Goal: Task Accomplishment & Management: Complete application form

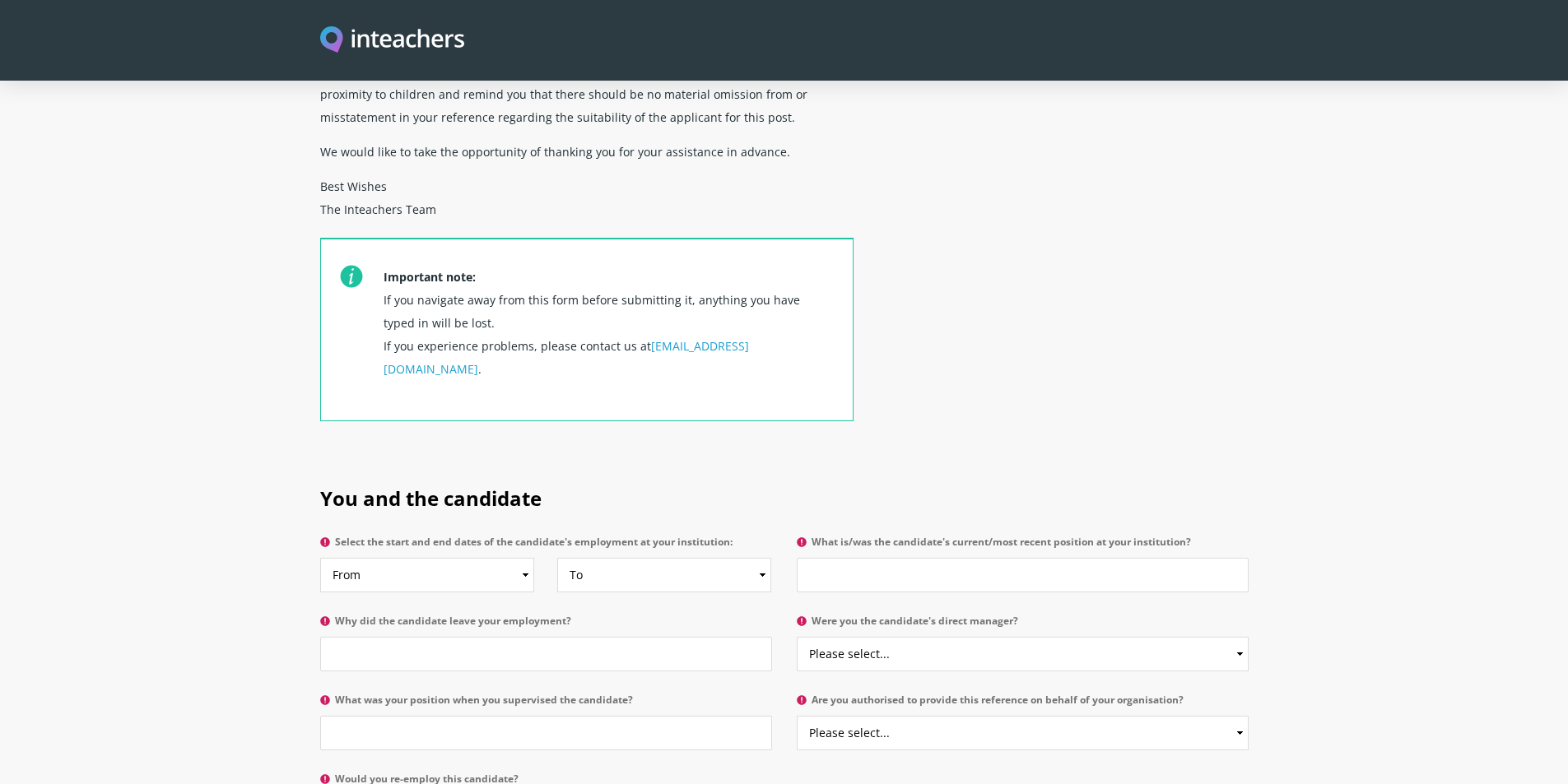
scroll to position [494, 0]
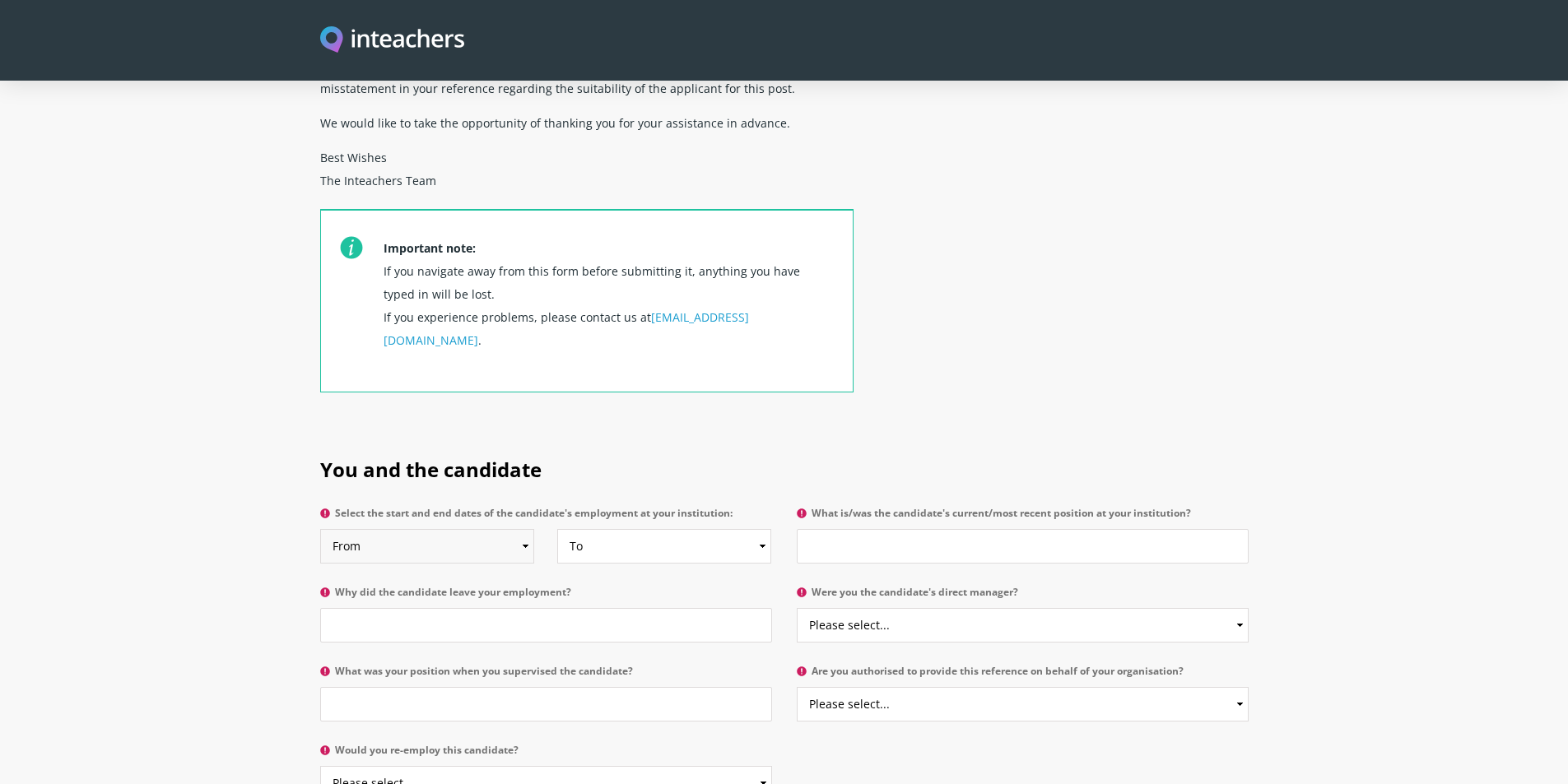
click at [527, 529] on select "From 2025 2024 2023 2022 2021 2020 2019 2018 2017 2016 2015 2014 2013 2012 2011…" at bounding box center [427, 546] width 215 height 35
select select "2024"
click at [320, 529] on select "From 2025 2024 2023 2022 2021 2020 2019 2018 2017 2016 2015 2014 2013 2012 2011…" at bounding box center [427, 546] width 215 height 35
click at [764, 529] on select "To Currently 2025 2024 2023 2022 2021 2020 2019 2018 2017 2016 2015 2014 2013 2…" at bounding box center [665, 546] width 215 height 35
select select "2025"
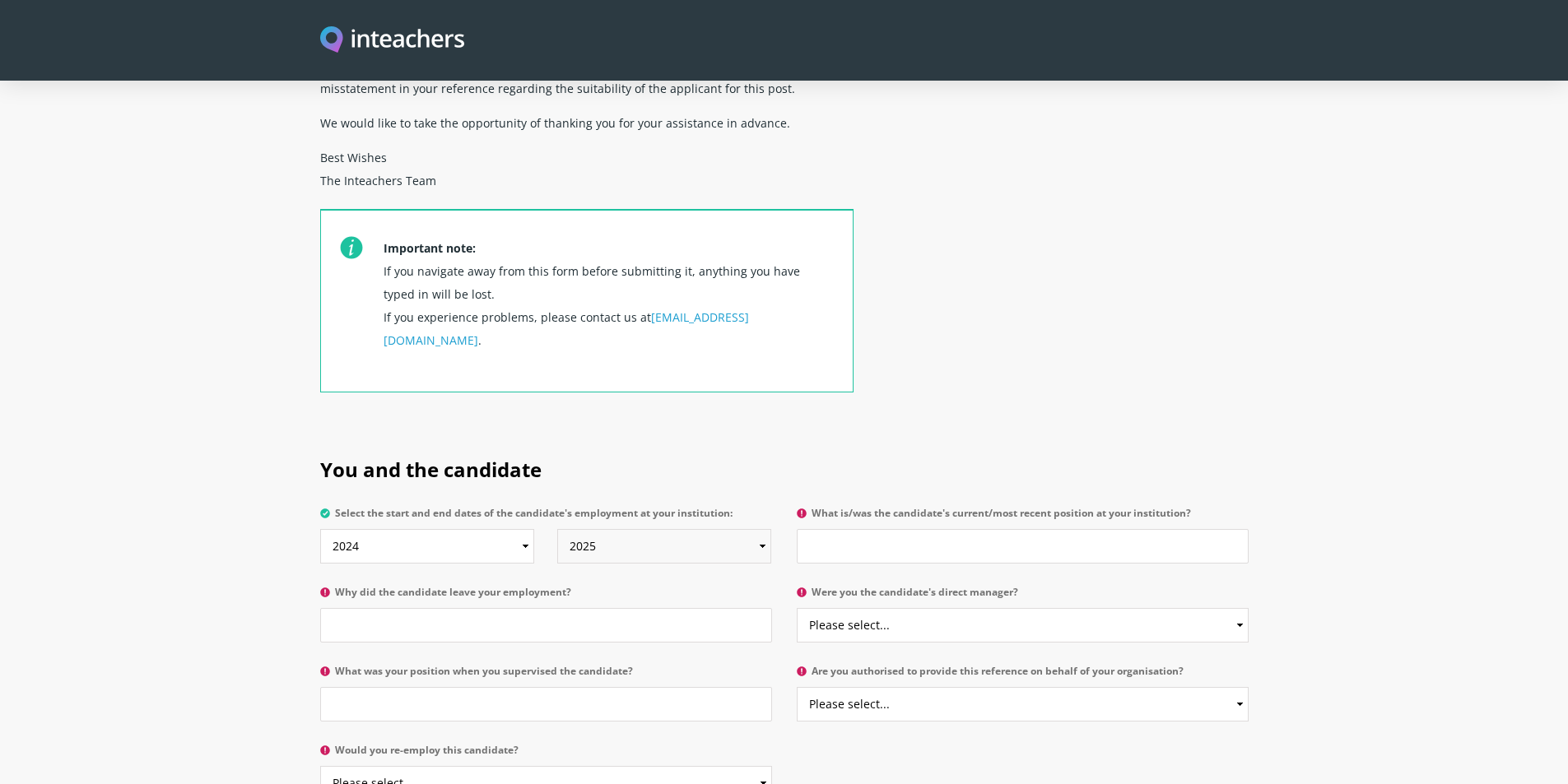
click at [557, 529] on select "To Currently 2025 2024 2023 2022 2021 2020 2019 2018 2017 2016 2015 2014 2013 2…" at bounding box center [665, 546] width 215 height 35
click at [823, 529] on input "What is/was the candidate's current/most recent position at your institution?" at bounding box center [1023, 546] width 452 height 35
type input "Assistant Special Educator(Volunteer Position)"
click at [388, 608] on input "Why did the candidate leave your employment?" at bounding box center [545, 625] width 452 height 35
type input "Relocated to [GEOGRAPHIC_DATA]"
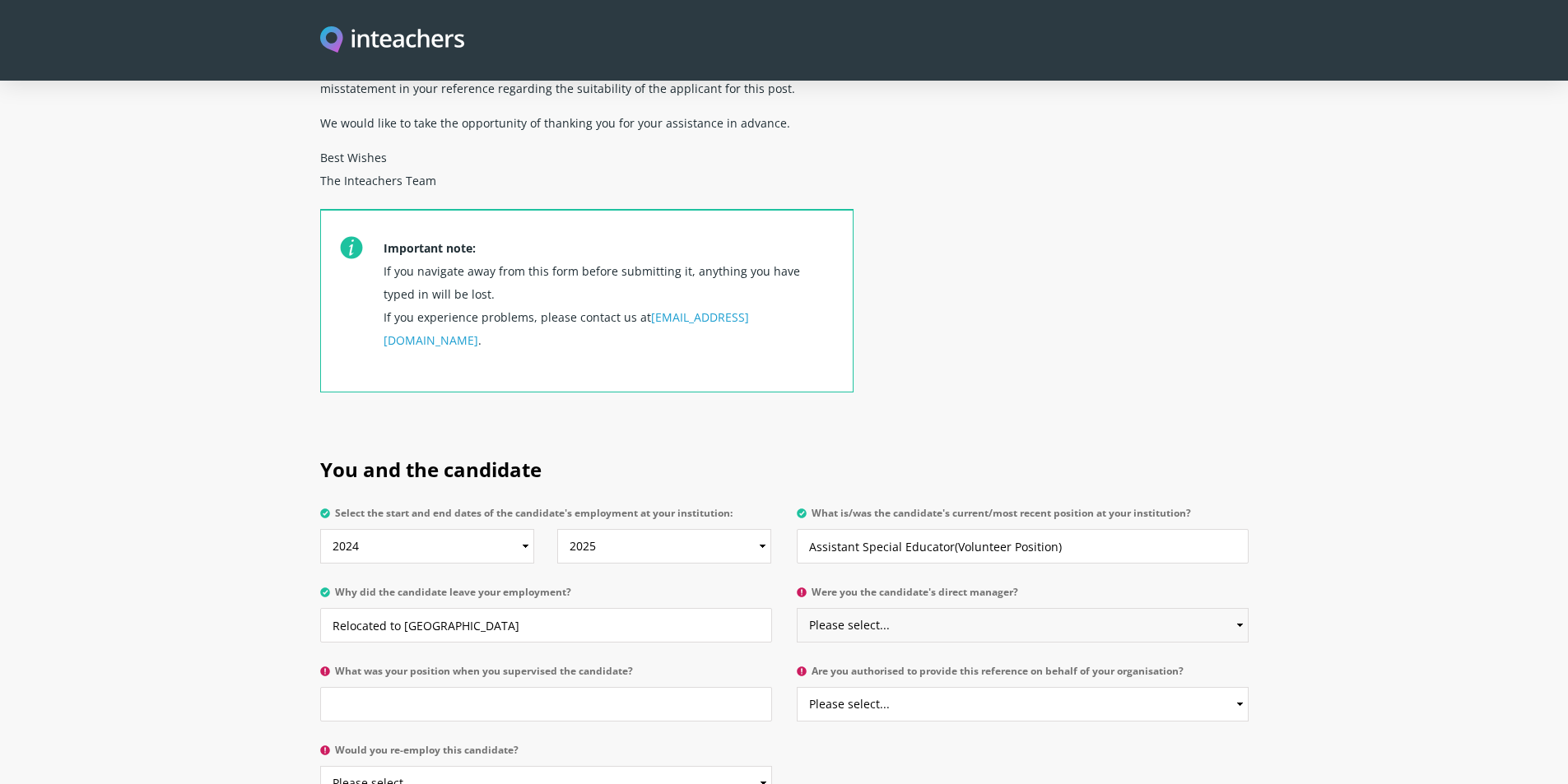
click at [1239, 608] on select "Please select... Yes No" at bounding box center [1023, 625] width 452 height 35
click at [1240, 608] on select "Please select... Yes No" at bounding box center [1023, 625] width 452 height 35
select select "Yes"
click at [797, 608] on select "Please select... Yes No" at bounding box center [1023, 625] width 452 height 35
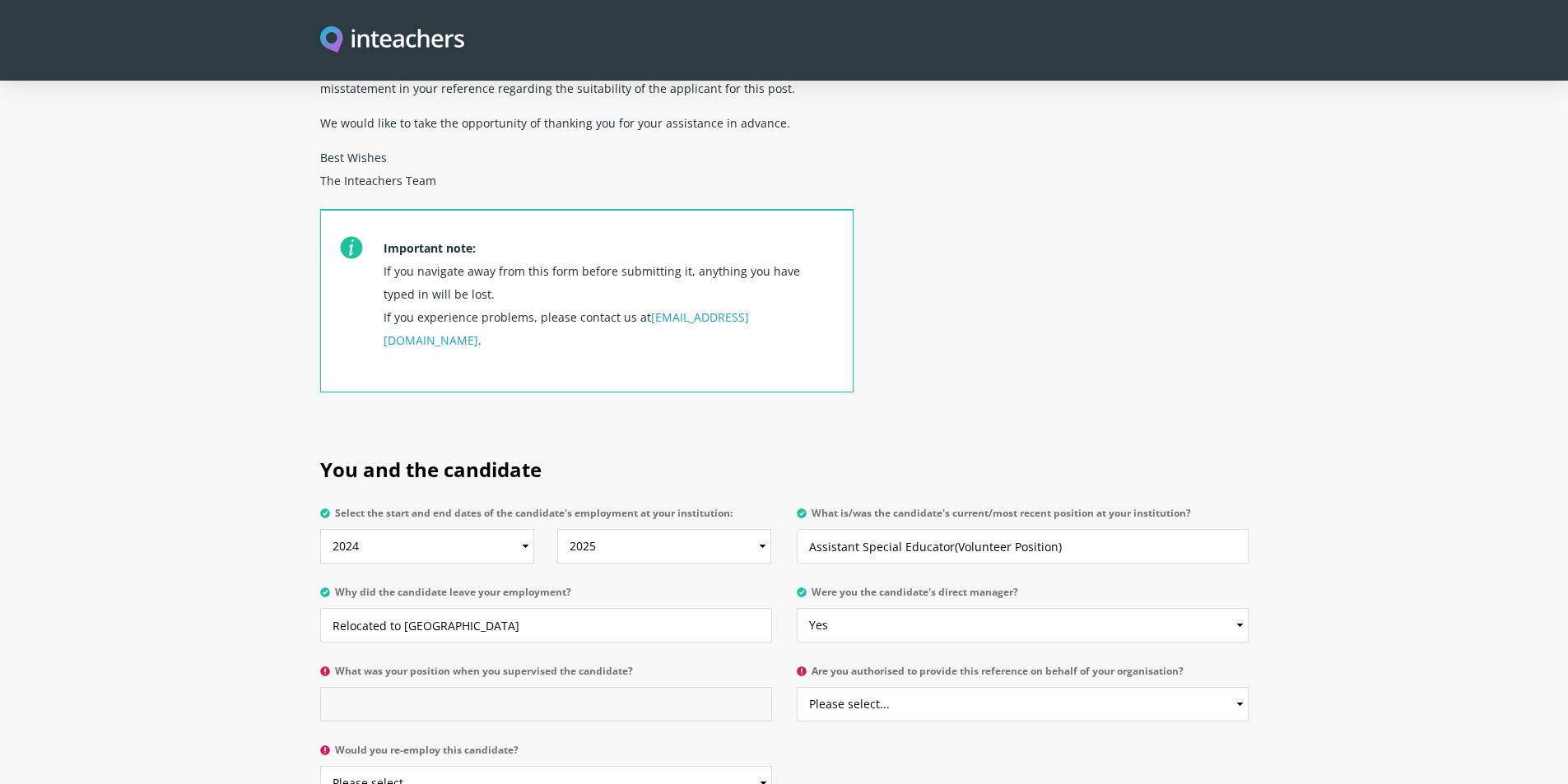
click at [377, 687] on input "What was your position when you supervised the candidate?" at bounding box center [545, 704] width 452 height 35
type input "Centre Head and Academic Coordinator"
click at [764, 766] on select "Please select... Yes No" at bounding box center [545, 783] width 452 height 35
select select "Yes"
click at [320, 766] on select "Please select... Yes No" at bounding box center [545, 783] width 452 height 35
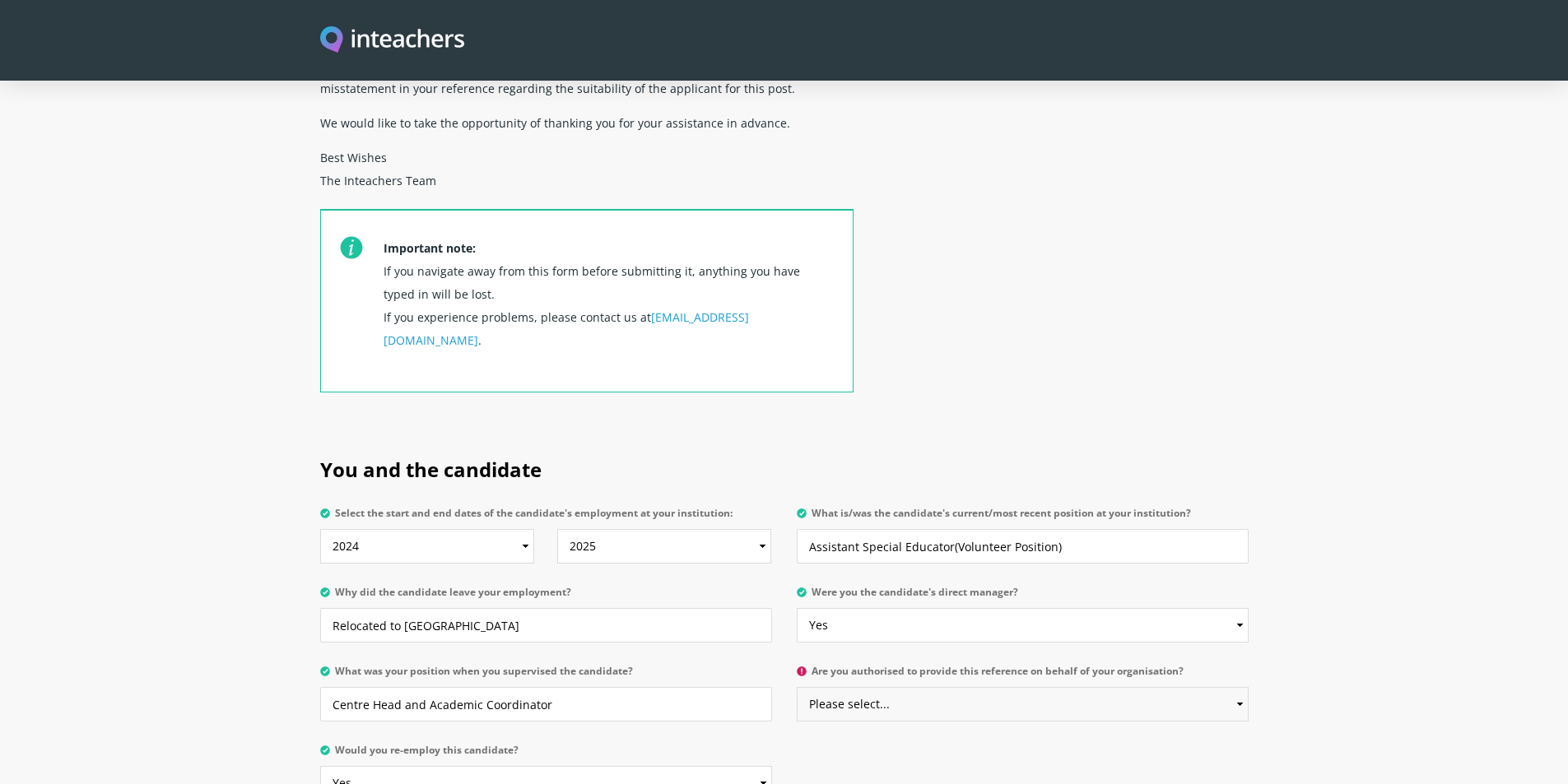
click at [1239, 687] on select "Please select... Yes No" at bounding box center [1023, 704] width 452 height 35
select select "Yes"
click at [797, 687] on select "Please select... Yes No" at bounding box center [1023, 704] width 452 height 35
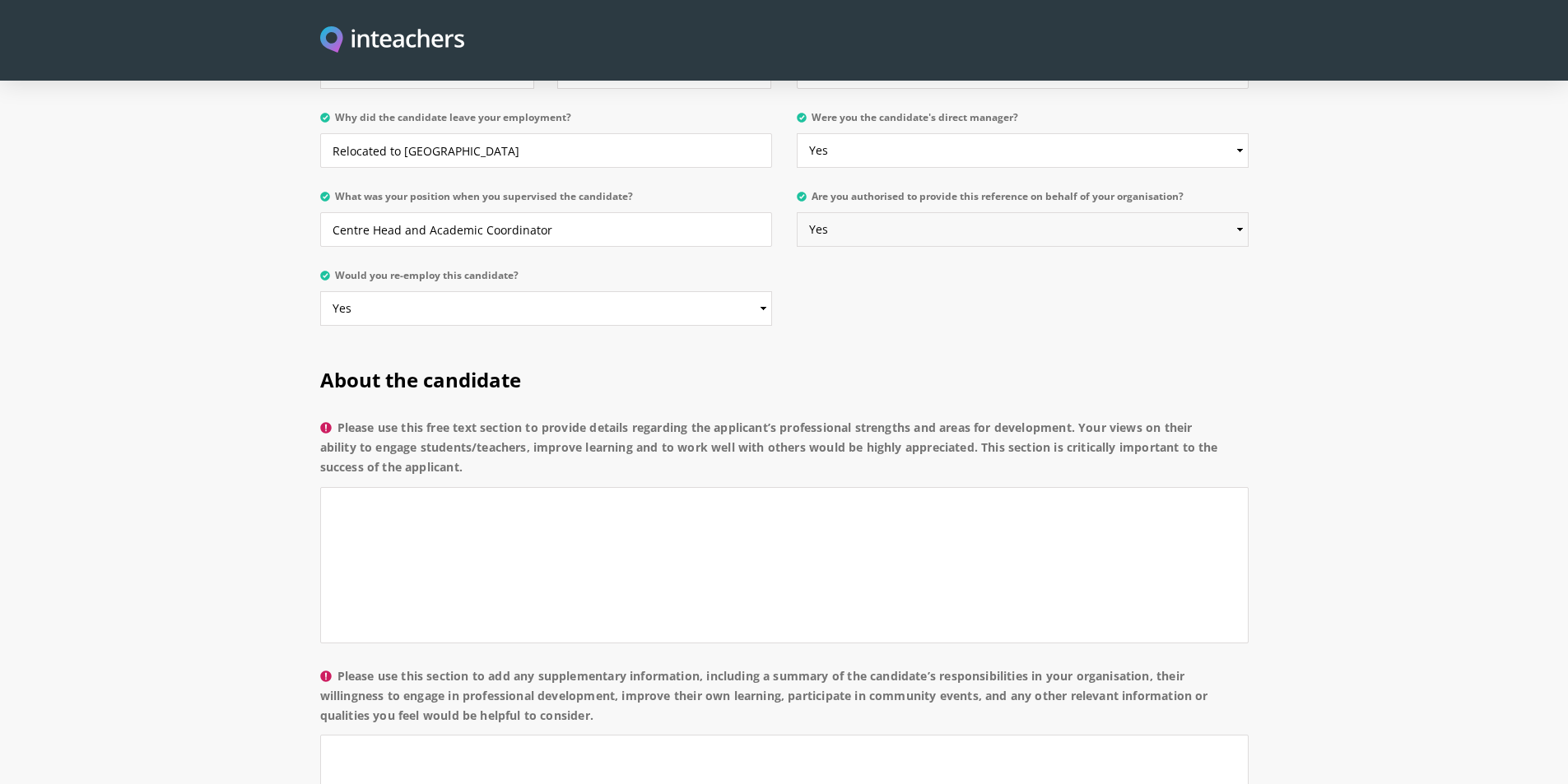
scroll to position [987, 0]
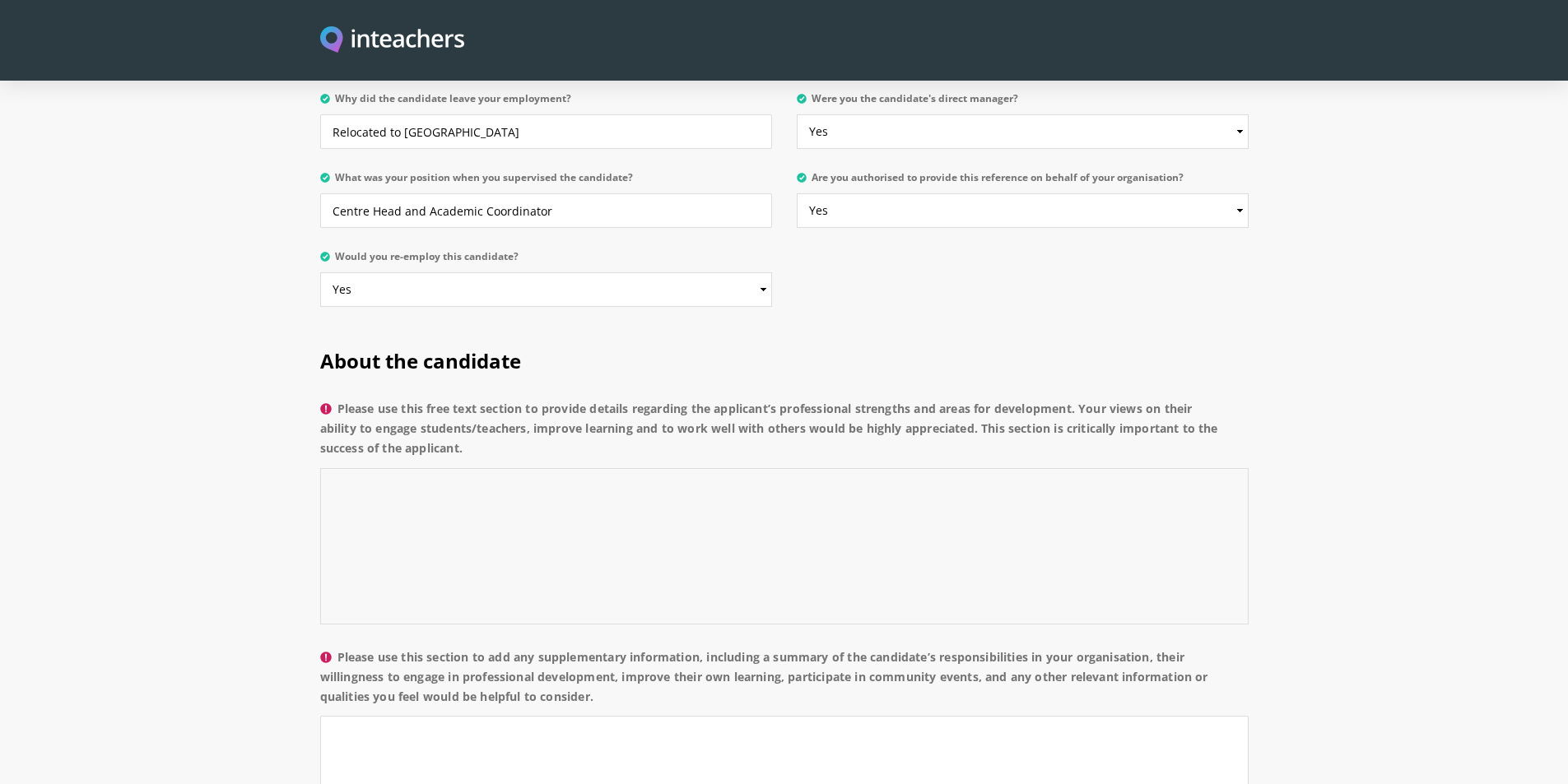
click at [384, 468] on textarea "Please use this free text section to provide details regarding the applicant’s …" at bounding box center [784, 546] width 928 height 156
type textarea "D"
type textarea "She is dedicated, punctual and maintenance strong work ethics."
click at [625, 716] on textarea "Please use this section to add any supplementary information, including a summa…" at bounding box center [784, 794] width 928 height 156
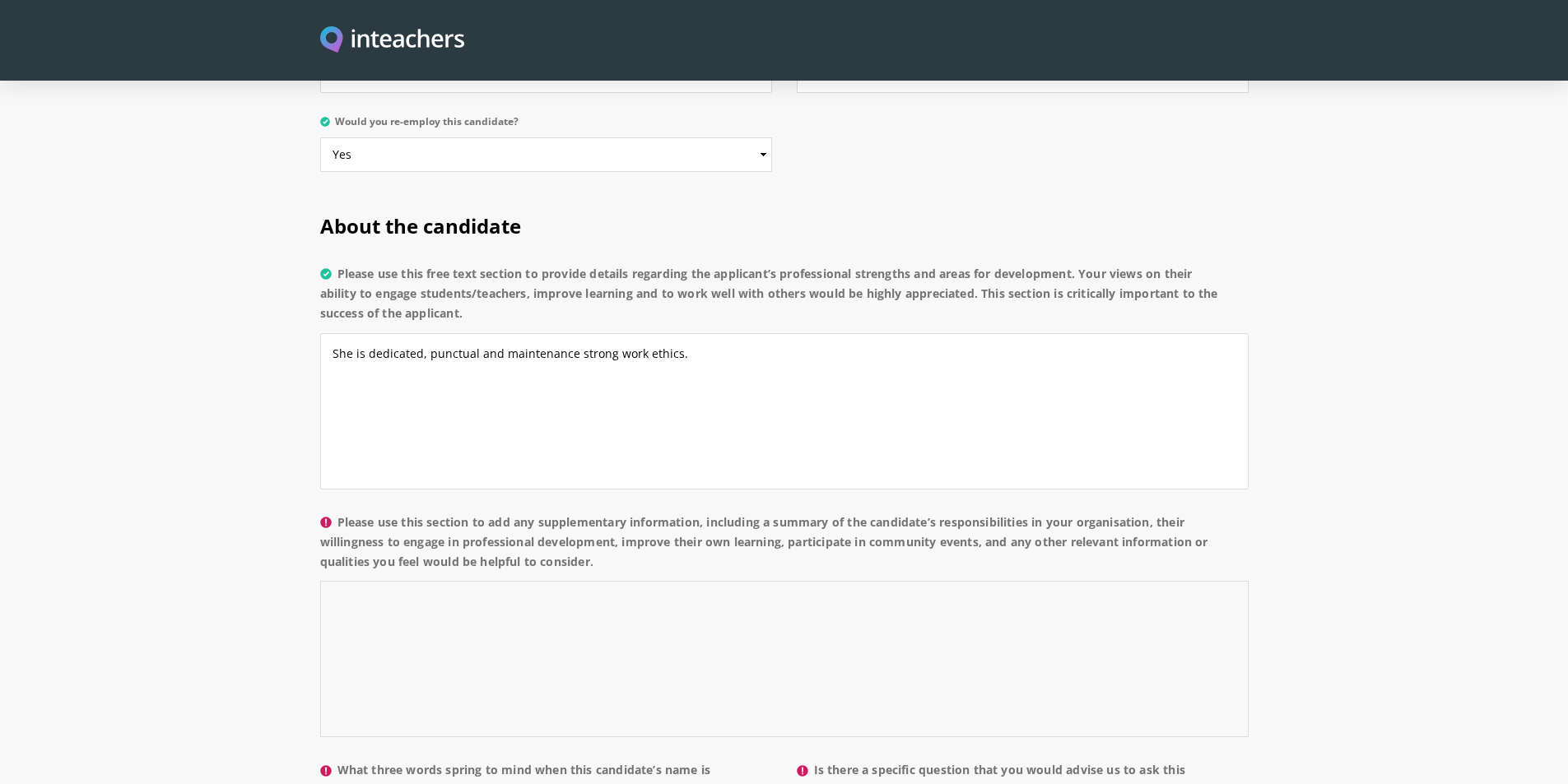
scroll to position [1152, 0]
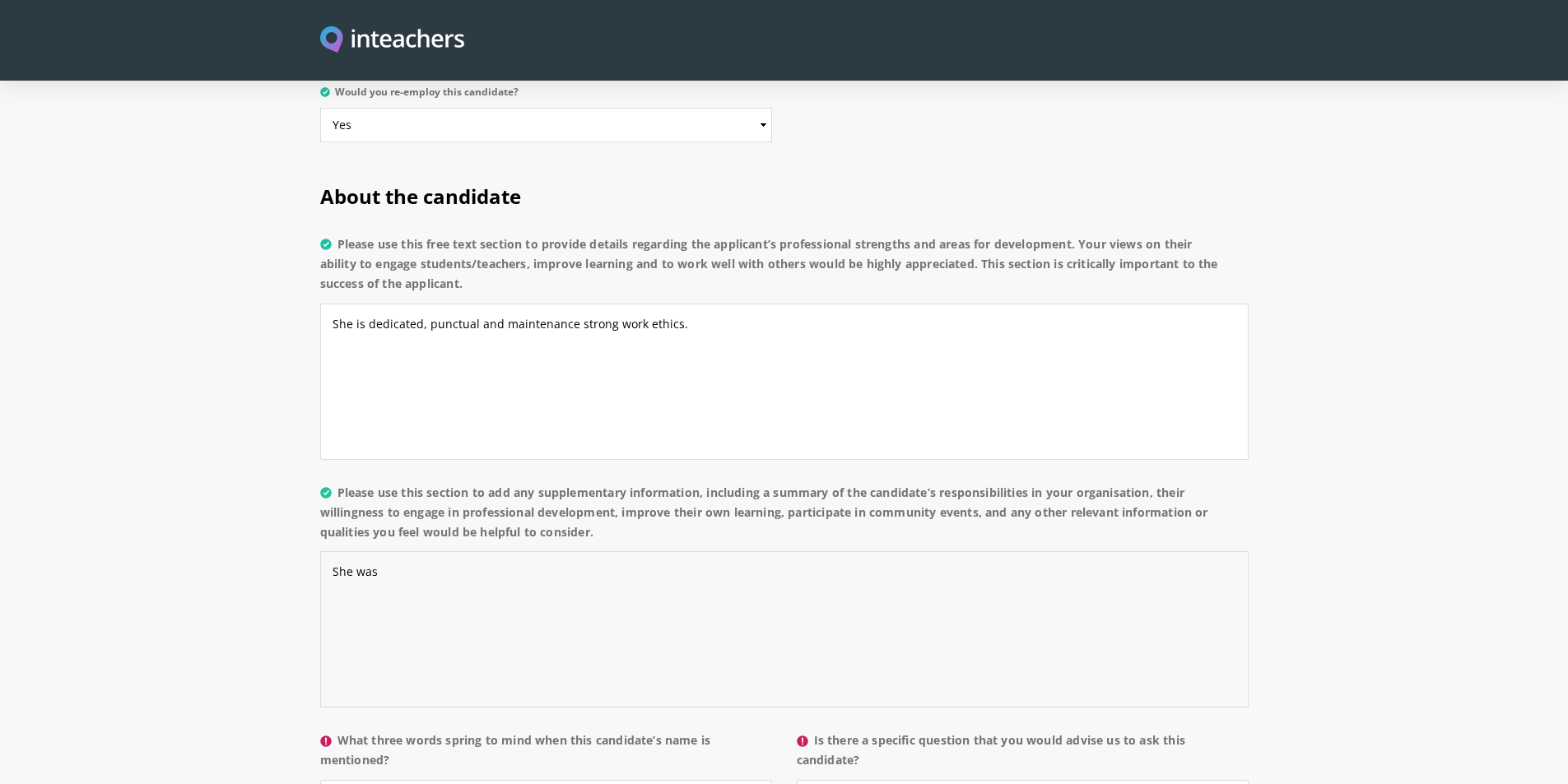
paste textarea "Assisting special educators in lesson delivery and classroom activities. • Prov…"
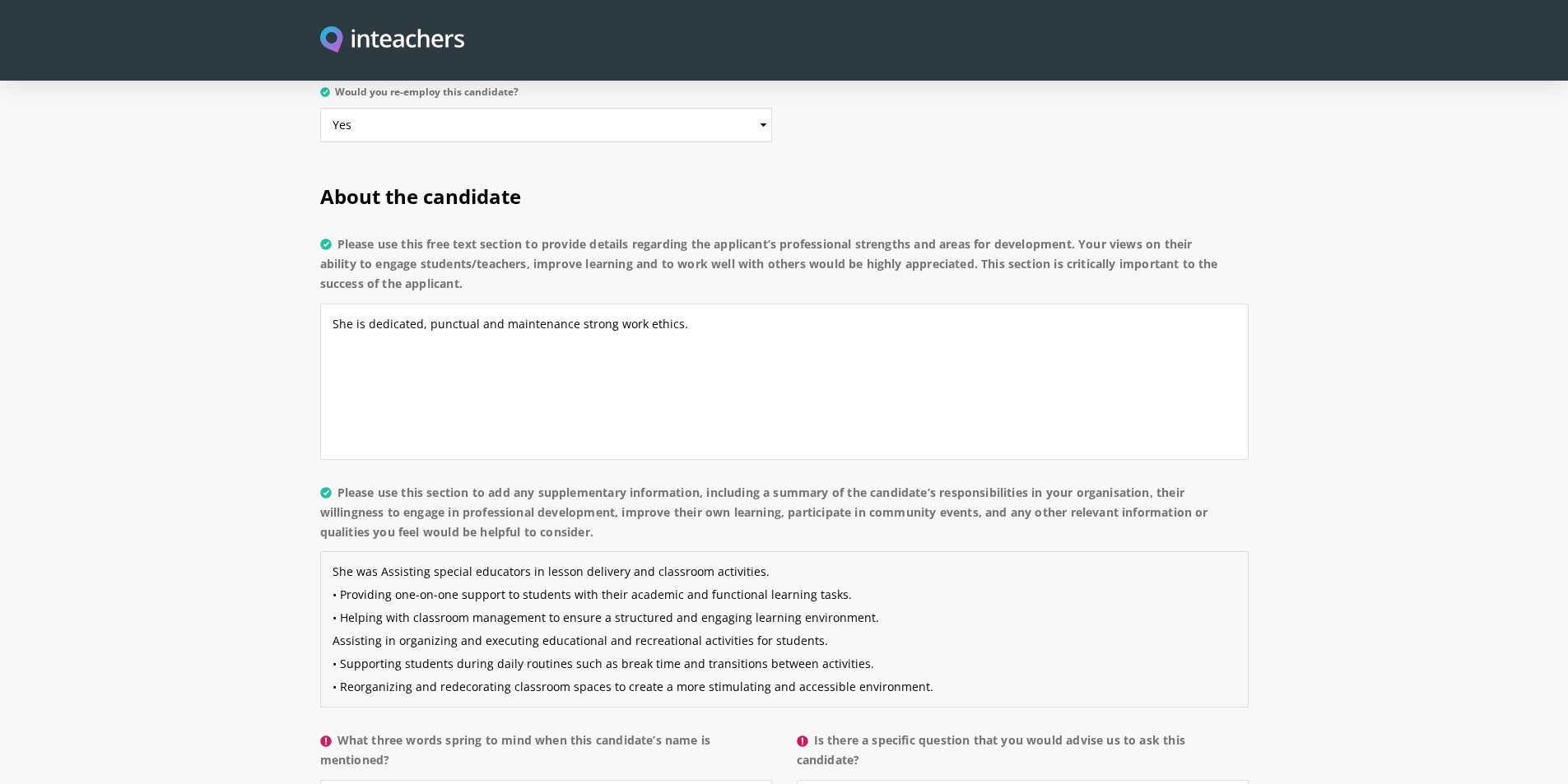
click at [386, 551] on textarea "She was Assisting special educators in lesson delivery and classroom activities…" at bounding box center [784, 630] width 928 height 156
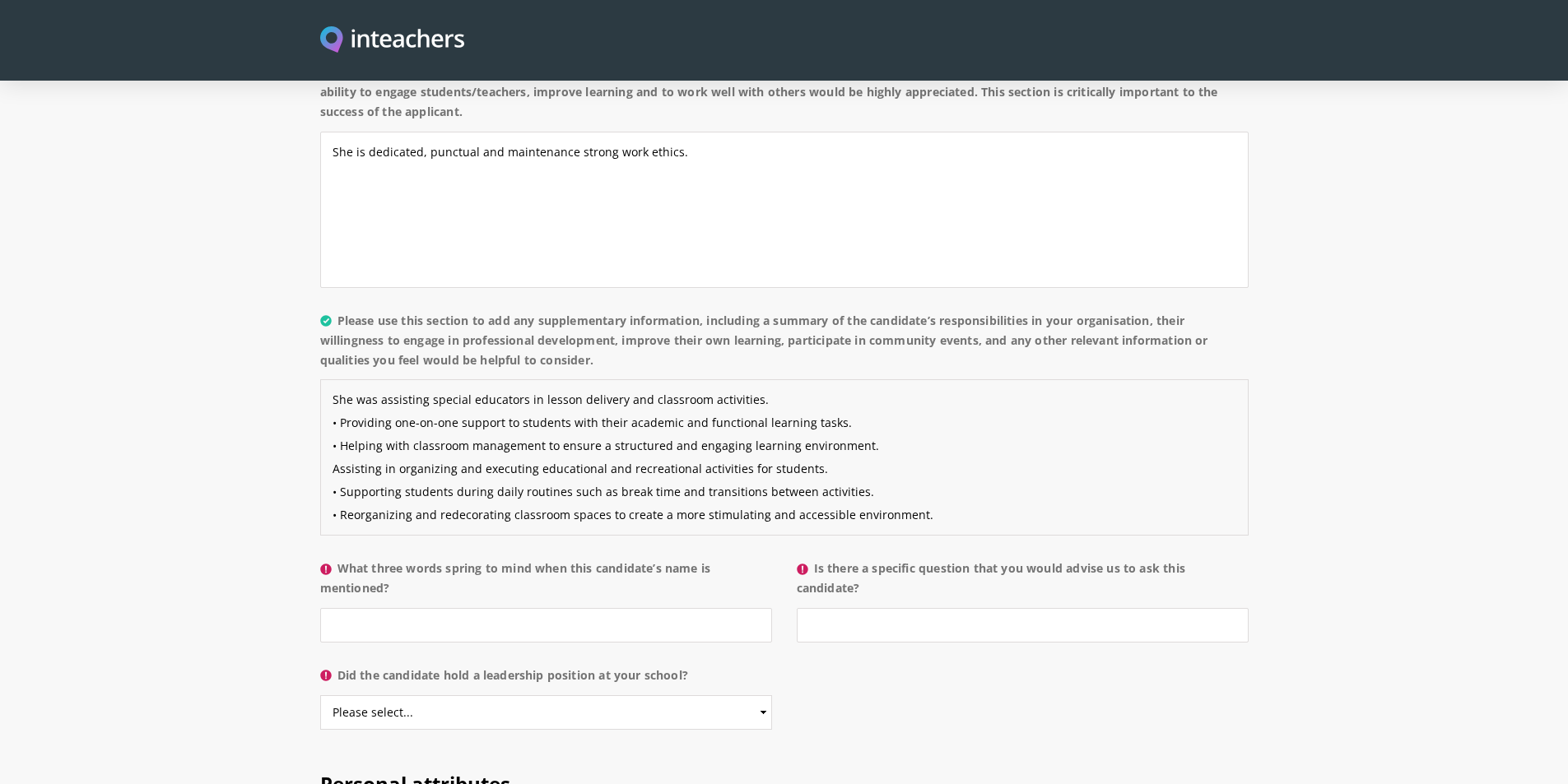
scroll to position [1398, 0]
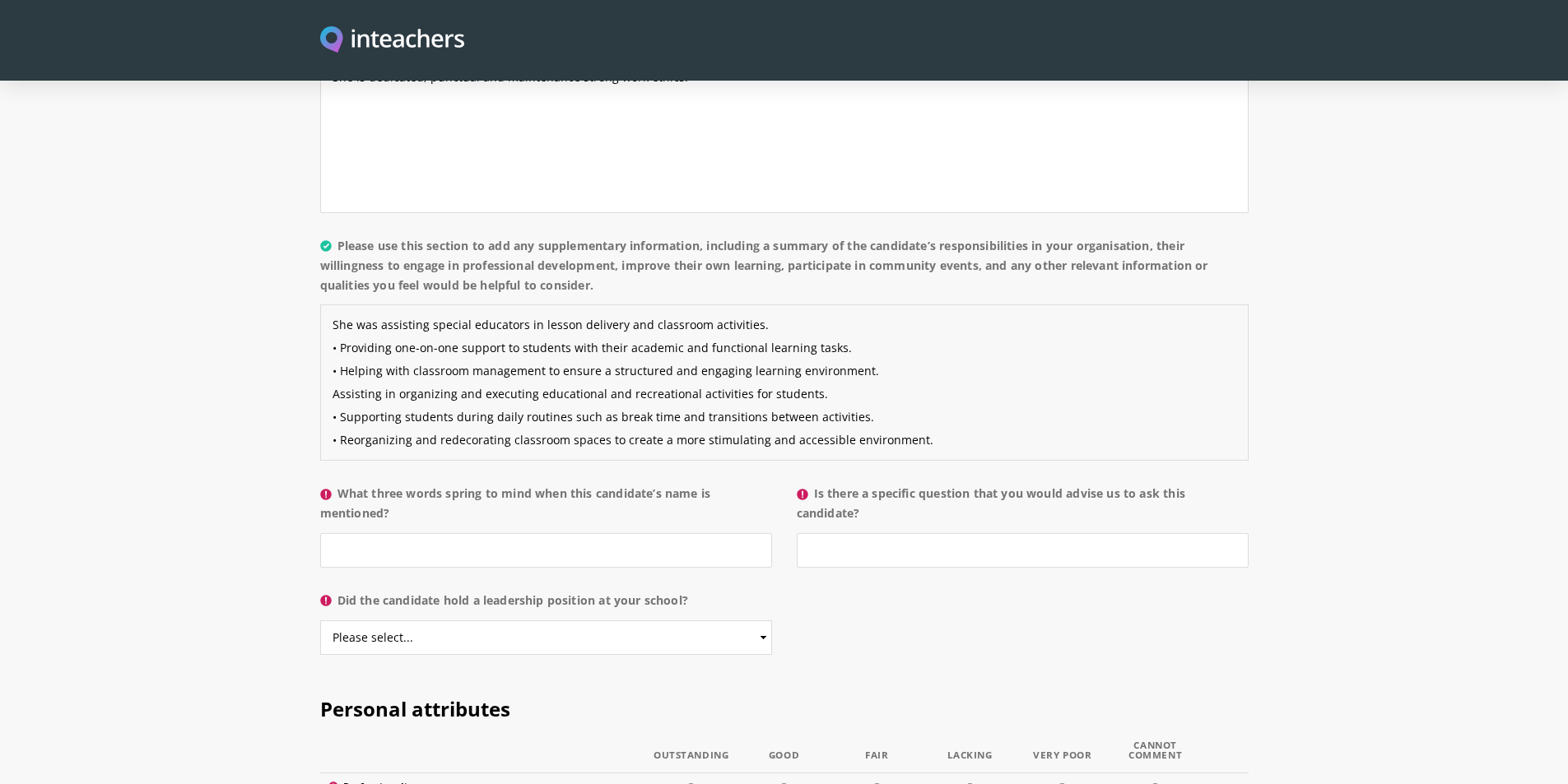
type textarea "She was assisting special educators in lesson delivery and classroom activities…"
click at [427, 533] on input "What three words spring to mind when this candidate’s name is mentioned?" at bounding box center [545, 550] width 452 height 35
type input "h"
type input "Hardworking, committed and punctual"
click at [848, 533] on input "Is there a specific question that you would advise us to ask this candidate?" at bounding box center [1023, 550] width 452 height 35
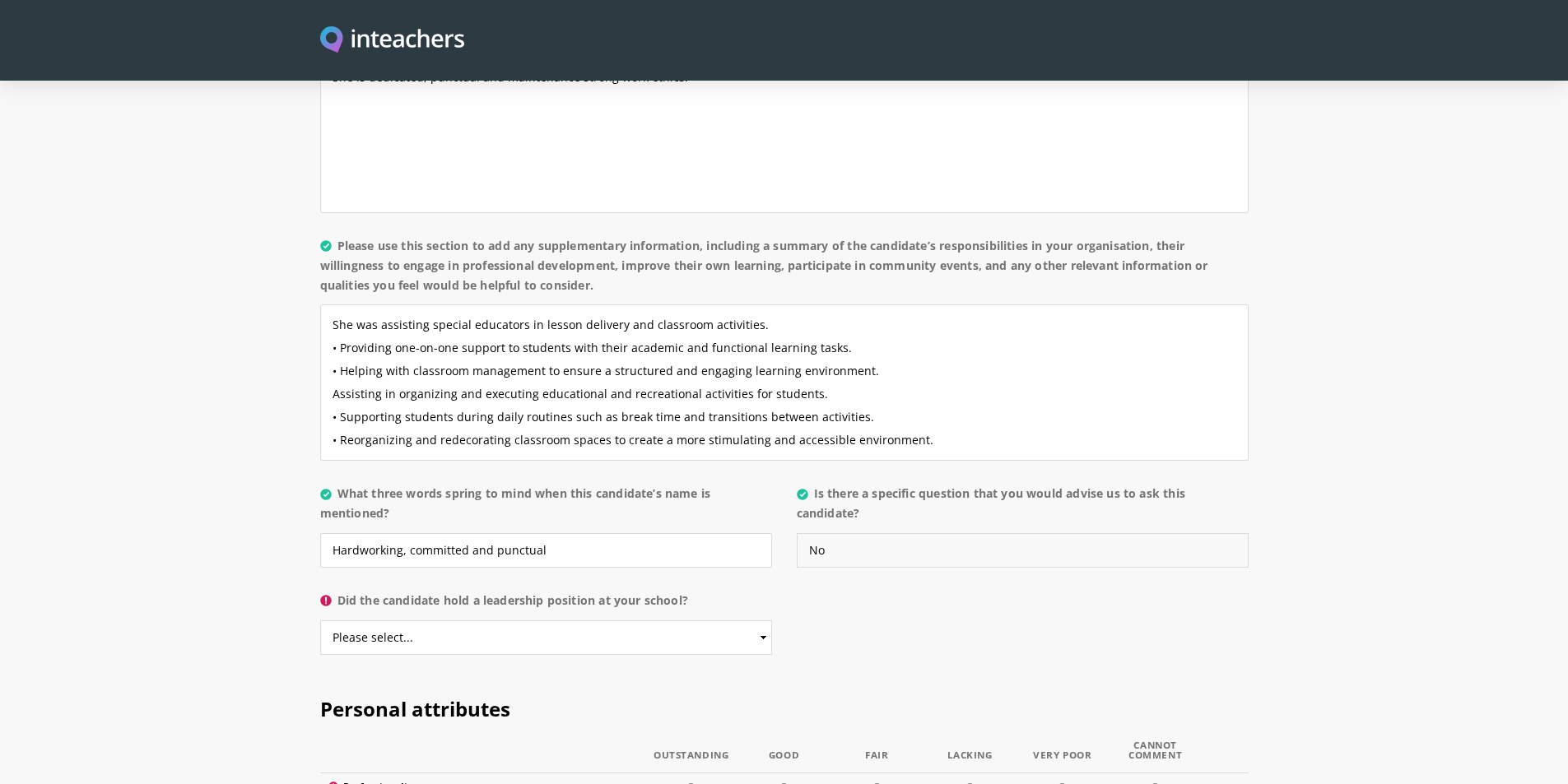
type input "No"
click at [766, 621] on select "Please select... Yes No" at bounding box center [545, 637] width 452 height 35
select select "No"
click at [320, 621] on select "Please select... Yes No" at bounding box center [545, 637] width 452 height 35
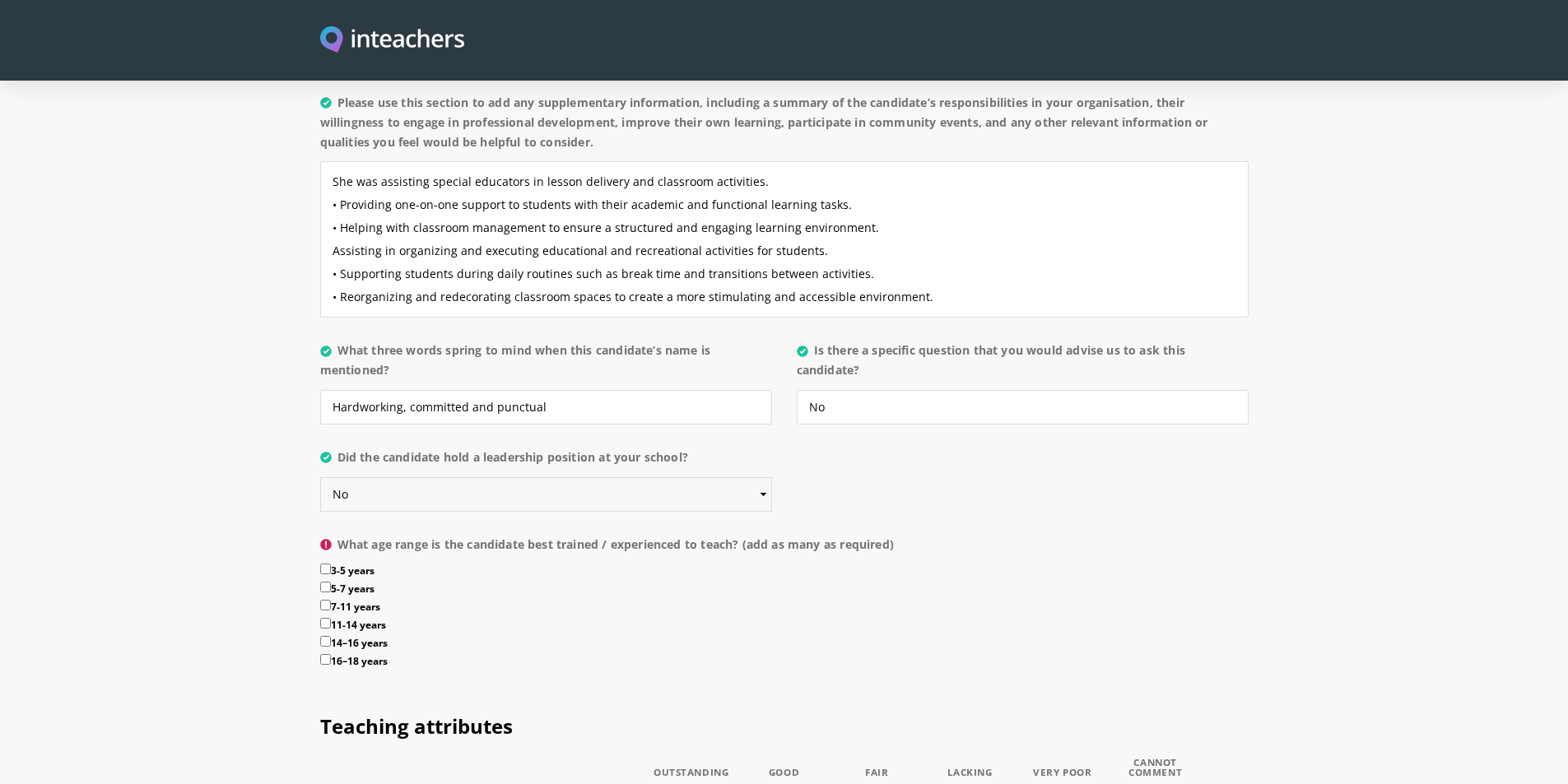
scroll to position [1563, 0]
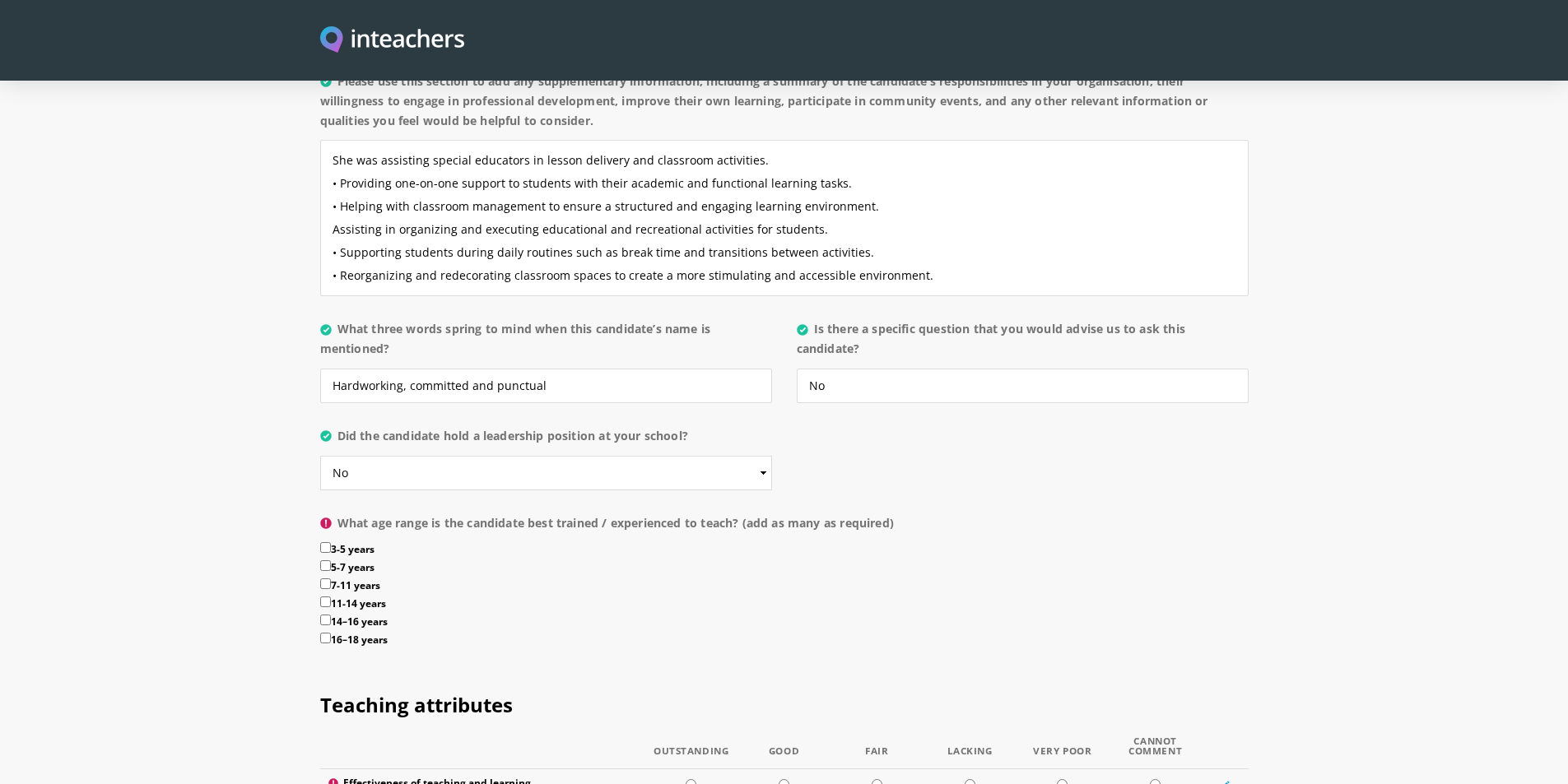
click at [329, 614] on input "14–16 years" at bounding box center [325, 620] width 11 height 11
checkbox input "true"
click at [328, 597] on input "11-14 years" at bounding box center [325, 602] width 11 height 11
checkbox input "true"
click at [323, 633] on input "16–18 years" at bounding box center [325, 638] width 11 height 11
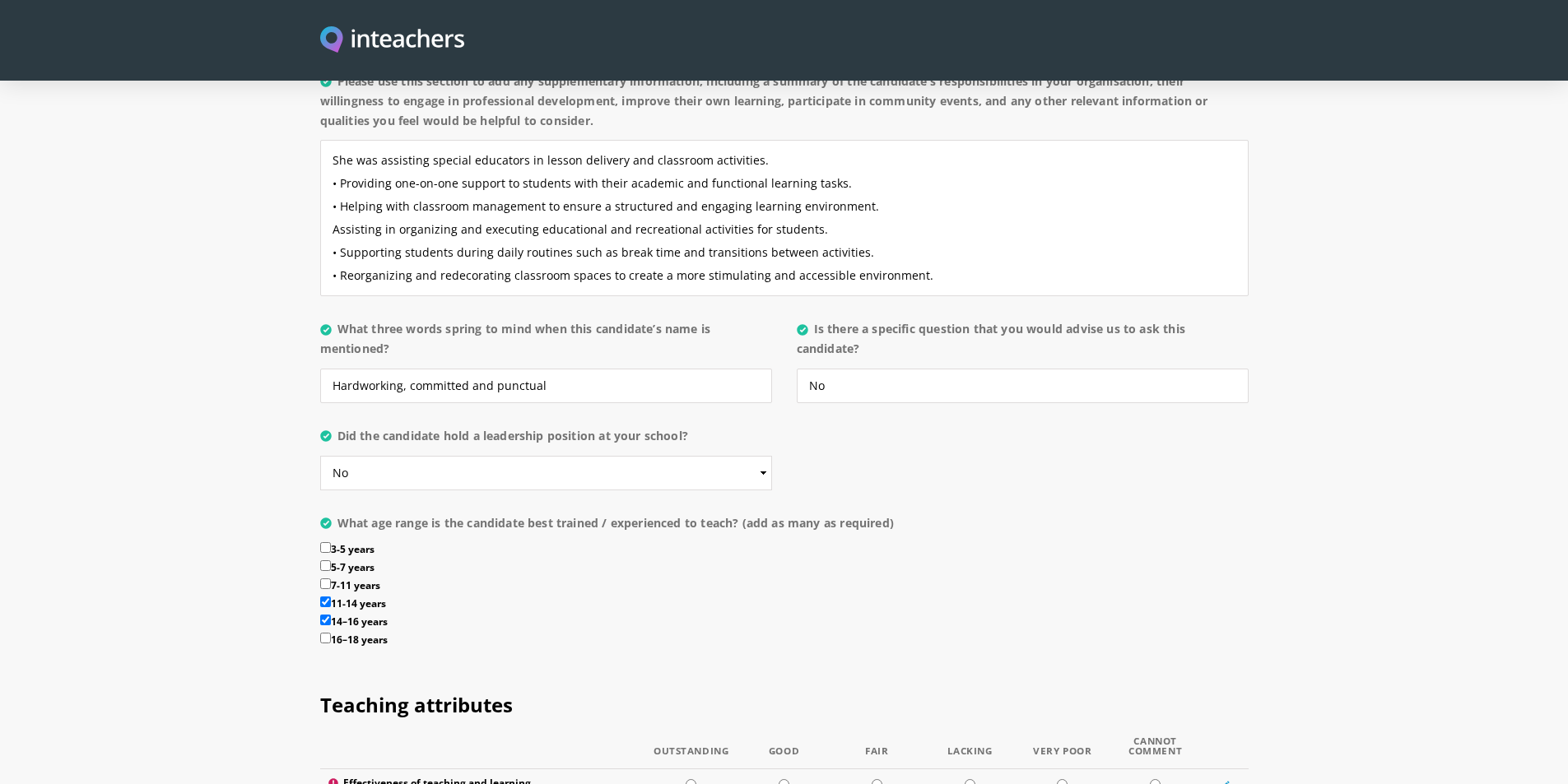
checkbox input "true"
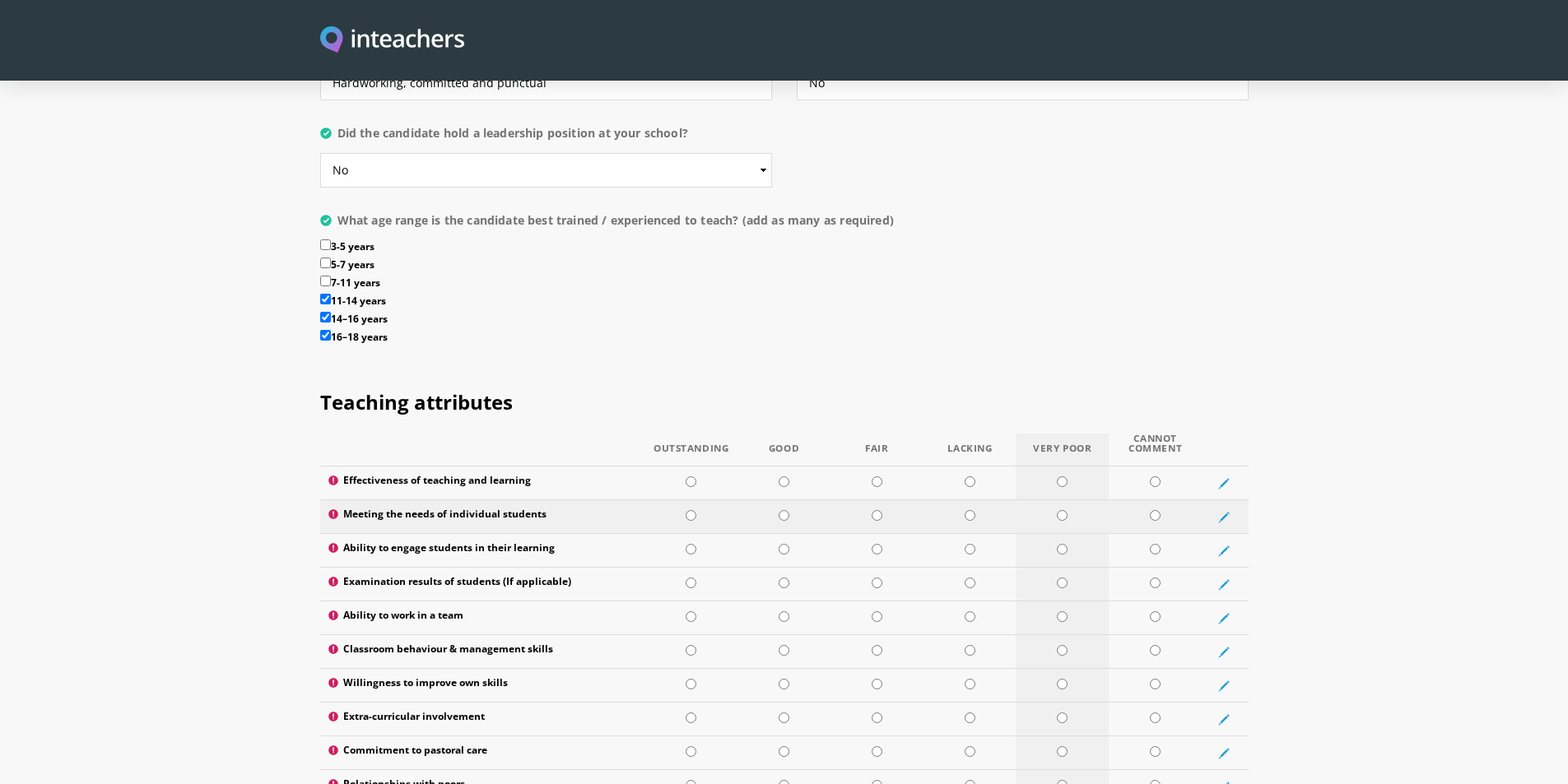
scroll to position [1892, 0]
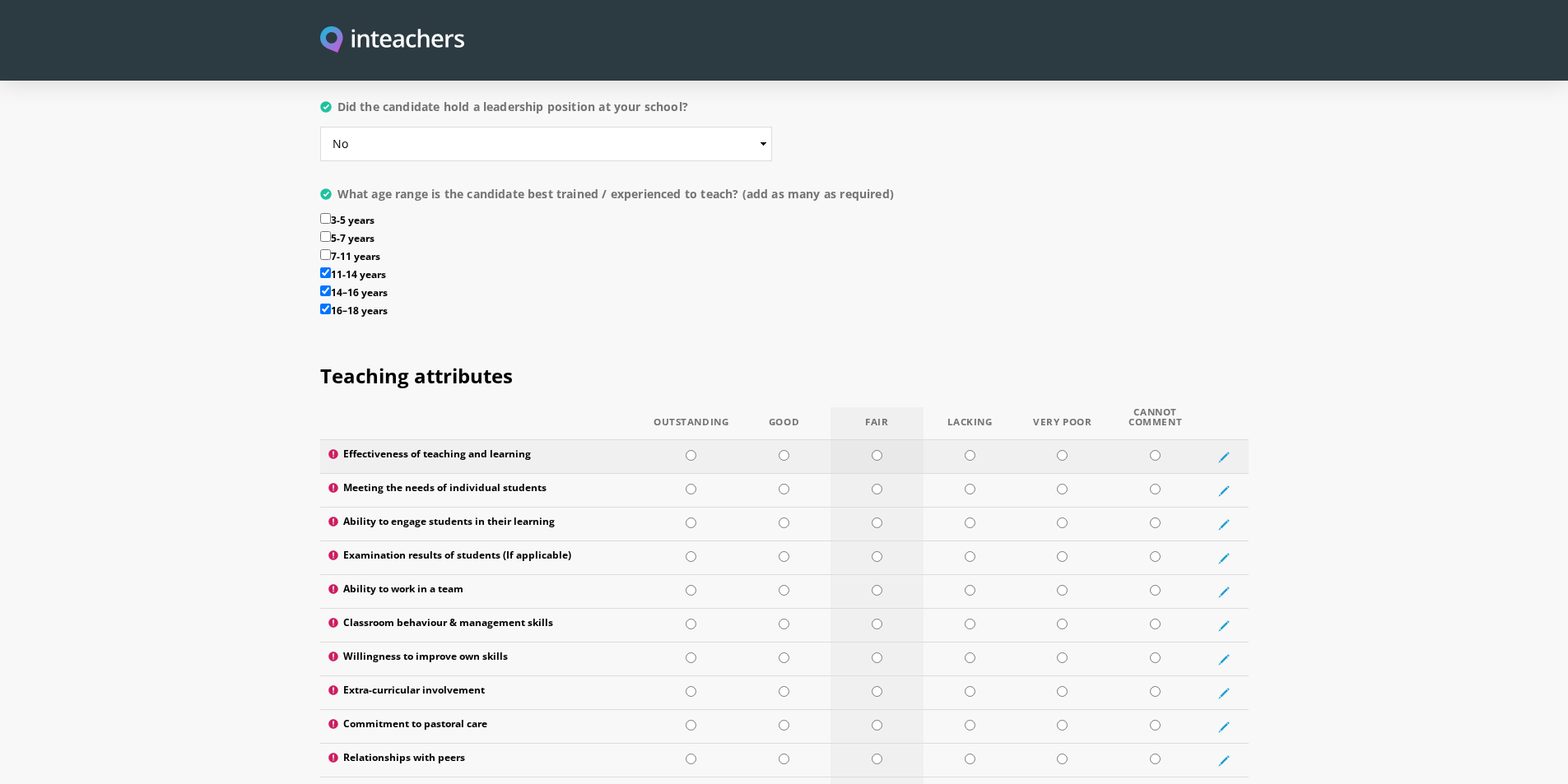
click at [878, 450] on input "radio" at bounding box center [877, 455] width 11 height 11
radio input "true"
click at [788, 484] on input "radio" at bounding box center [784, 489] width 11 height 11
radio input "true"
click at [789, 518] on input "radio" at bounding box center [784, 523] width 11 height 11
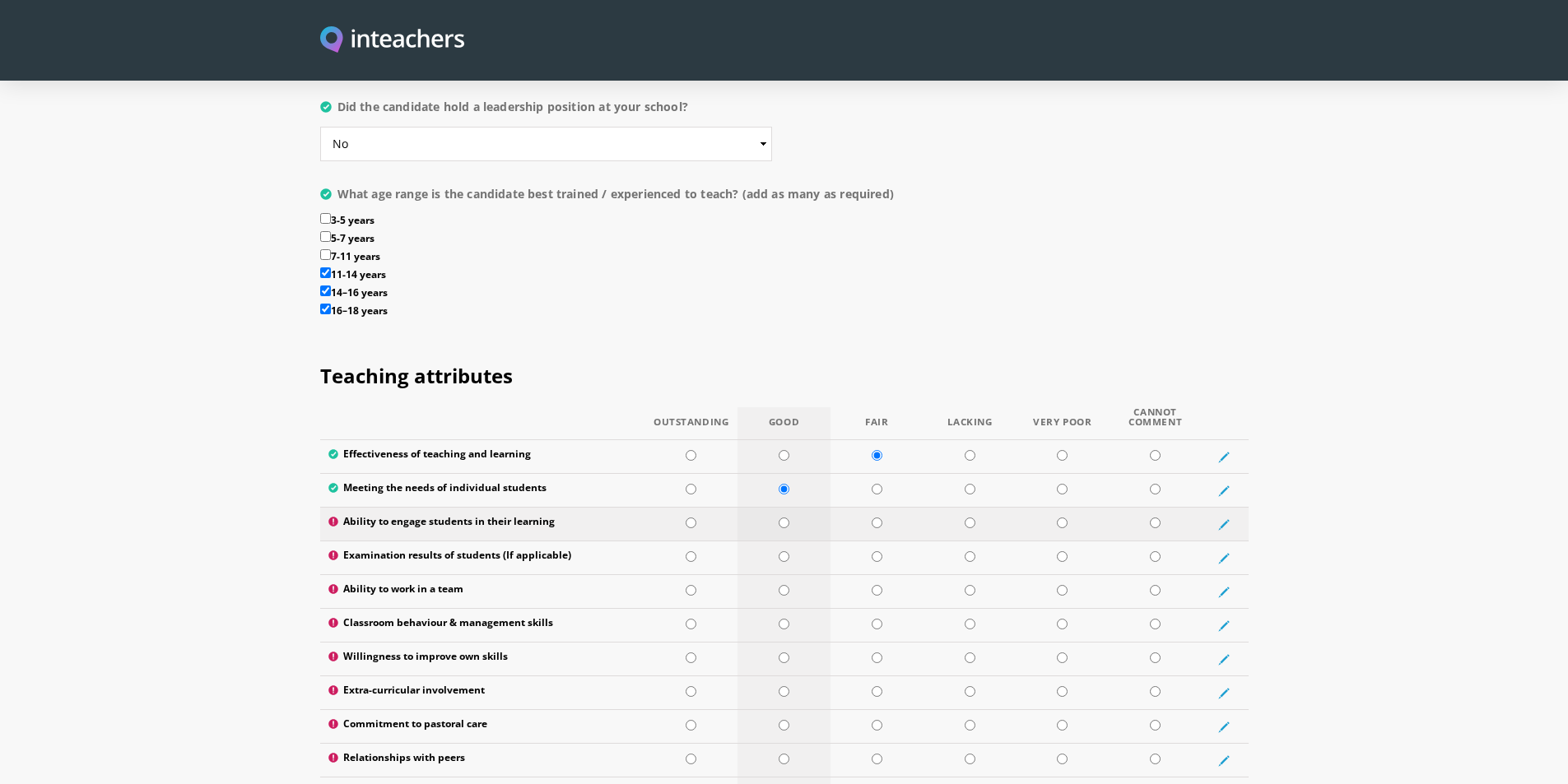
radio input "true"
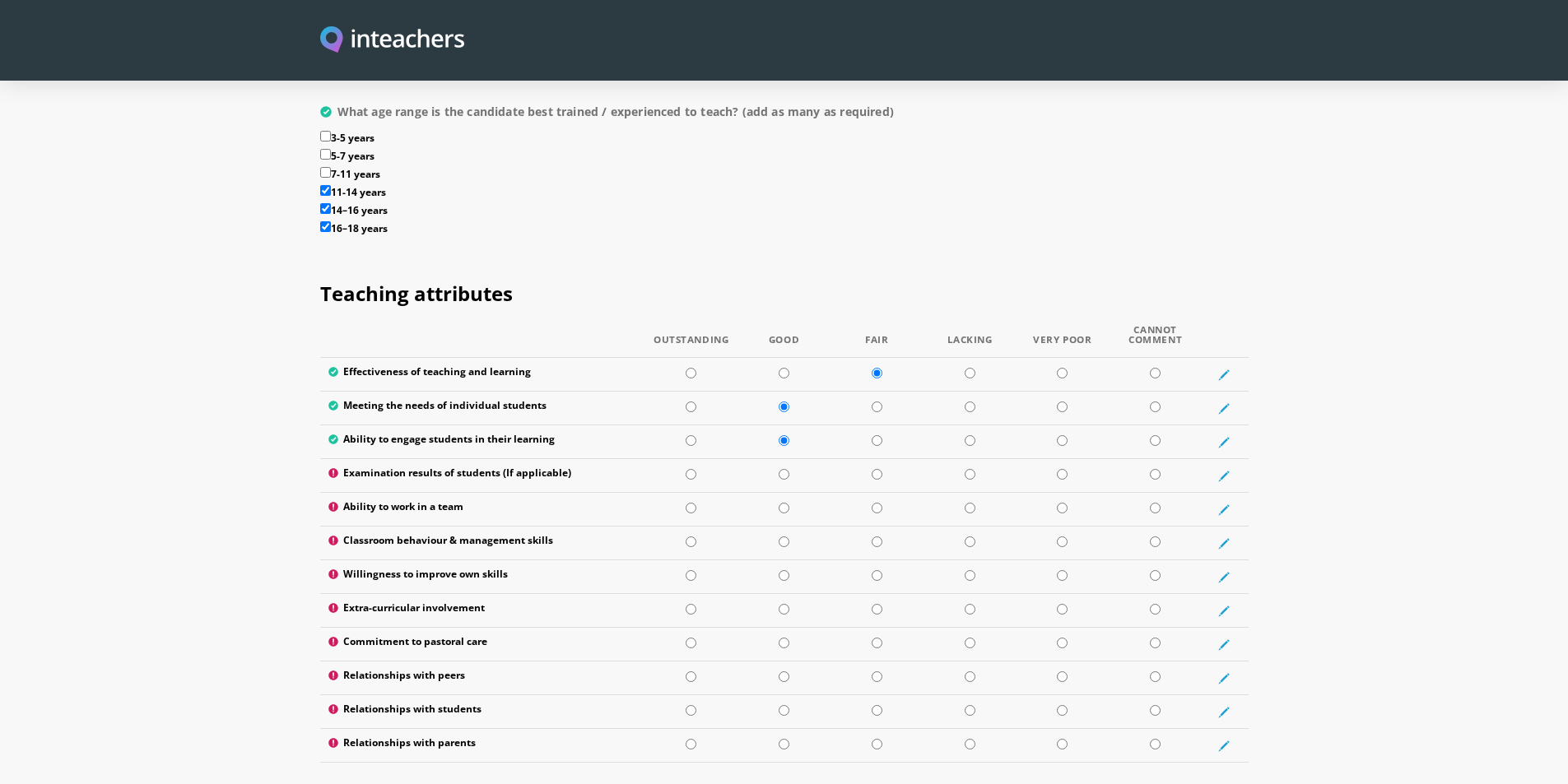
scroll to position [2056, 0]
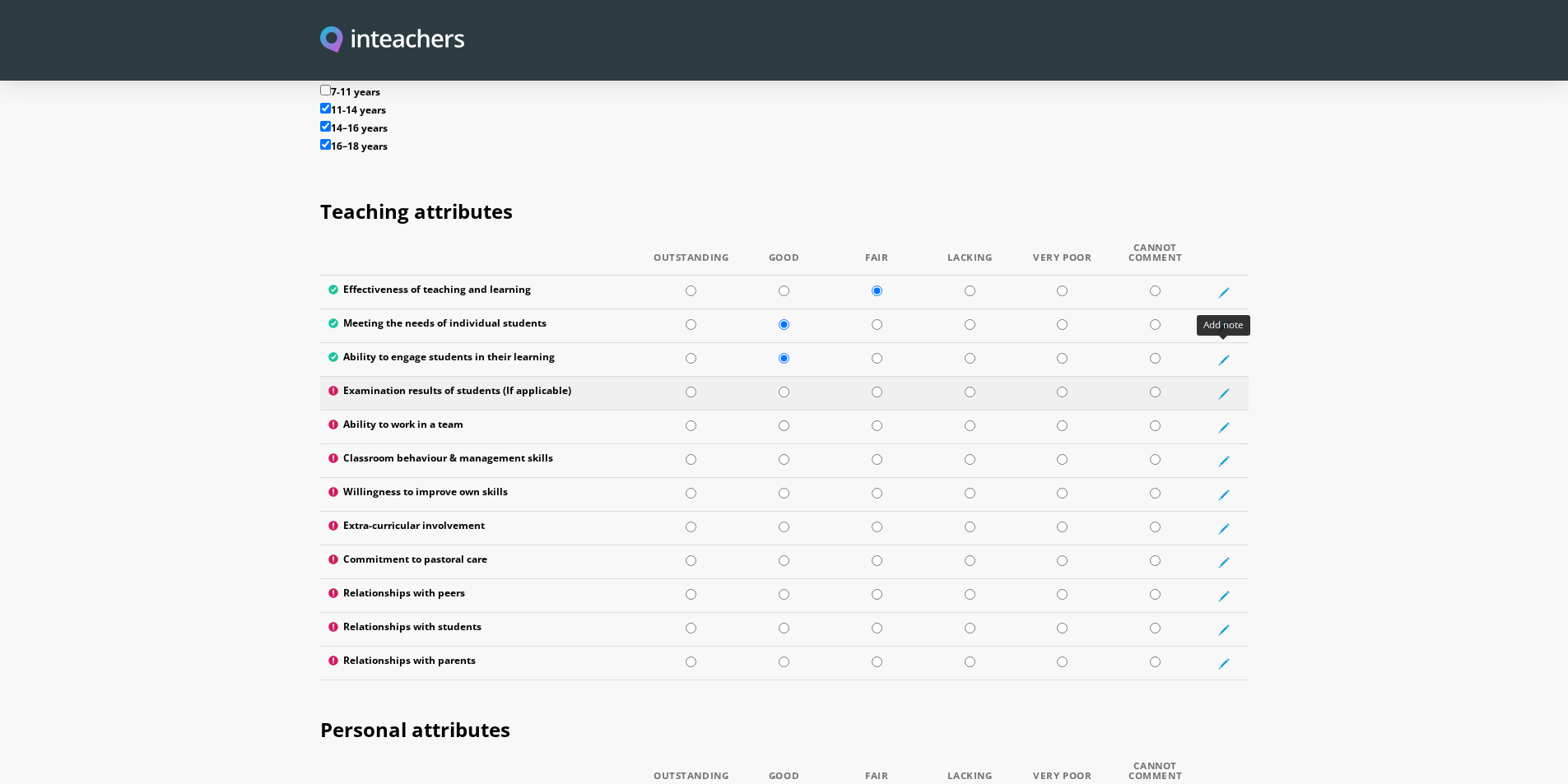
click at [1226, 388] on icon at bounding box center [1223, 393] width 12 height 12
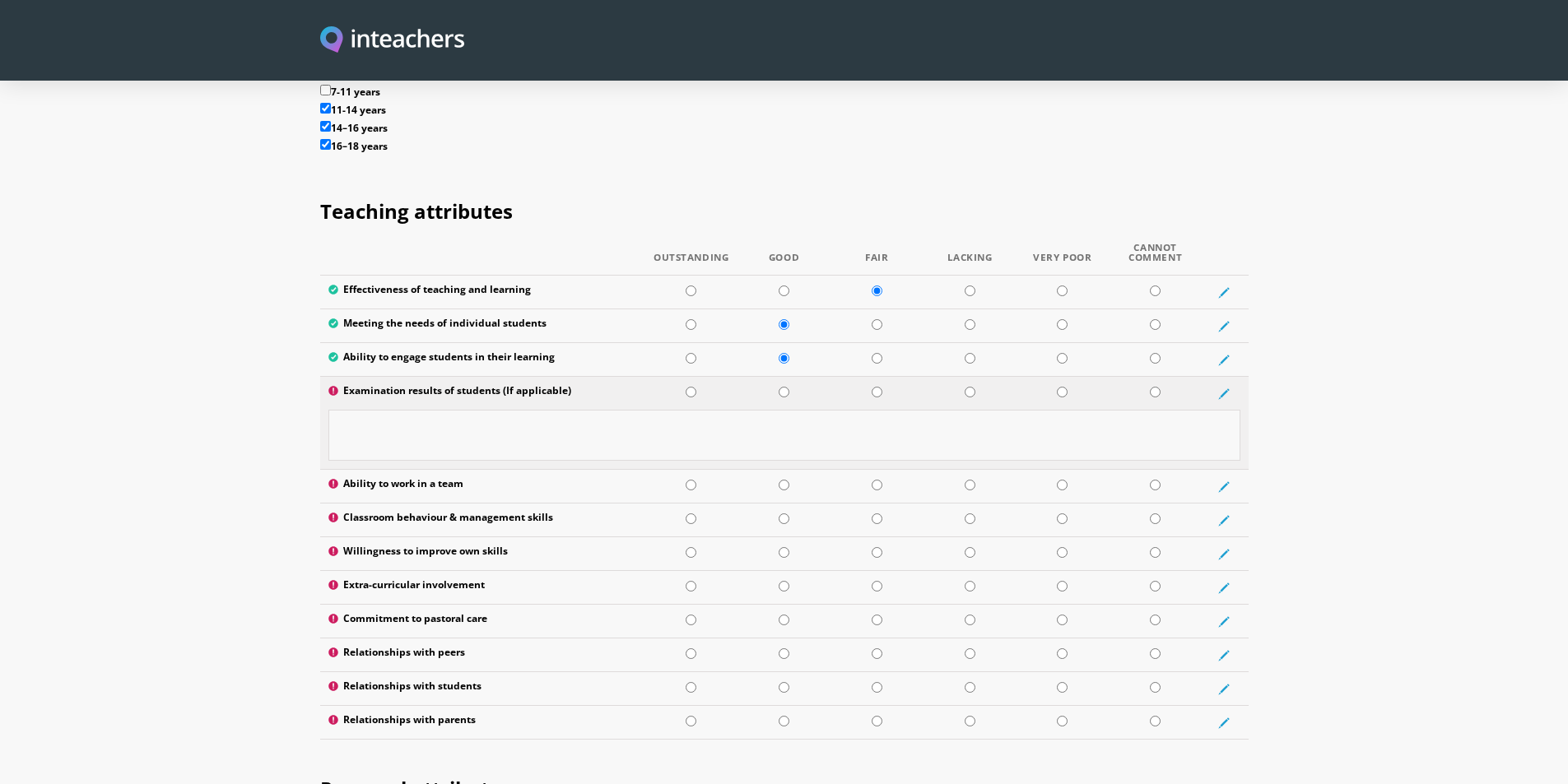
click at [374, 409] on textarea at bounding box center [784, 434] width 912 height 51
type textarea "Not applicable"
click at [630, 416] on td "Not applicable" at bounding box center [784, 440] width 928 height 60
click at [1288, 400] on section "Teaching attributes Outstanding Good Fair Lacking Very Poor Cannot Comment Effe…" at bounding box center [784, 462] width 1568 height 577
click at [785, 479] on input "radio" at bounding box center [784, 485] width 11 height 11
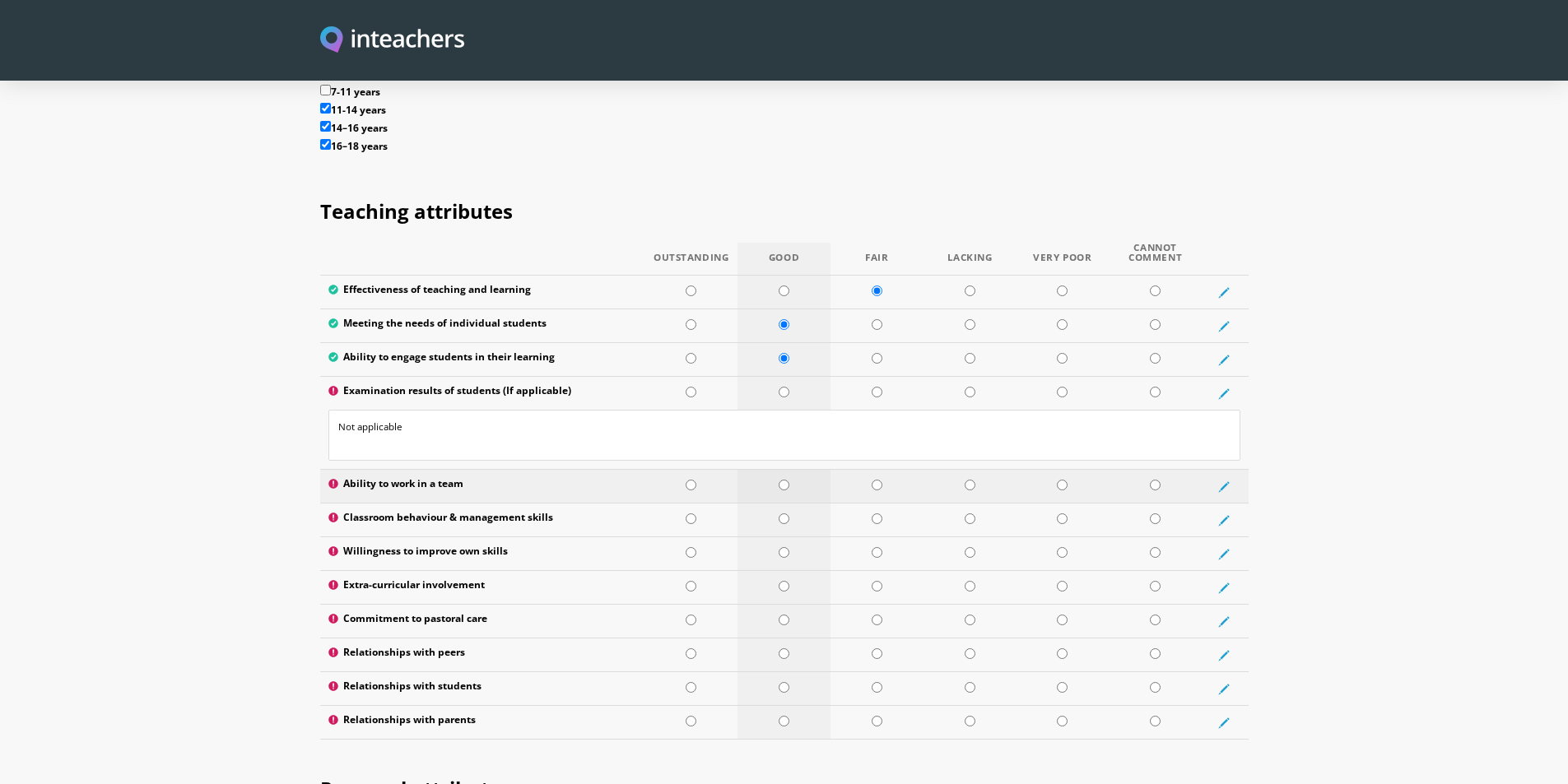
radio input "true"
click at [785, 513] on input "radio" at bounding box center [784, 519] width 11 height 11
radio input "true"
click at [781, 547] on input "radio" at bounding box center [784, 552] width 11 height 11
radio input "true"
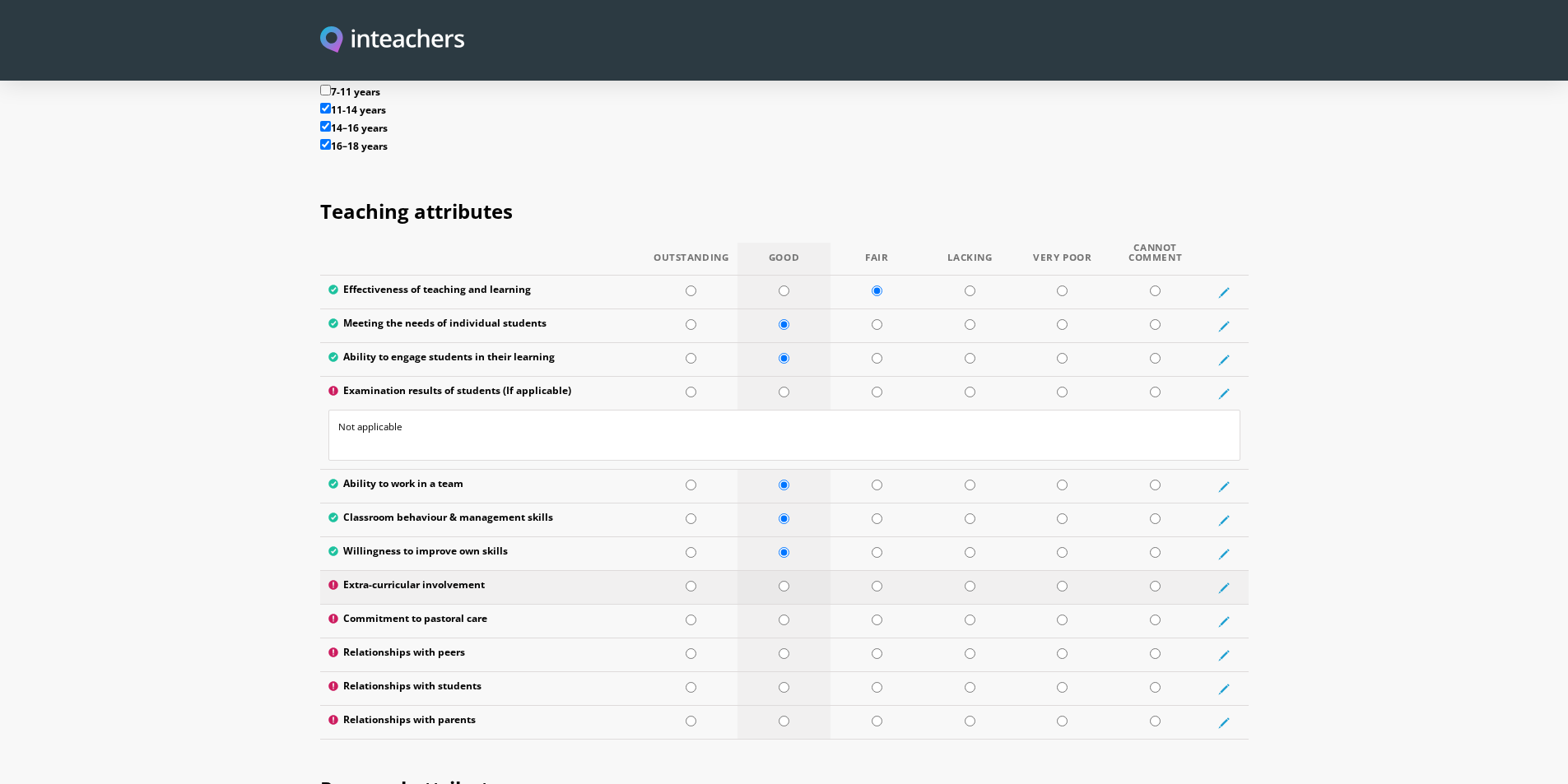
click at [784, 581] on input "radio" at bounding box center [784, 586] width 11 height 11
radio input "true"
click at [1226, 616] on icon at bounding box center [1223, 622] width 12 height 12
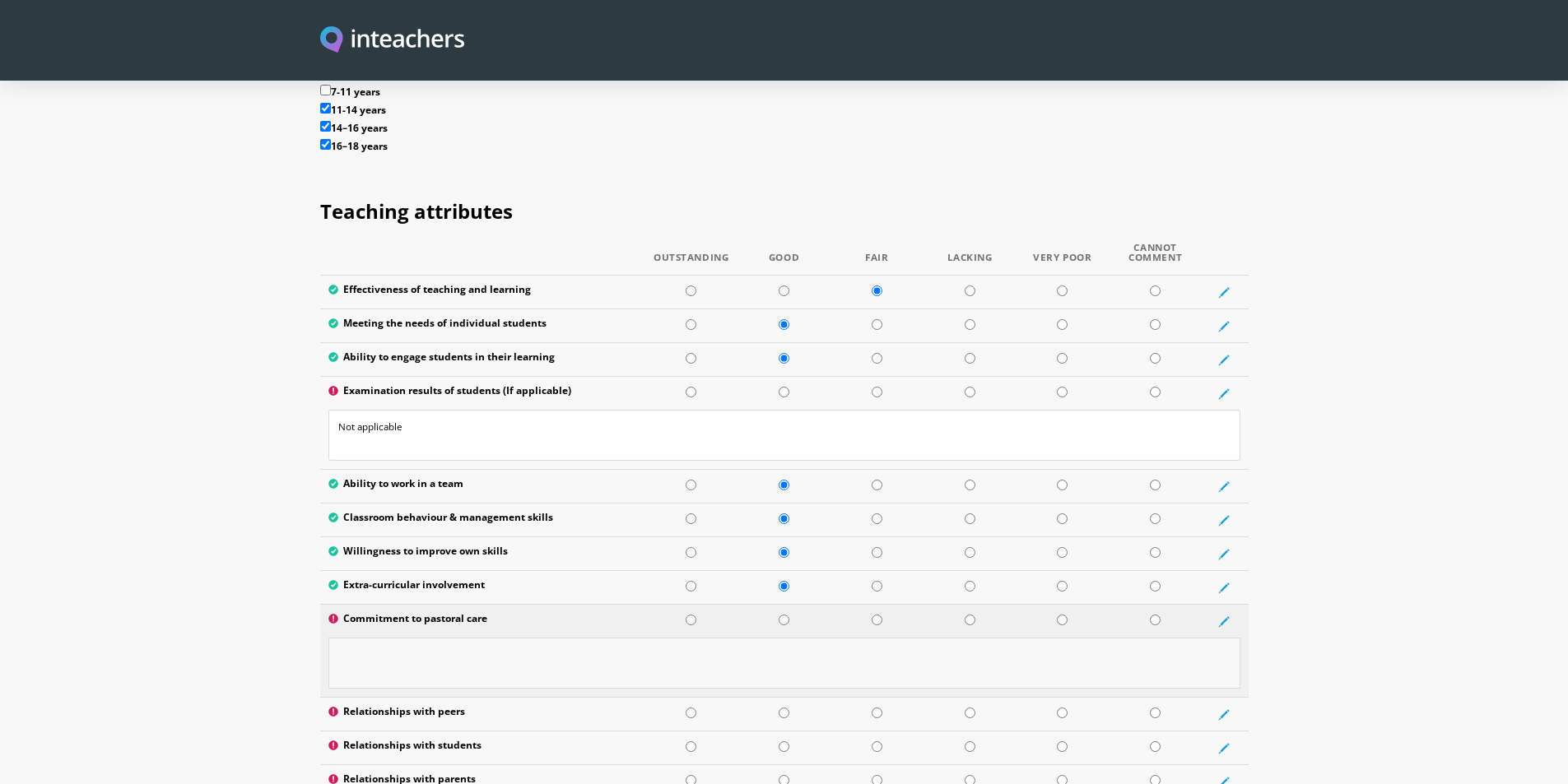
click at [387, 637] on textarea at bounding box center [784, 662] width 912 height 51
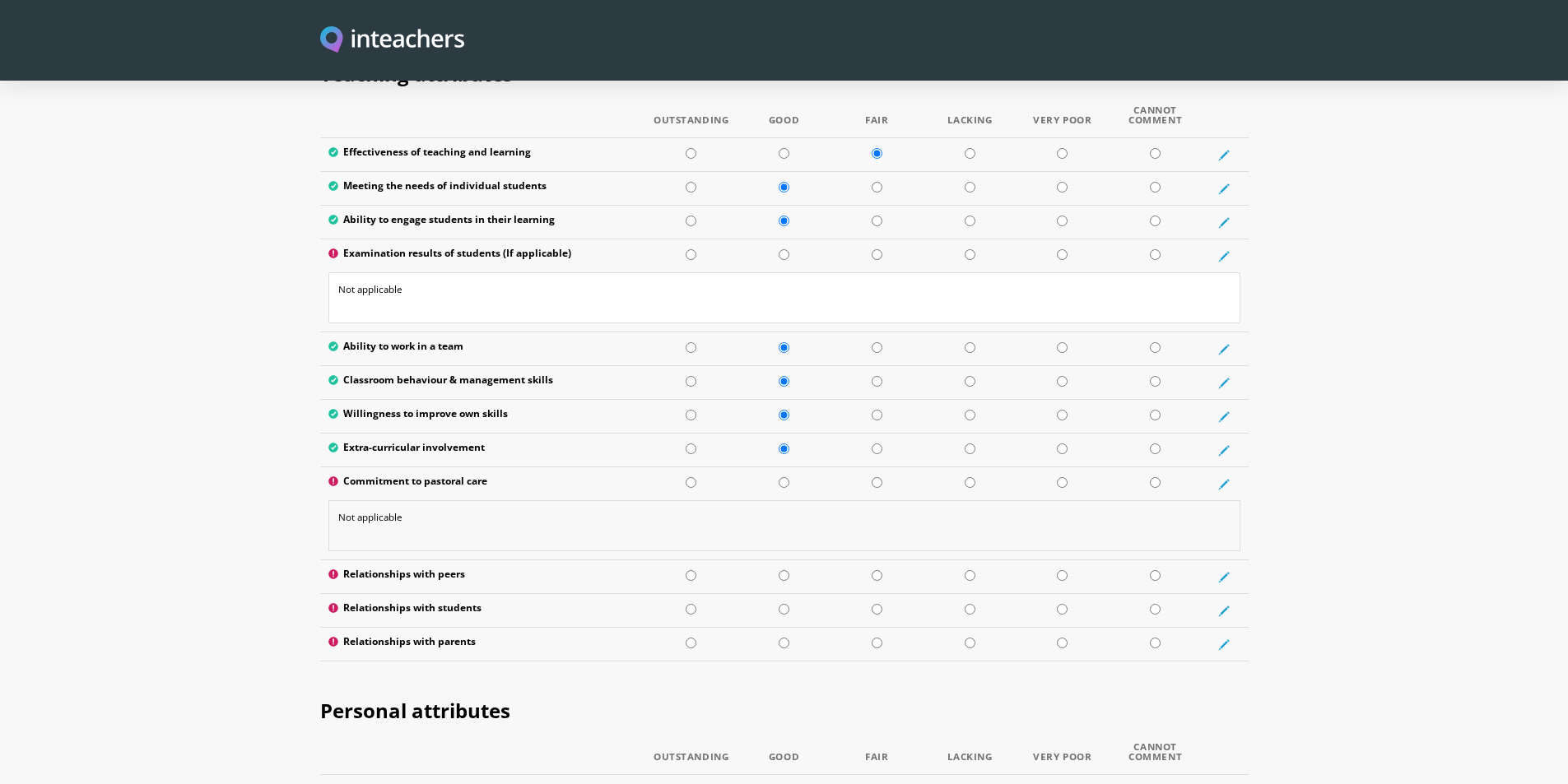
scroll to position [2221, 0]
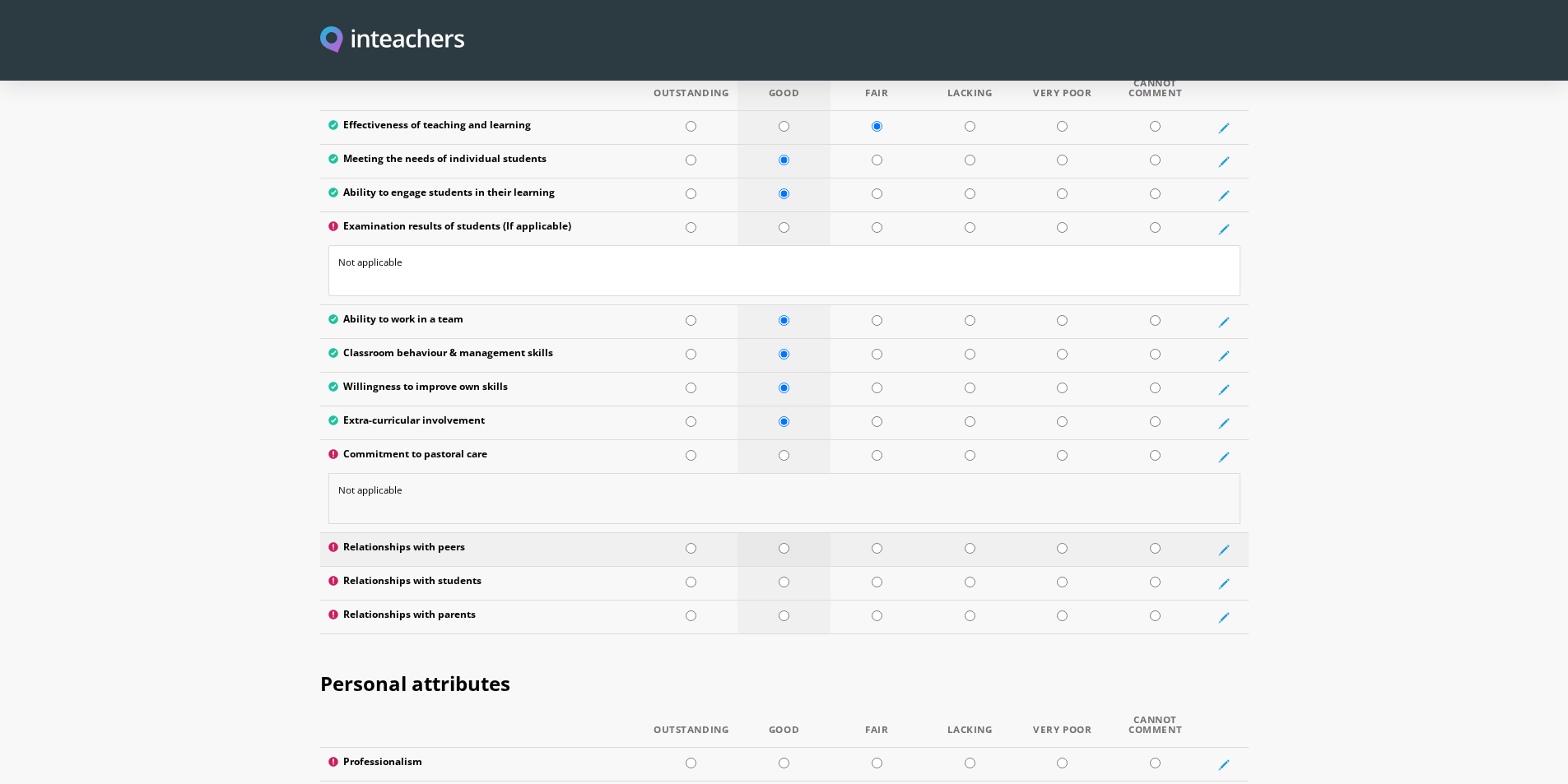
type textarea "Not applicable"
click at [785, 543] on input "radio" at bounding box center [784, 549] width 11 height 11
radio input "true"
click at [786, 576] on input "radio" at bounding box center [784, 582] width 11 height 11
radio input "true"
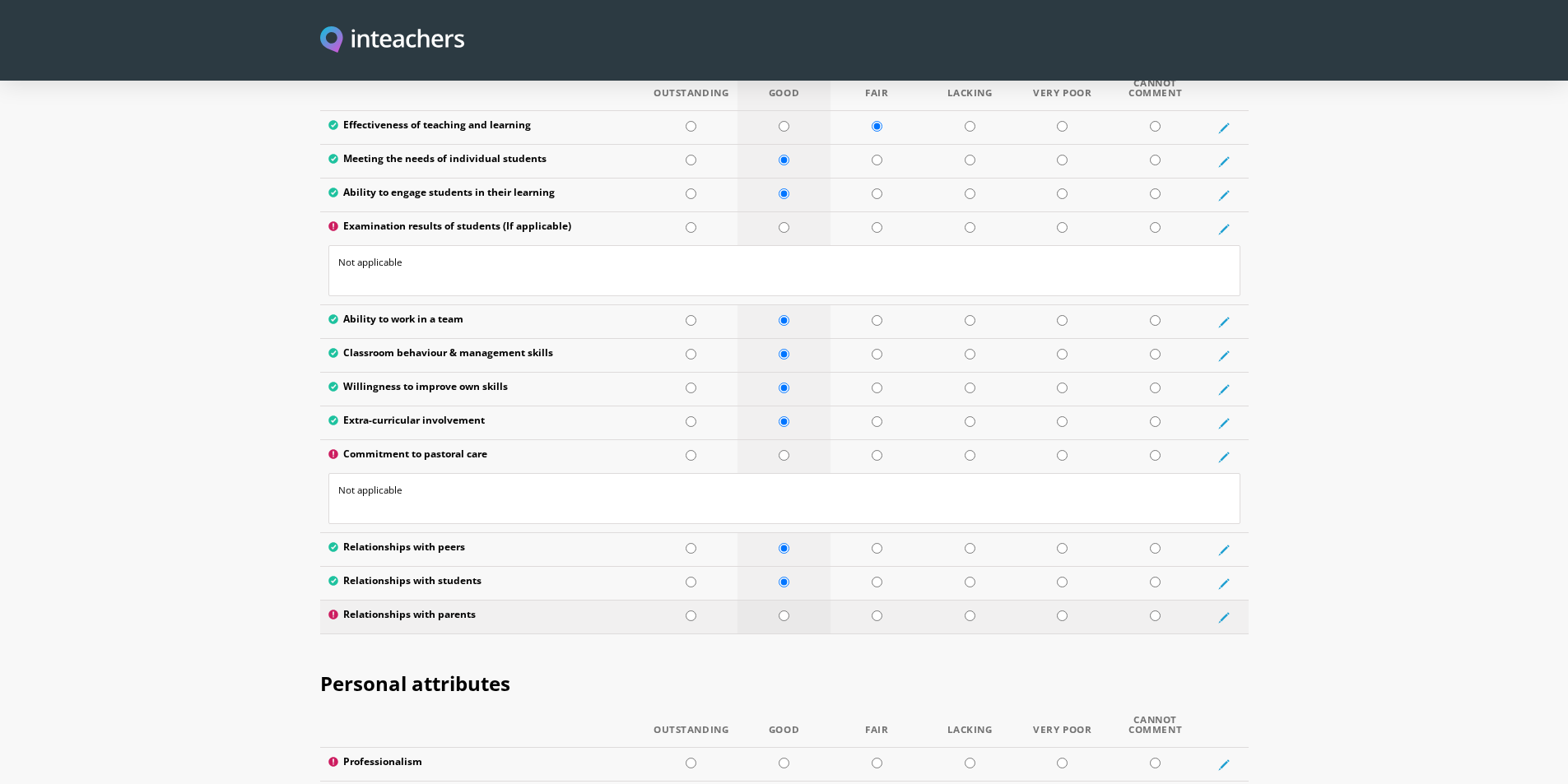
click at [785, 610] on input "radio" at bounding box center [784, 615] width 11 height 11
radio input "true"
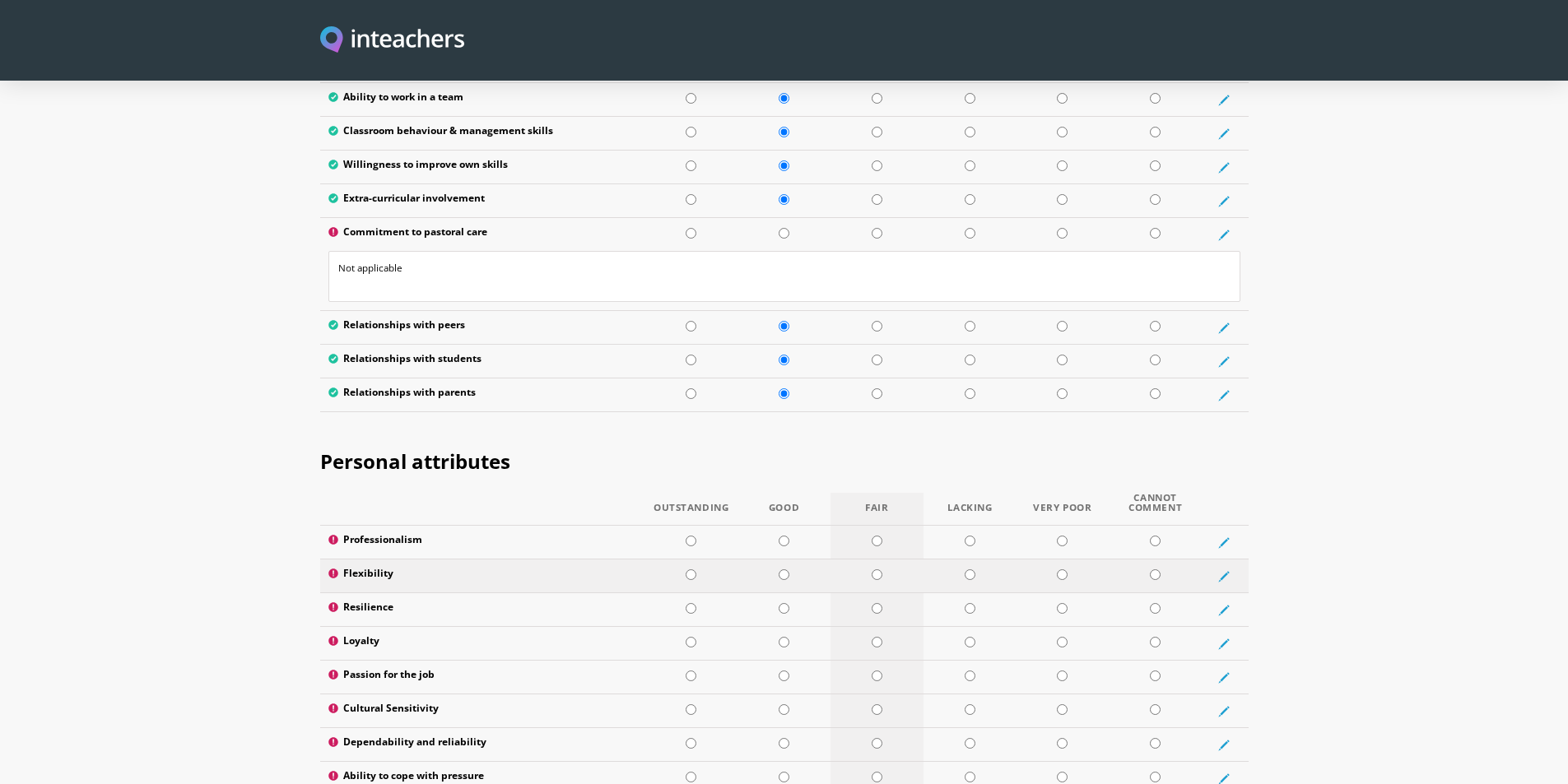
scroll to position [2550, 0]
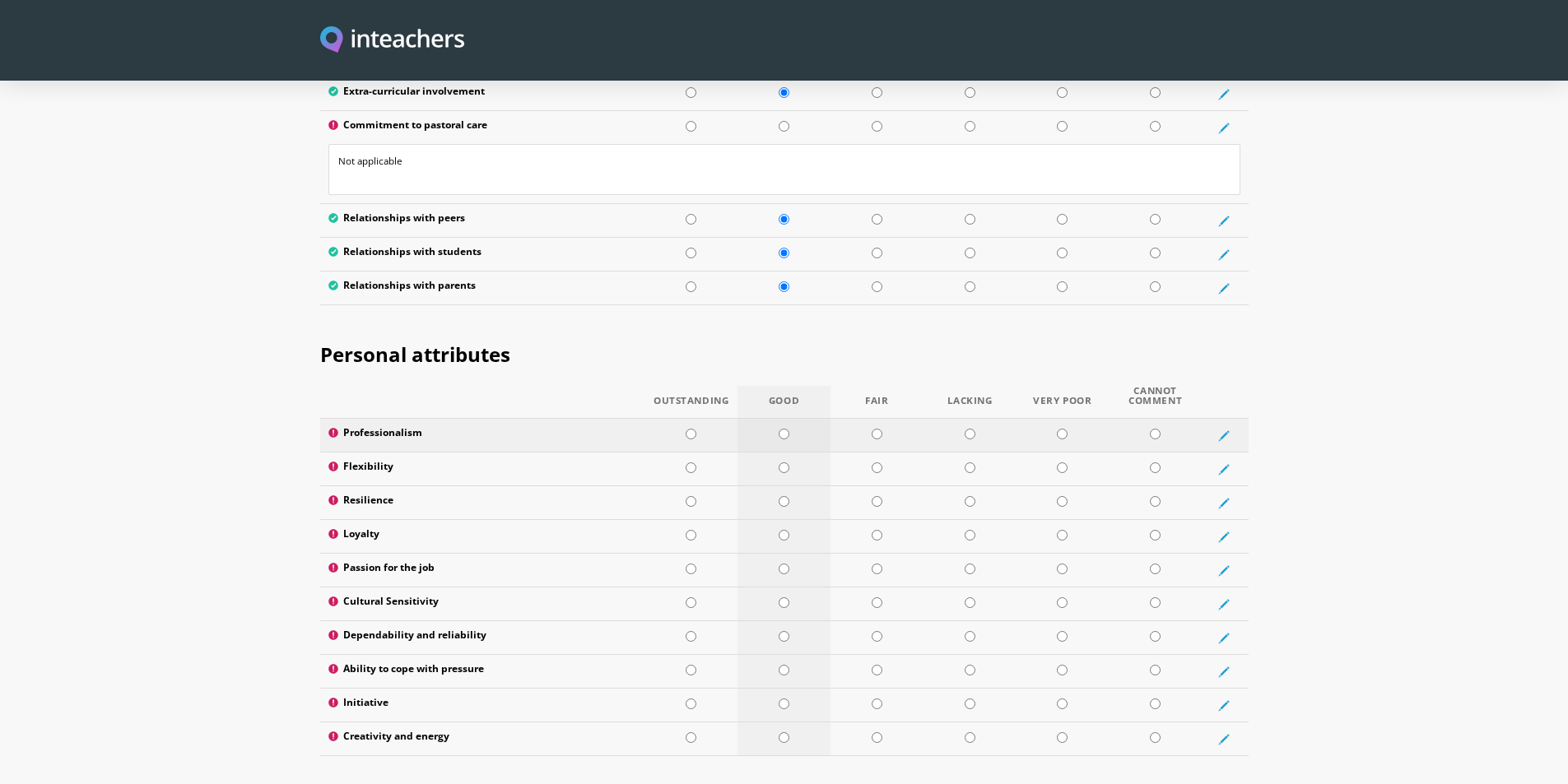
click at [781, 429] on input "radio" at bounding box center [784, 434] width 11 height 11
radio input "true"
click at [784, 463] on input "radio" at bounding box center [784, 468] width 11 height 11
radio input "true"
click at [880, 496] on input "radio" at bounding box center [877, 502] width 11 height 11
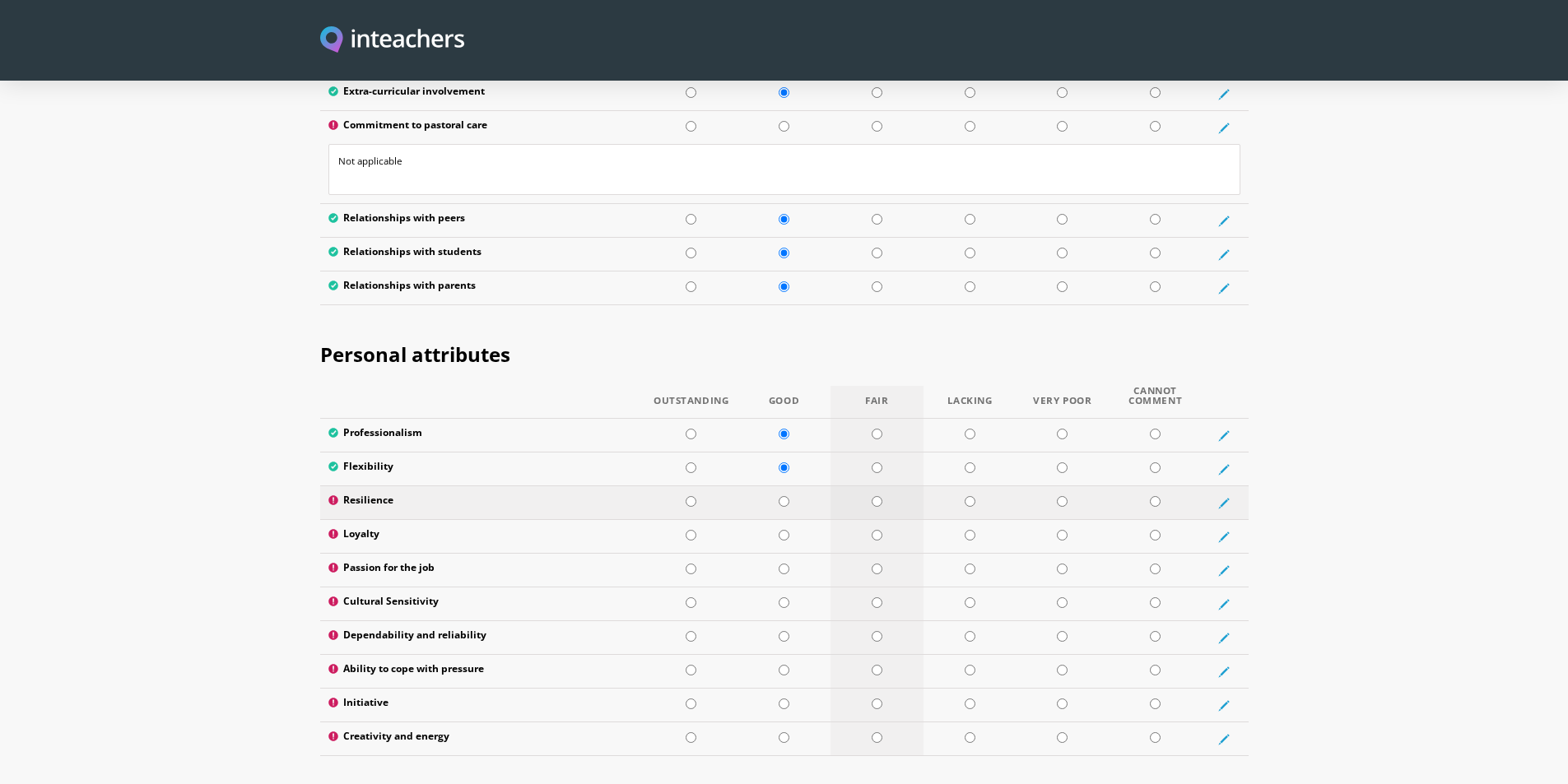
radio input "true"
click at [783, 530] on input "radio" at bounding box center [784, 535] width 11 height 11
radio input "true"
click at [690, 564] on input "radio" at bounding box center [691, 569] width 11 height 11
radio input "true"
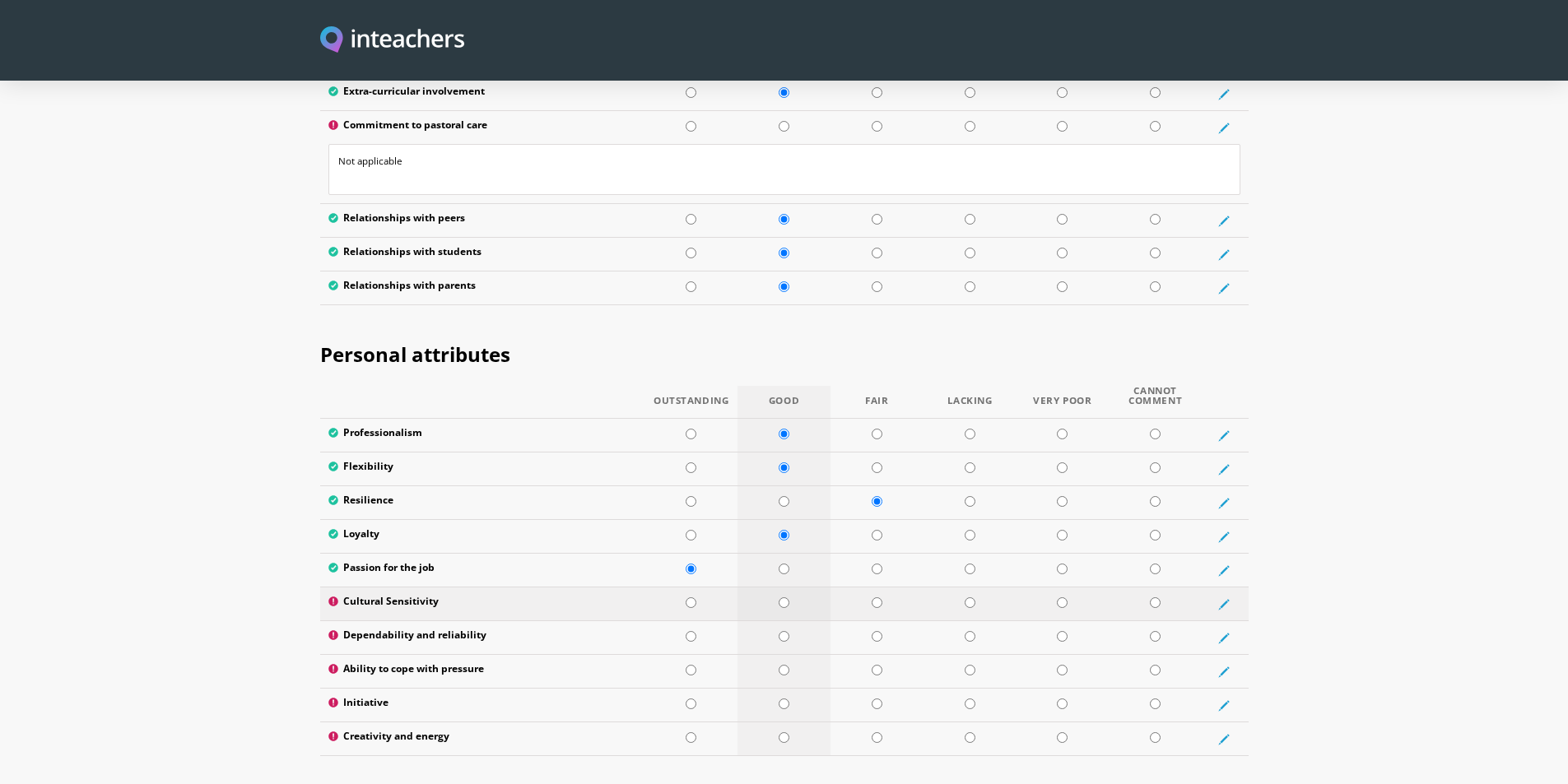
click at [784, 598] on input "radio" at bounding box center [784, 603] width 11 height 11
radio input "true"
click at [785, 631] on input "radio" at bounding box center [784, 637] width 11 height 11
radio input "true"
click at [878, 665] on input "radio" at bounding box center [877, 670] width 11 height 11
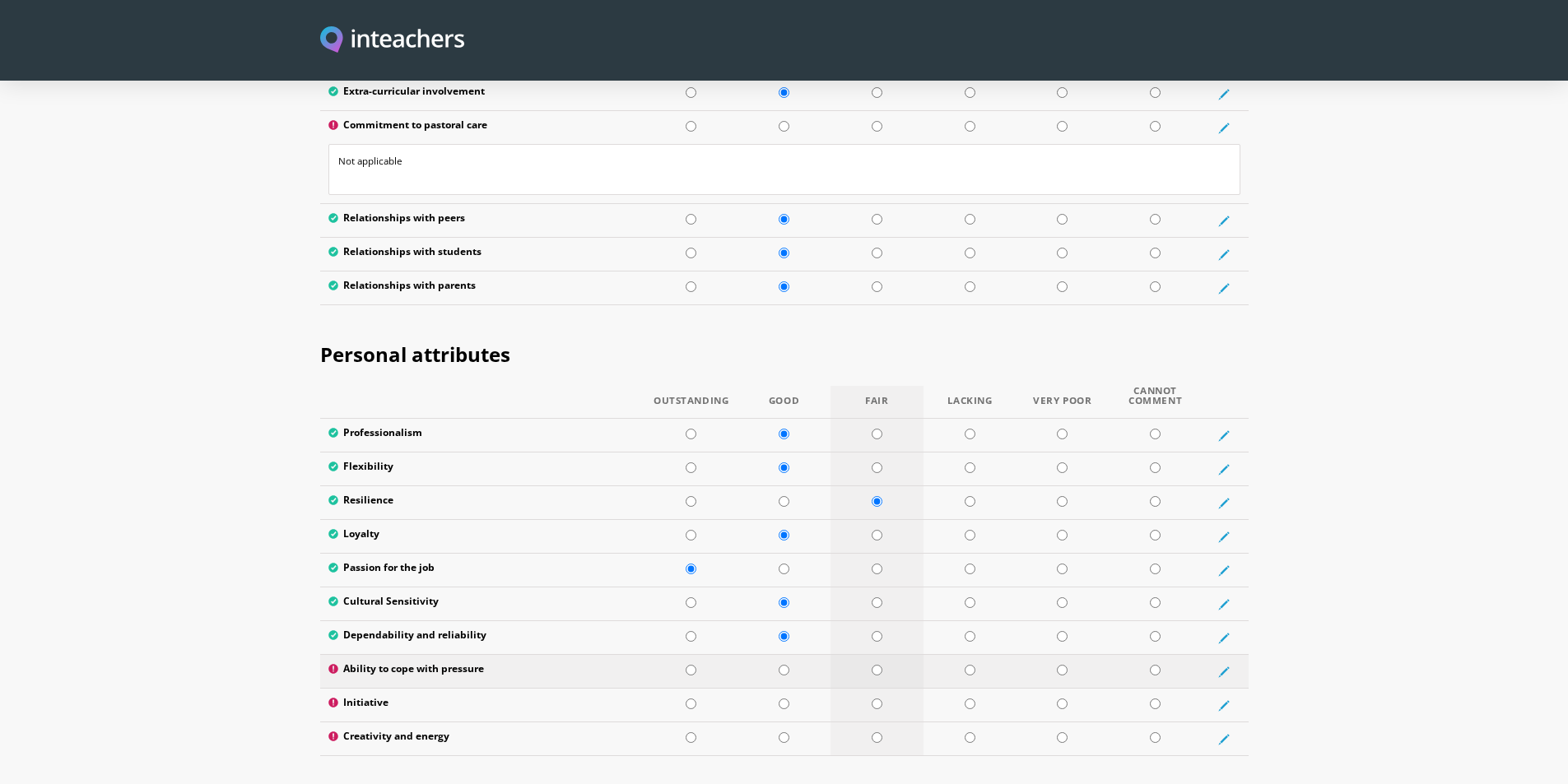
radio input "true"
click at [780, 699] on input "radio" at bounding box center [784, 704] width 11 height 11
radio input "true"
click at [785, 733] on input "radio" at bounding box center [784, 738] width 11 height 11
radio input "true"
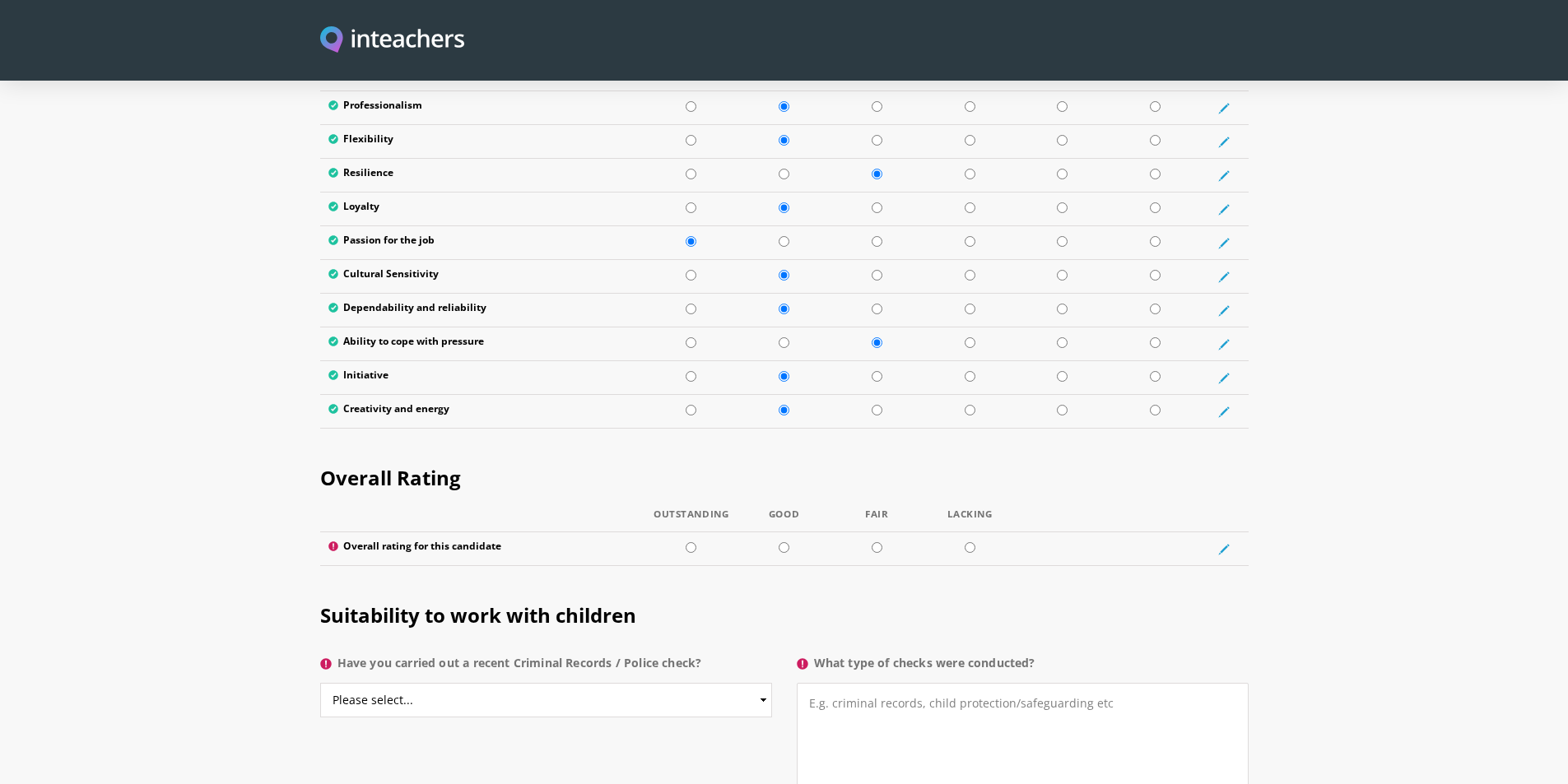
scroll to position [2879, 0]
click at [784, 541] on input "radio" at bounding box center [784, 546] width 11 height 11
radio input "true"
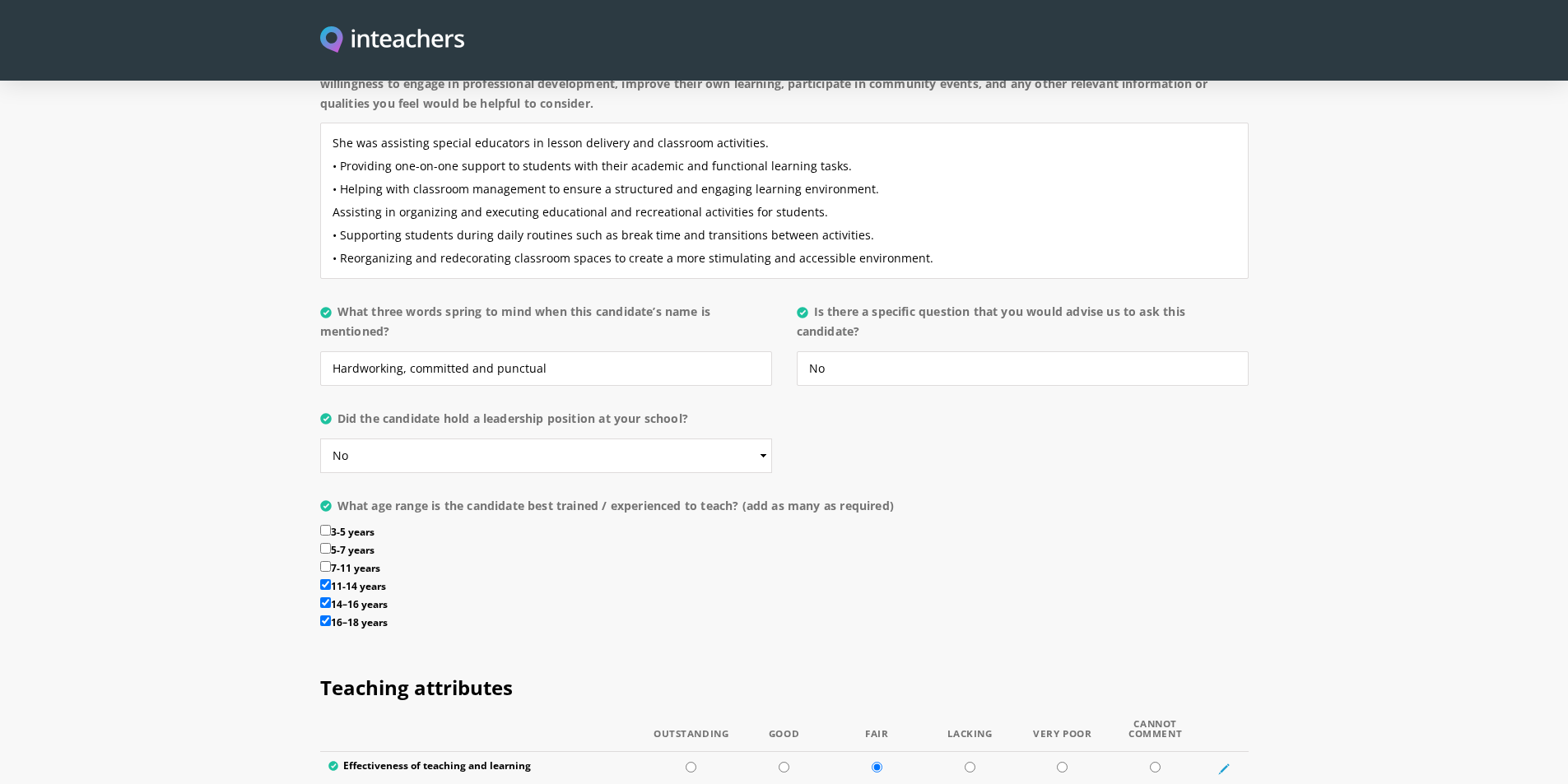
scroll to position [1645, 0]
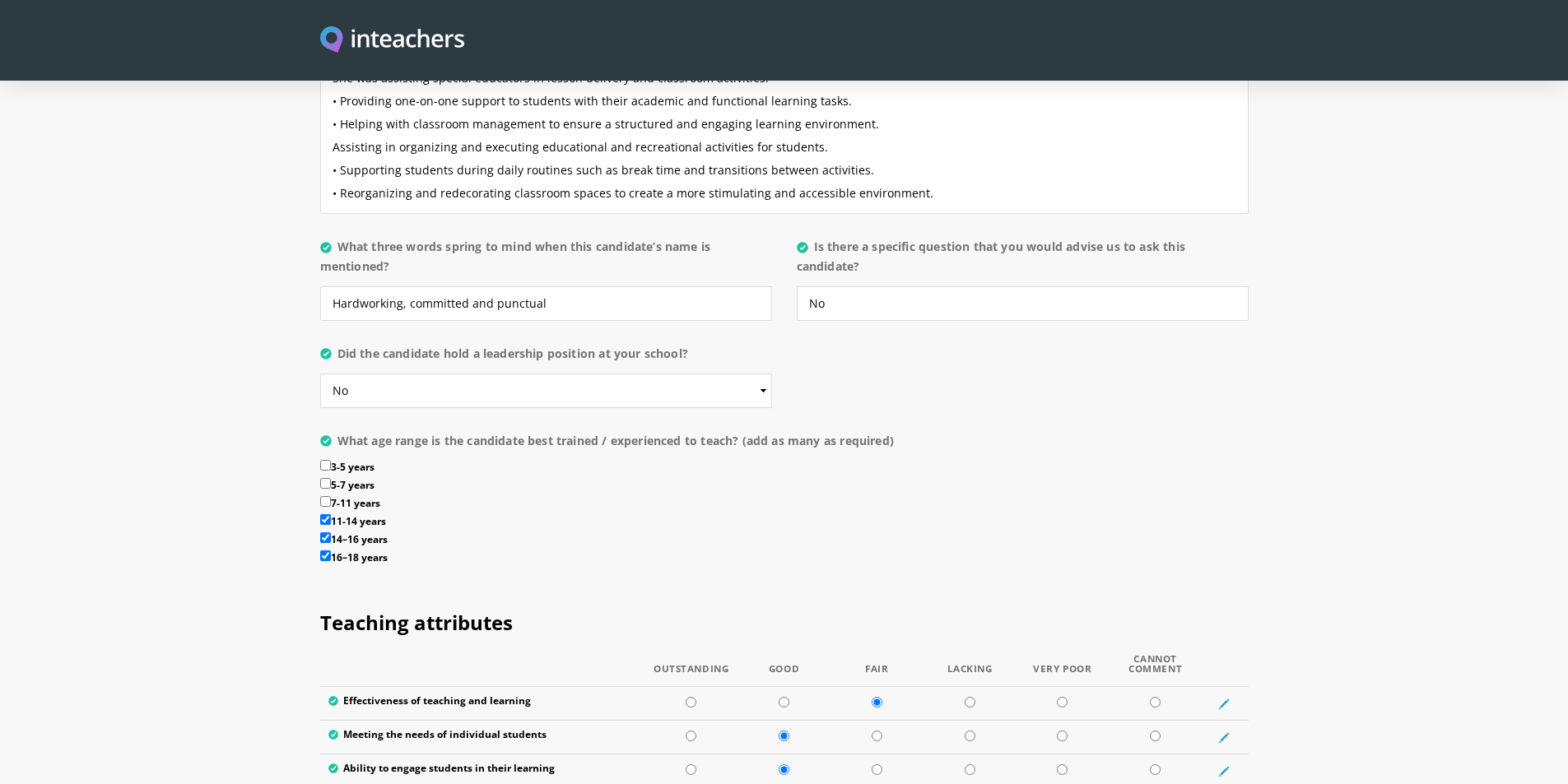
click at [324, 496] on input "7-11 years" at bounding box center [325, 502] width 11 height 11
checkbox input "true"
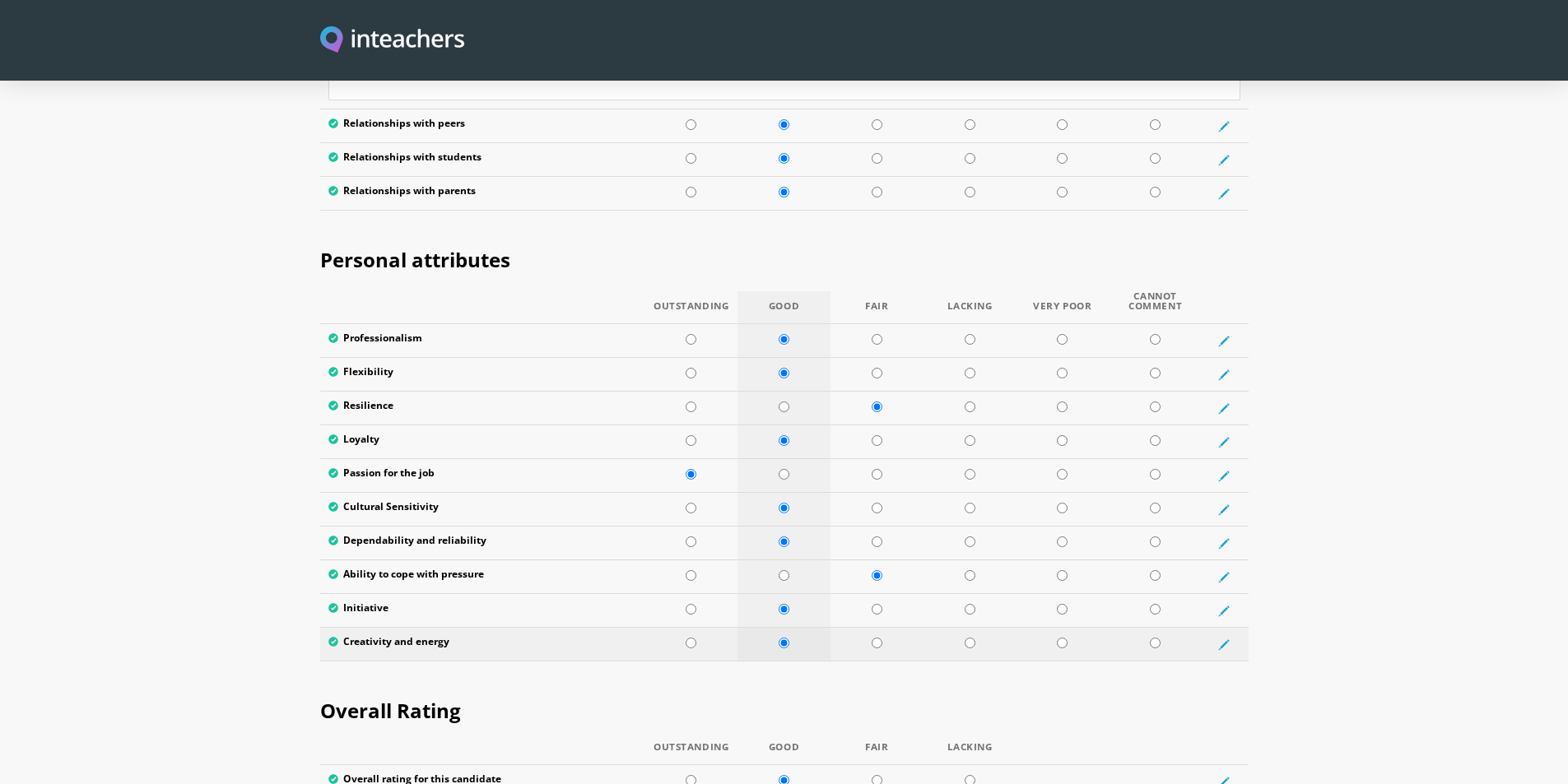
scroll to position [2468, 0]
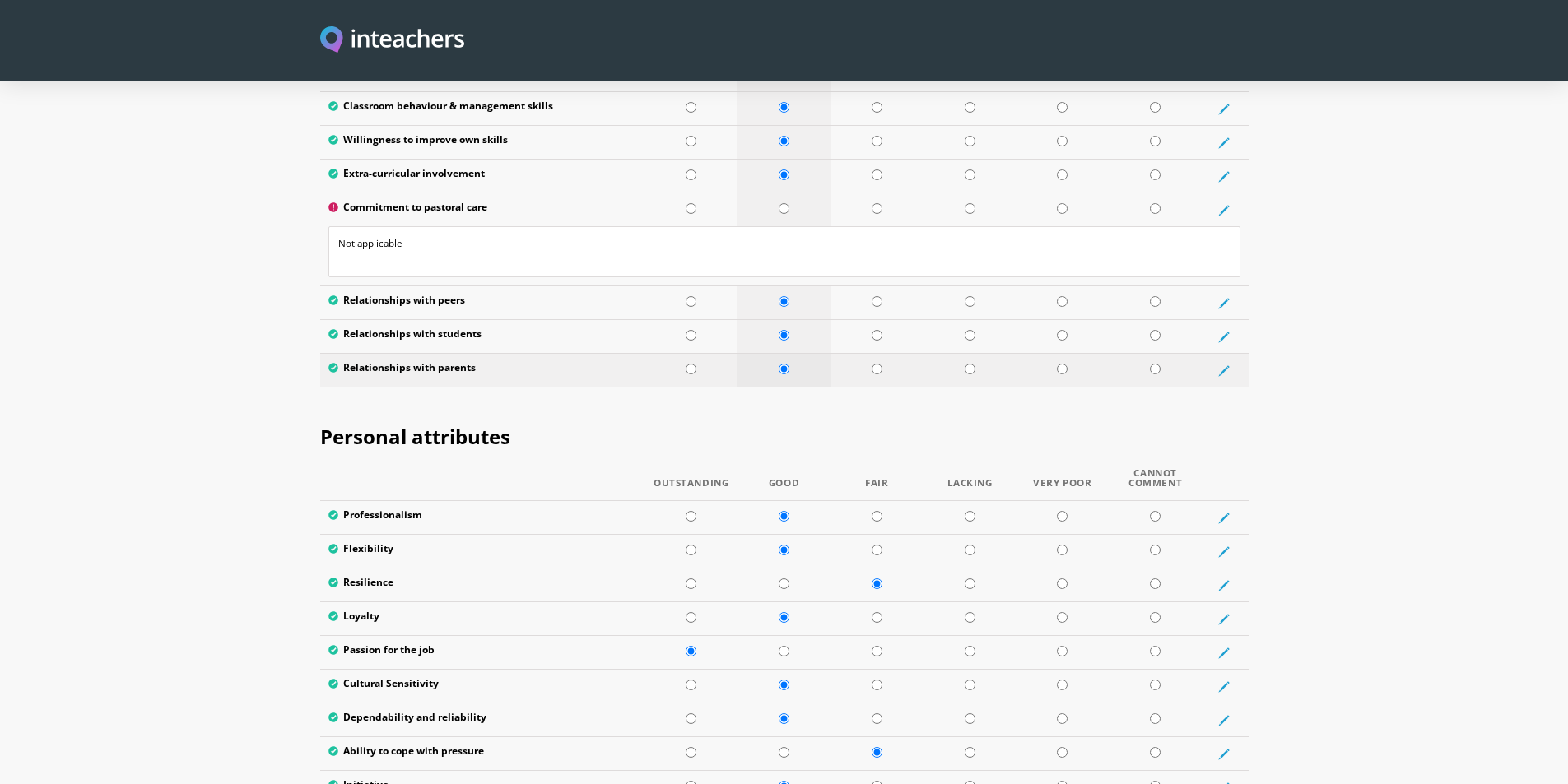
click at [784, 364] on input "radio" at bounding box center [784, 369] width 11 height 11
click at [784, 364] on input "radio" at bounding box center [784, 369] width 11 height 11
click at [1224, 367] on icon at bounding box center [1223, 370] width 7 height 7
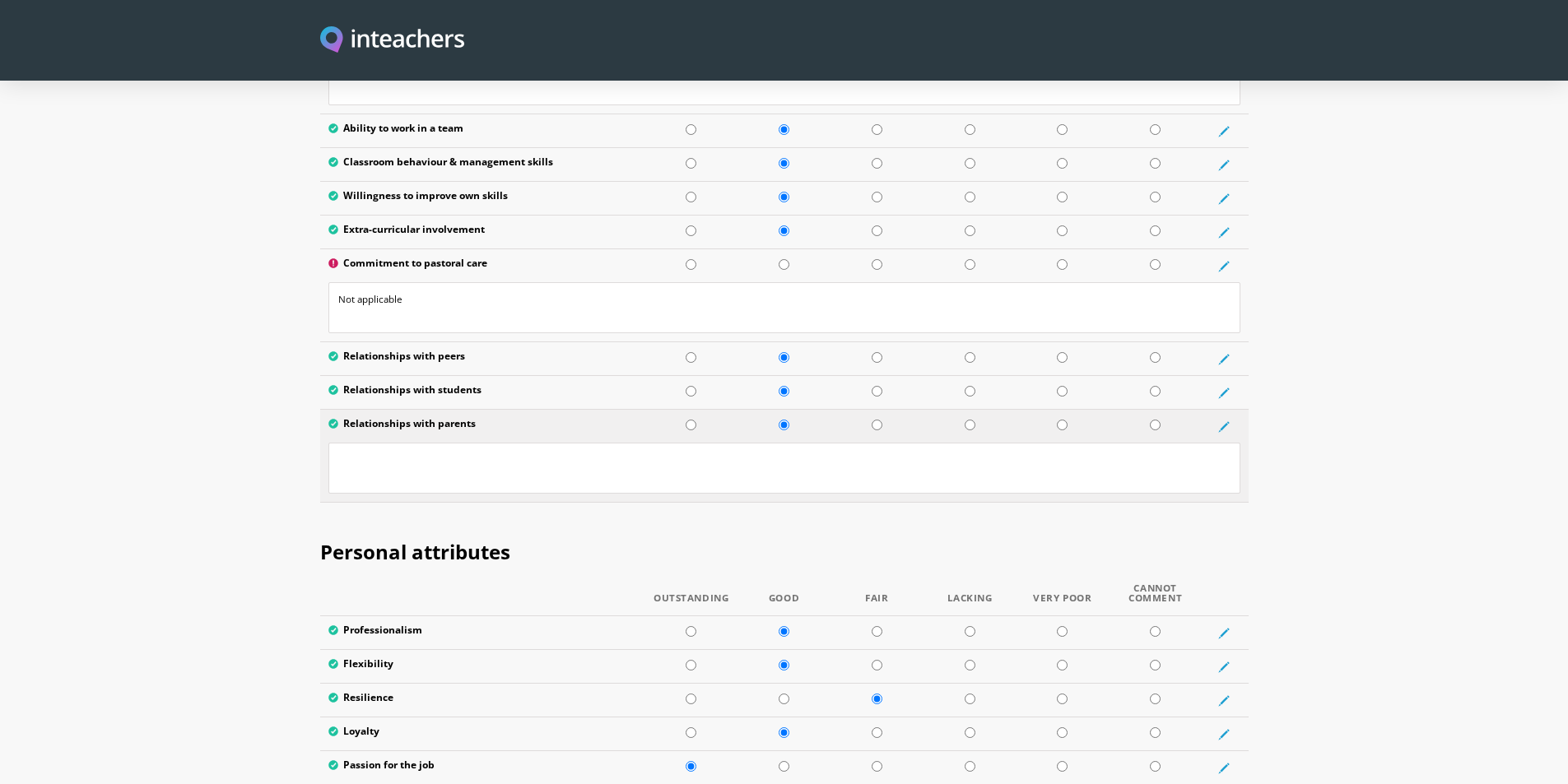
scroll to position [2386, 0]
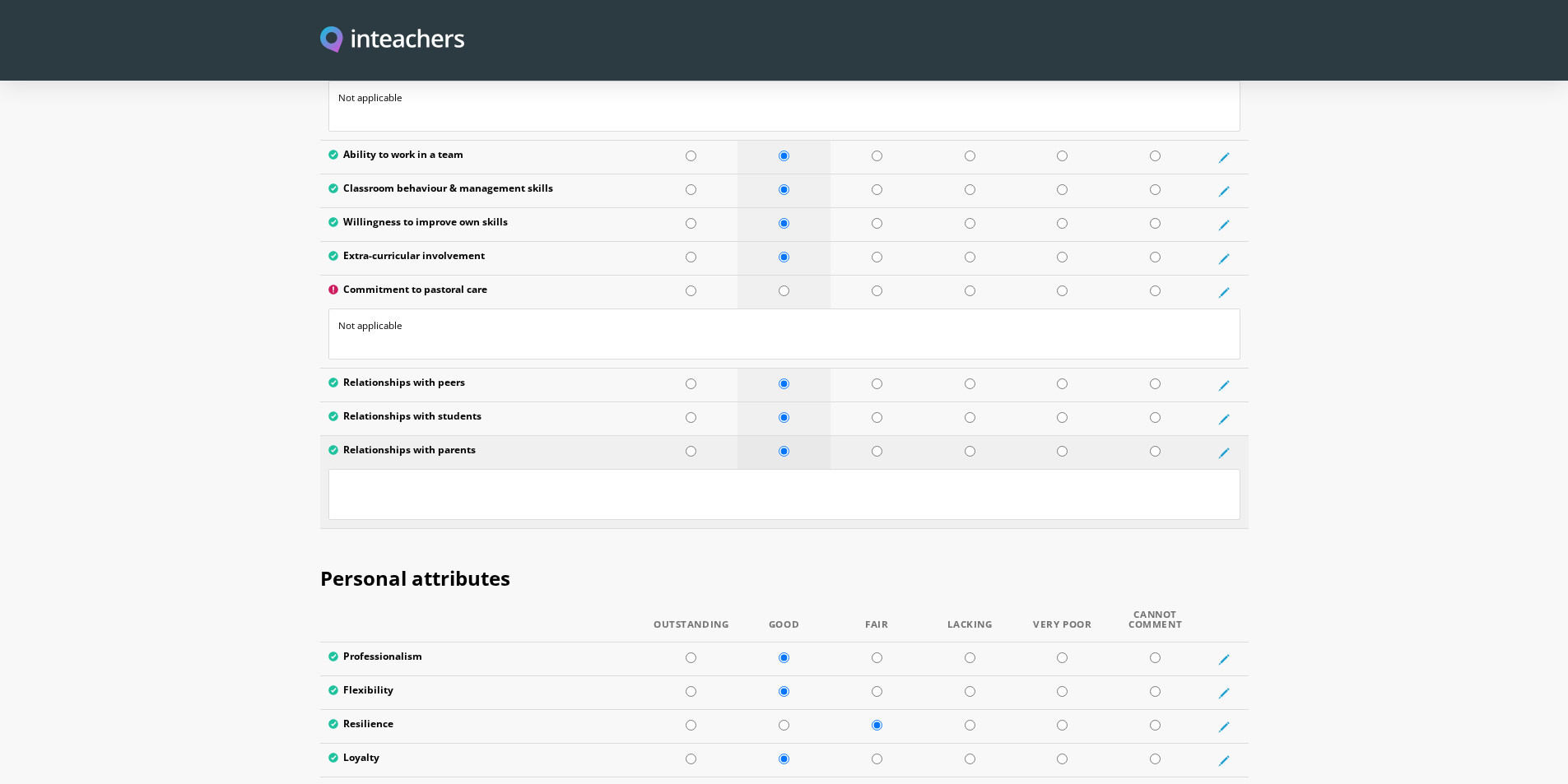
click at [784, 446] on input "radio" at bounding box center [784, 451] width 11 height 11
click at [780, 446] on input "radio" at bounding box center [784, 451] width 11 height 11
click at [1223, 447] on icon at bounding box center [1223, 453] width 12 height 12
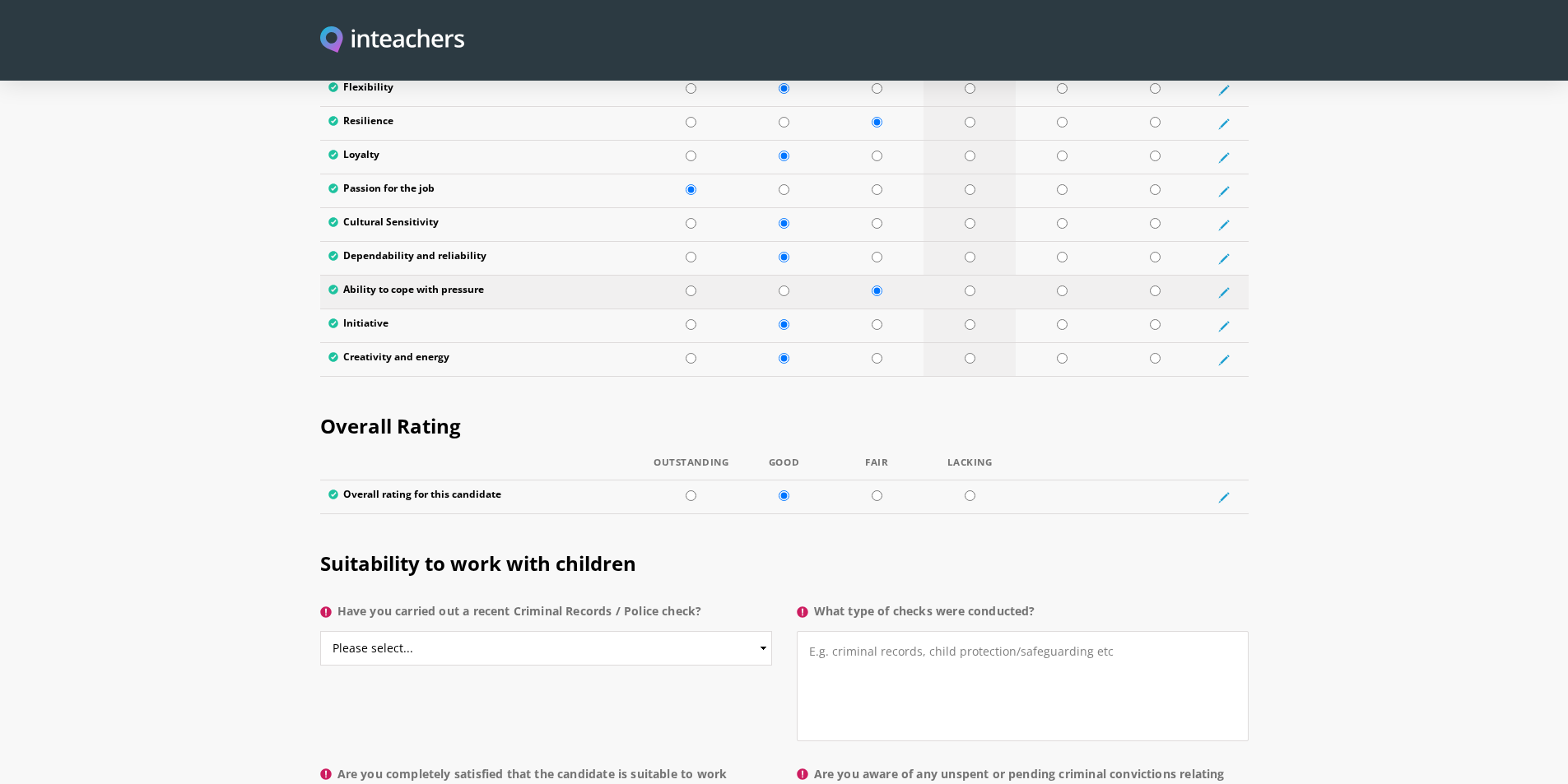
scroll to position [3044, 0]
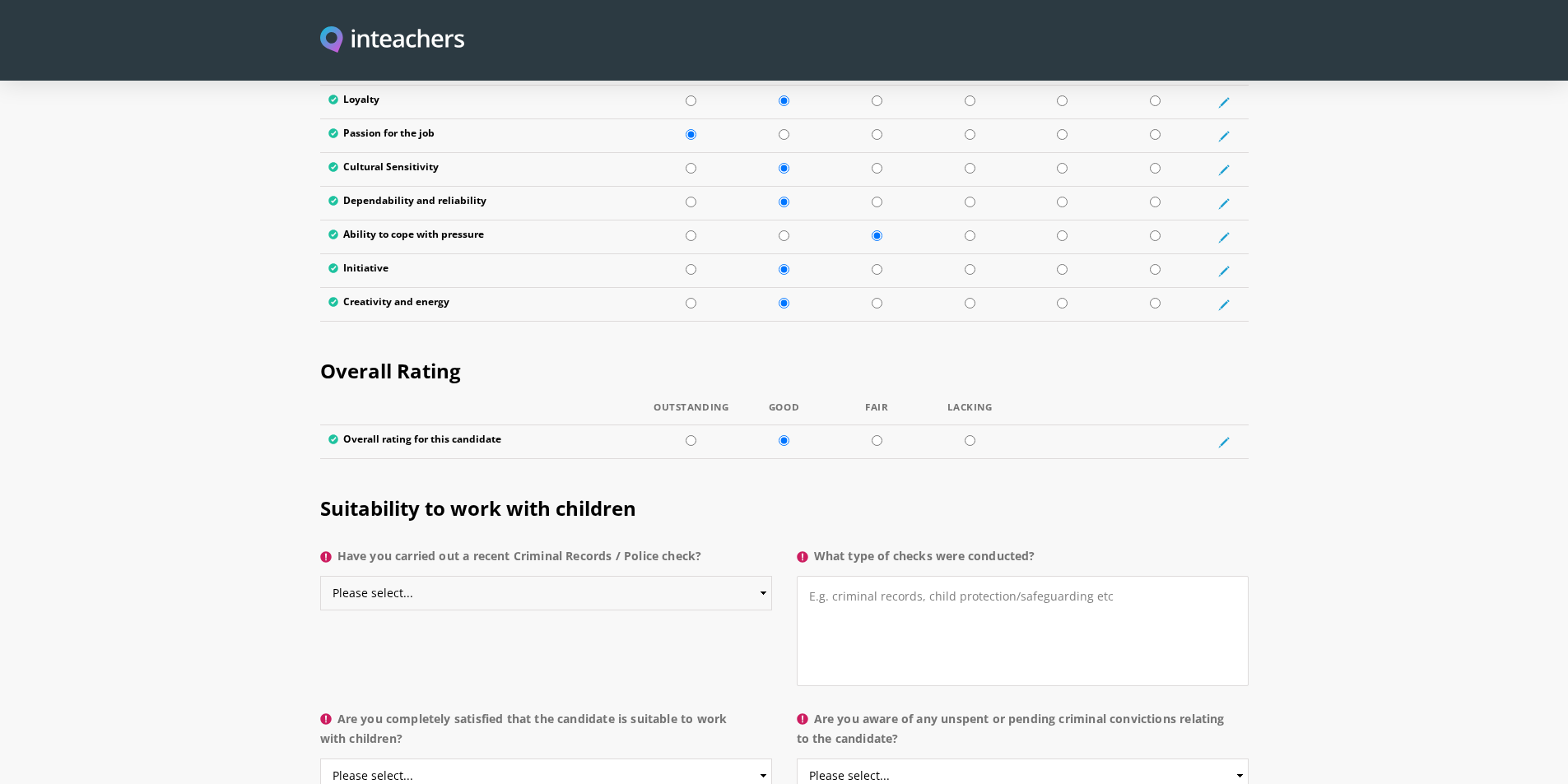
click at [765, 576] on select "Please select... Yes No Do not know" at bounding box center [545, 593] width 452 height 35
click at [762, 758] on select "Please select... Yes No Do not know" at bounding box center [545, 775] width 452 height 35
select select "Yes"
click at [320, 758] on select "Please select... Yes No Do not know" at bounding box center [545, 775] width 452 height 35
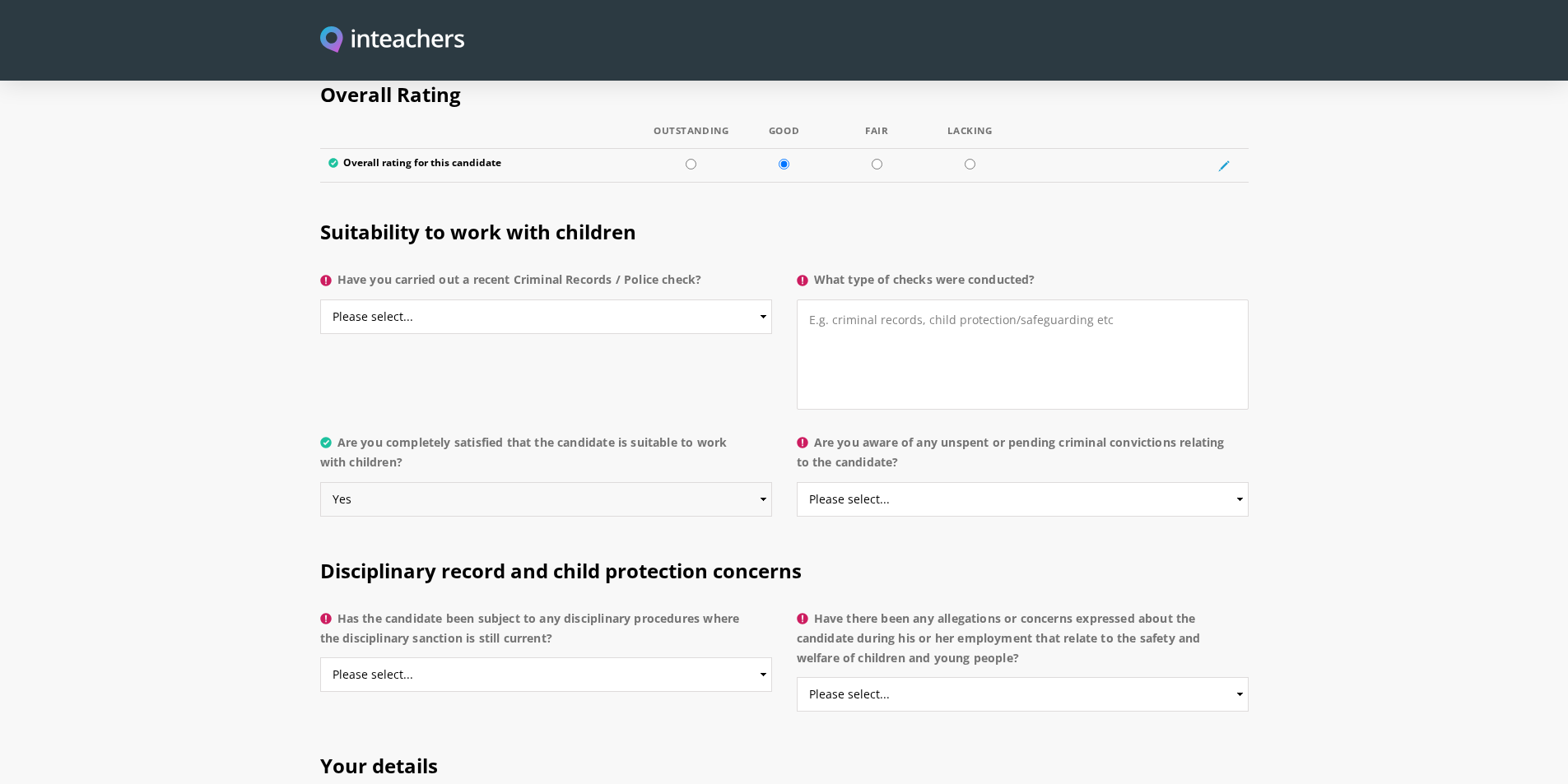
scroll to position [3290, 0]
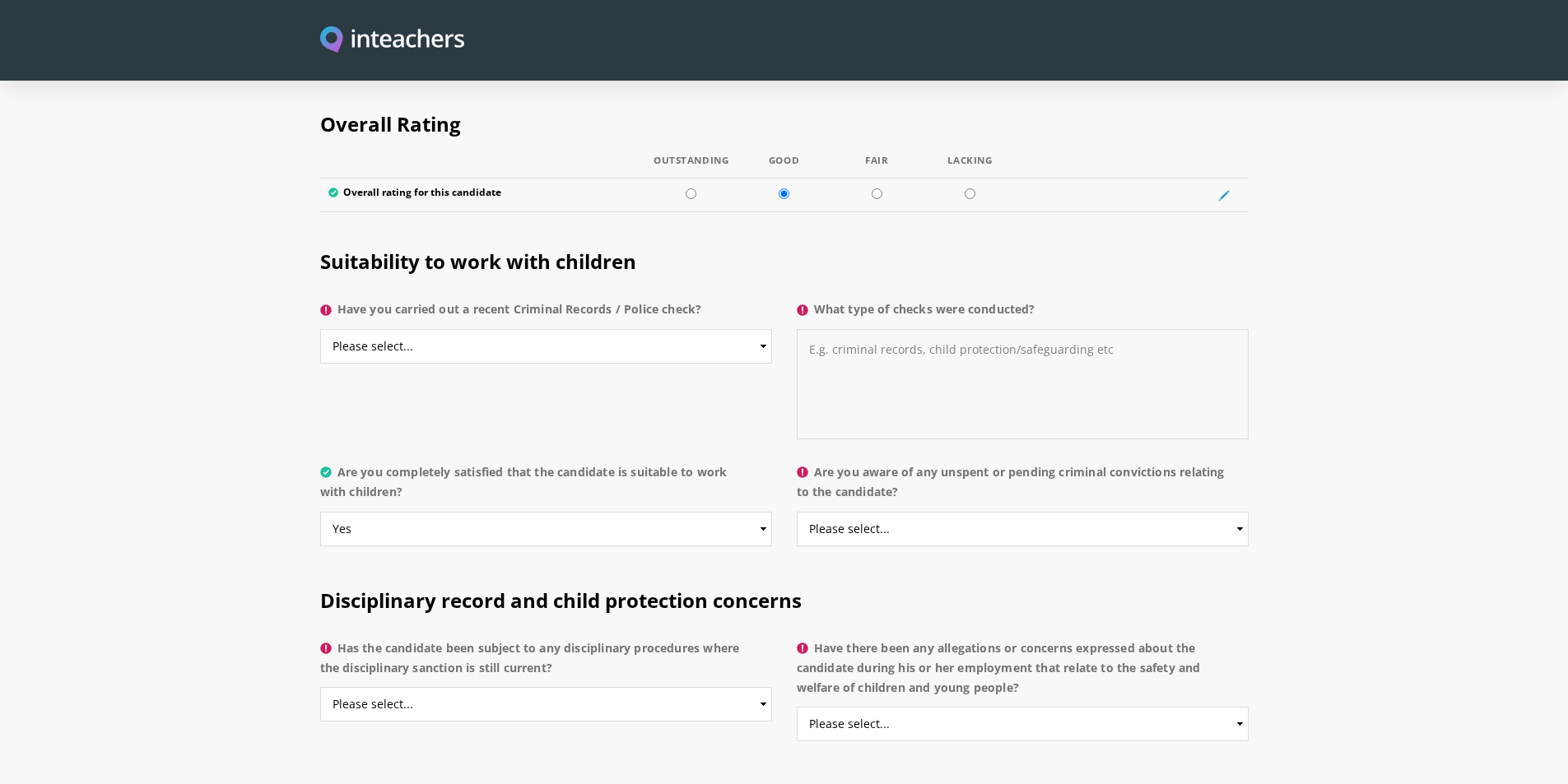
click at [1102, 338] on textarea "What type of checks were conducted?" at bounding box center [1023, 384] width 452 height 110
click at [761, 329] on select "Please select... Yes No Do not know" at bounding box center [545, 346] width 452 height 35
click at [1238, 511] on select "Please select... Yes No Do not know" at bounding box center [1023, 528] width 452 height 35
select select "No"
click at [797, 511] on select "Please select... Yes No Do not know" at bounding box center [1023, 528] width 452 height 35
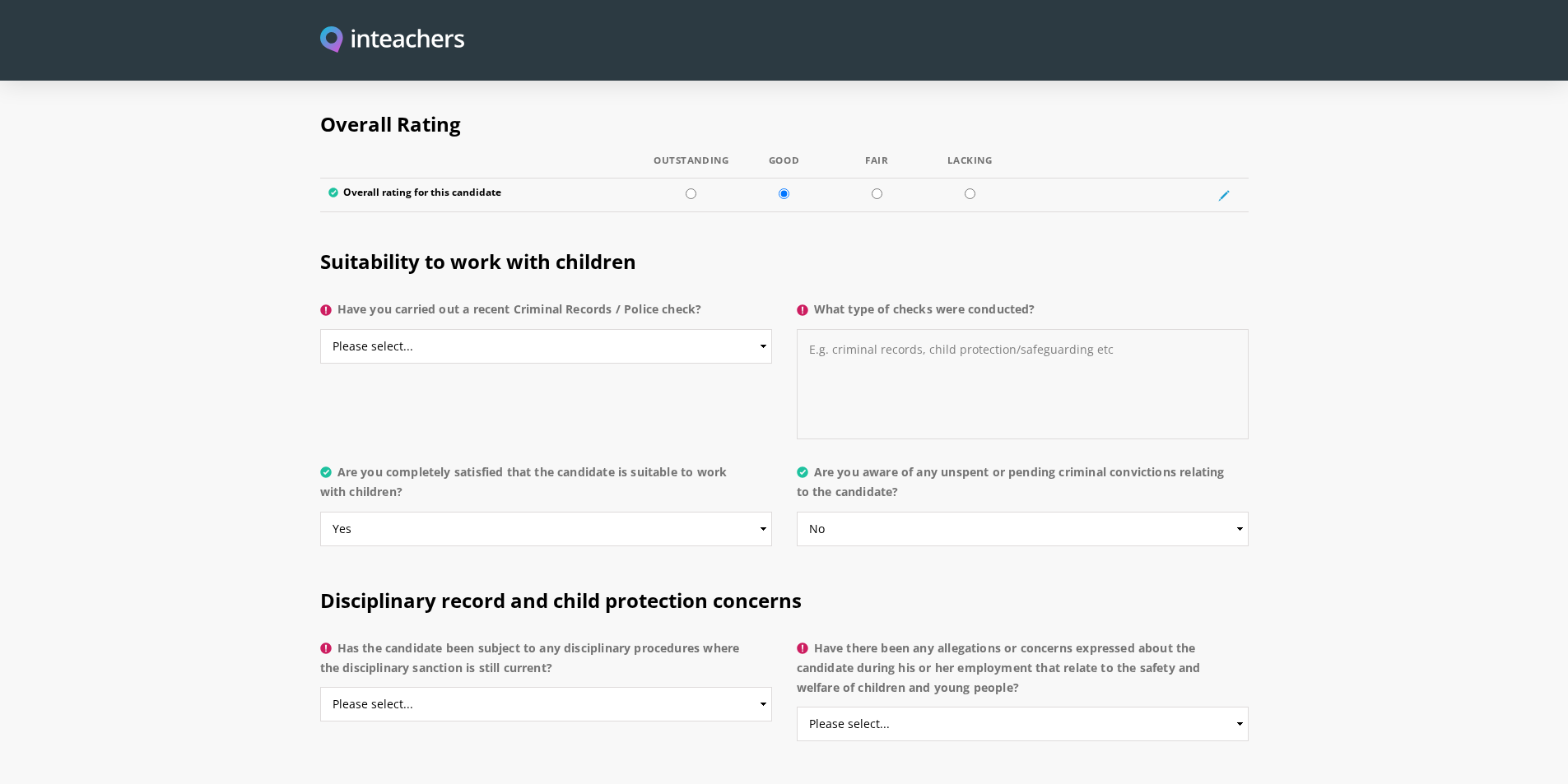
click at [930, 329] on textarea "What type of checks were conducted?" at bounding box center [1023, 384] width 452 height 110
type textarea "N/A"
click at [1061, 511] on select "Please select... Yes No Do not know" at bounding box center [1023, 528] width 452 height 35
click at [797, 511] on select "Please select... Yes No Do not know" at bounding box center [1023, 528] width 452 height 35
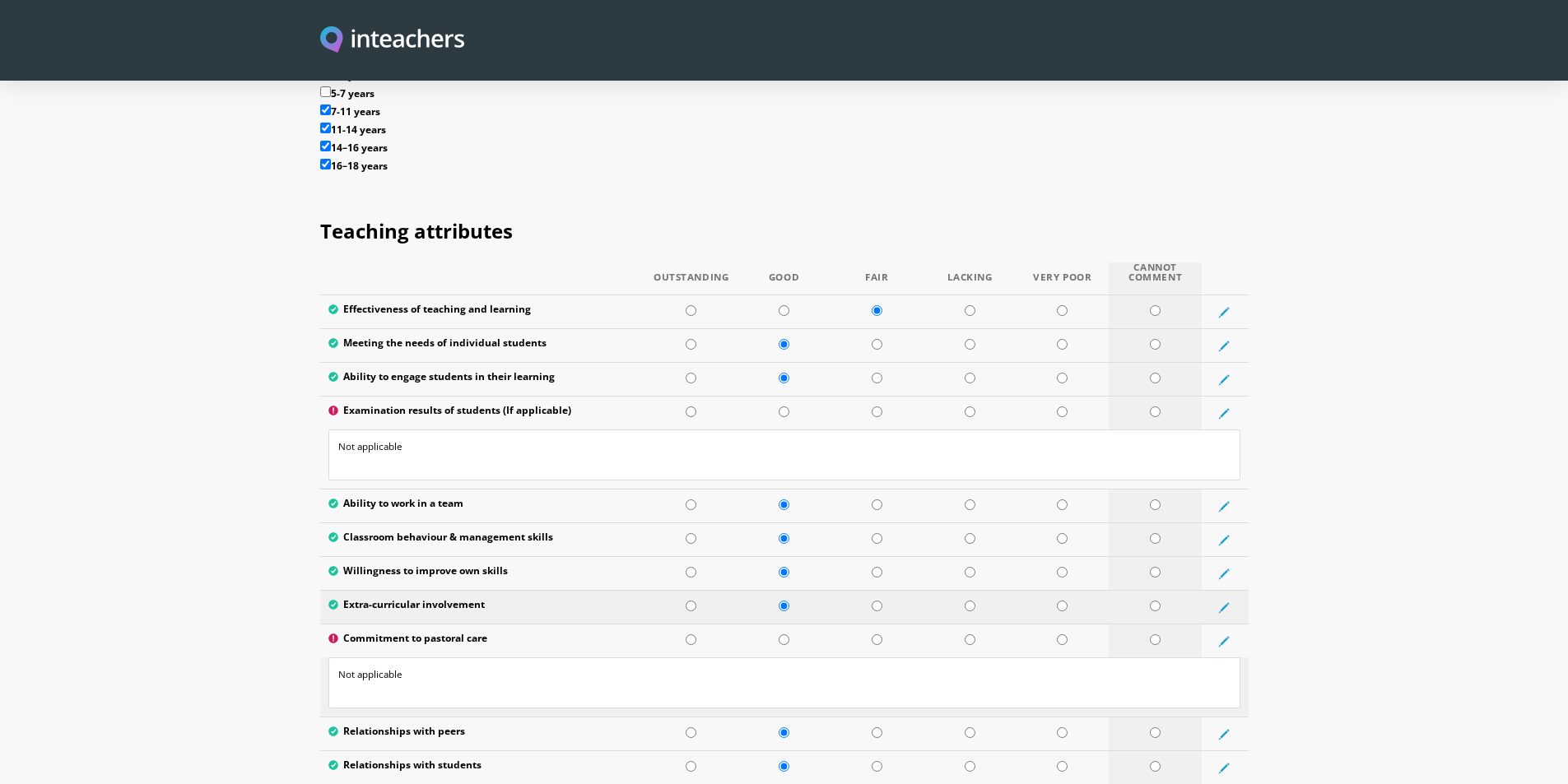
scroll to position [2056, 0]
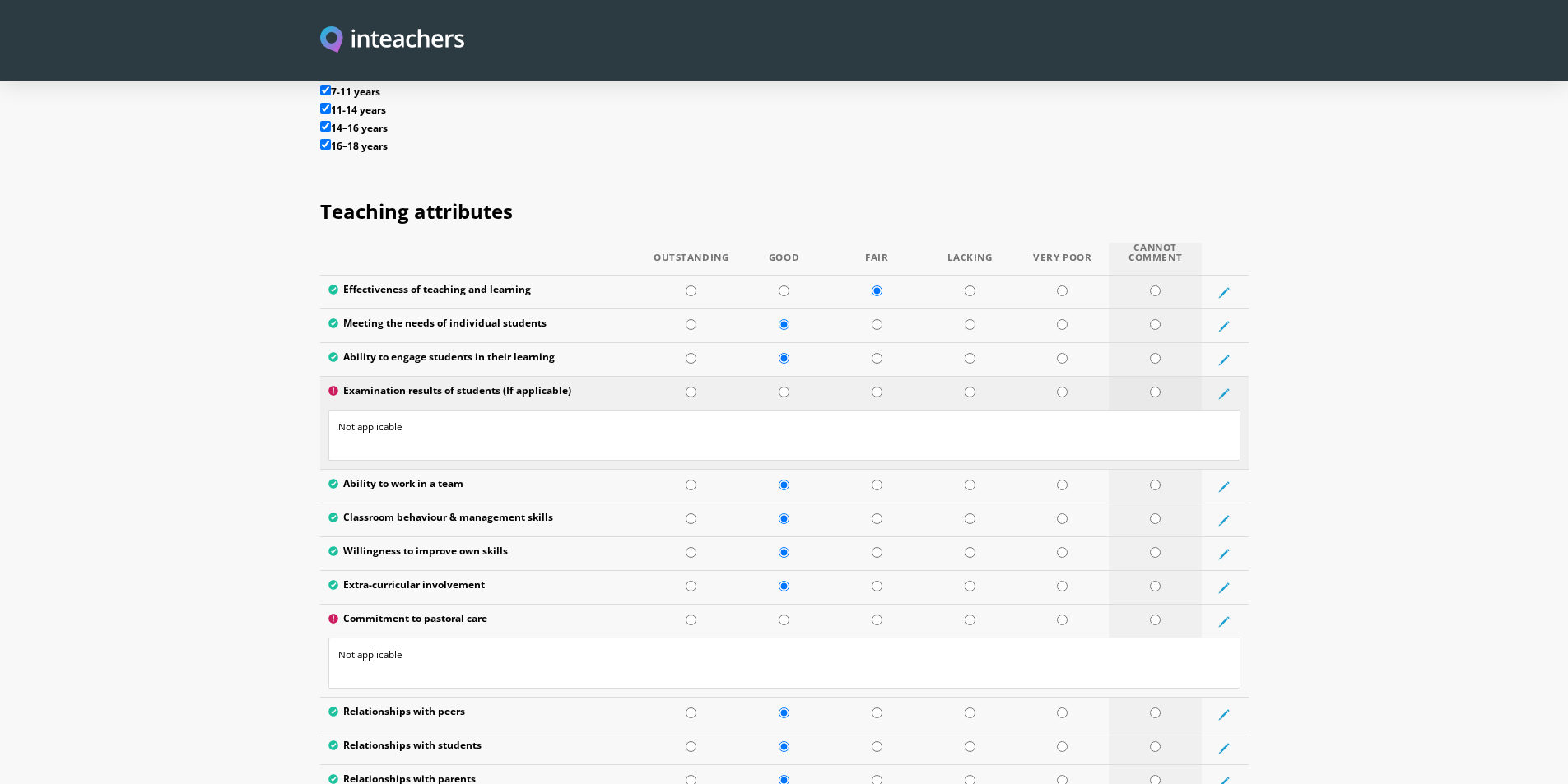
click at [1153, 386] on input "radio" at bounding box center [1155, 392] width 11 height 11
radio input "true"
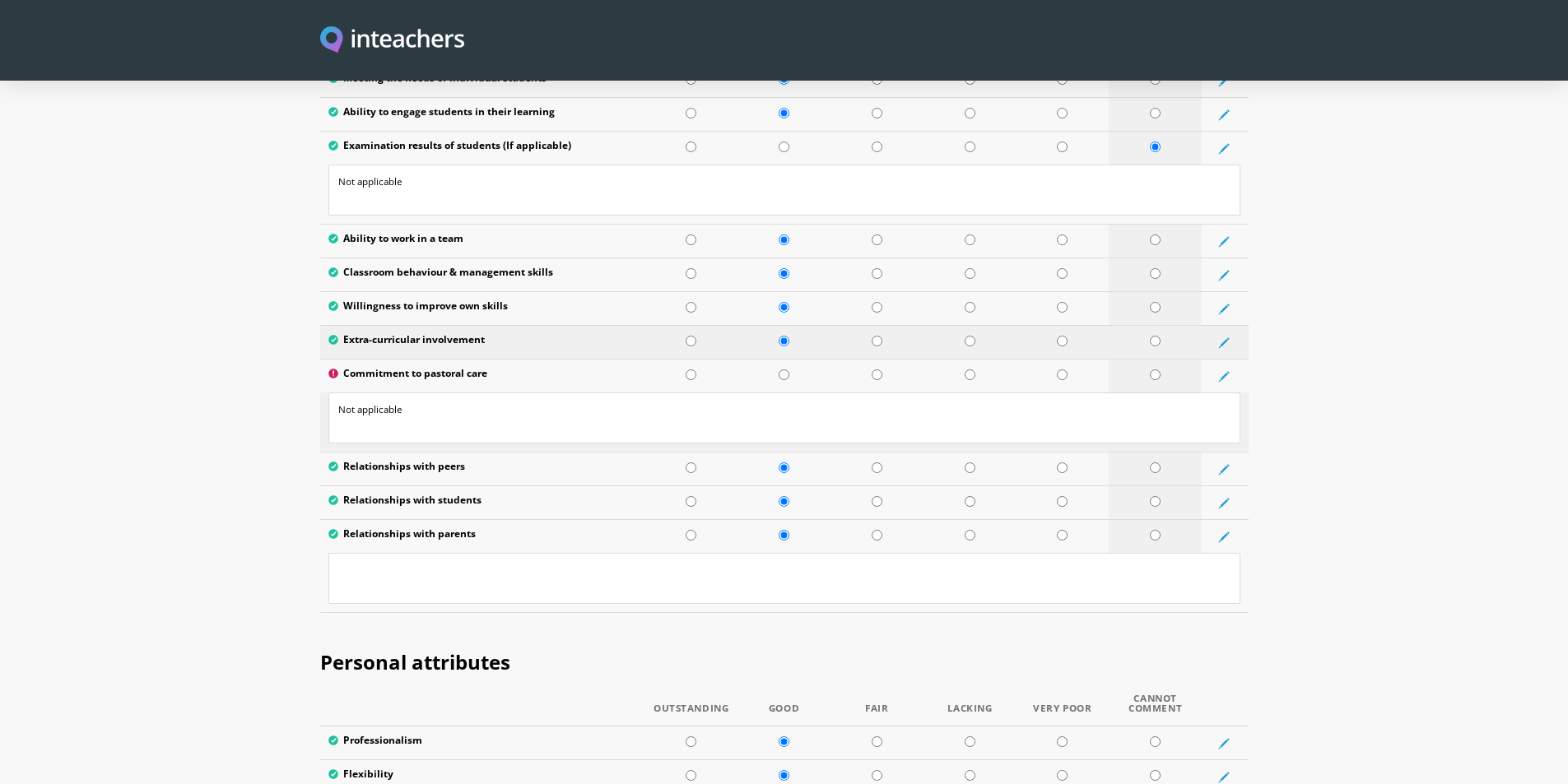
scroll to position [2303, 0]
click at [1157, 358] on td at bounding box center [1155, 375] width 93 height 34
radio input "true"
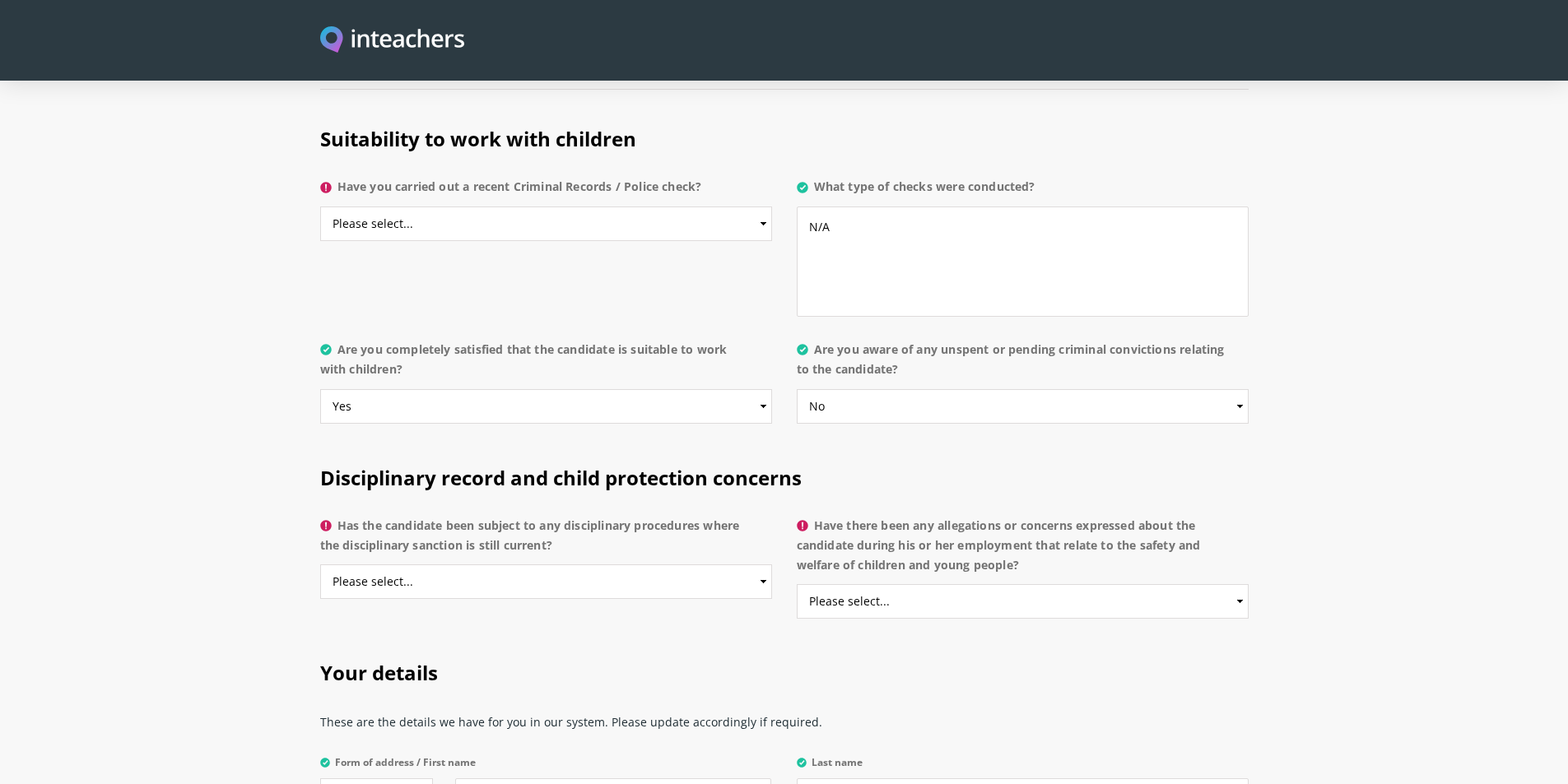
scroll to position [3537, 0]
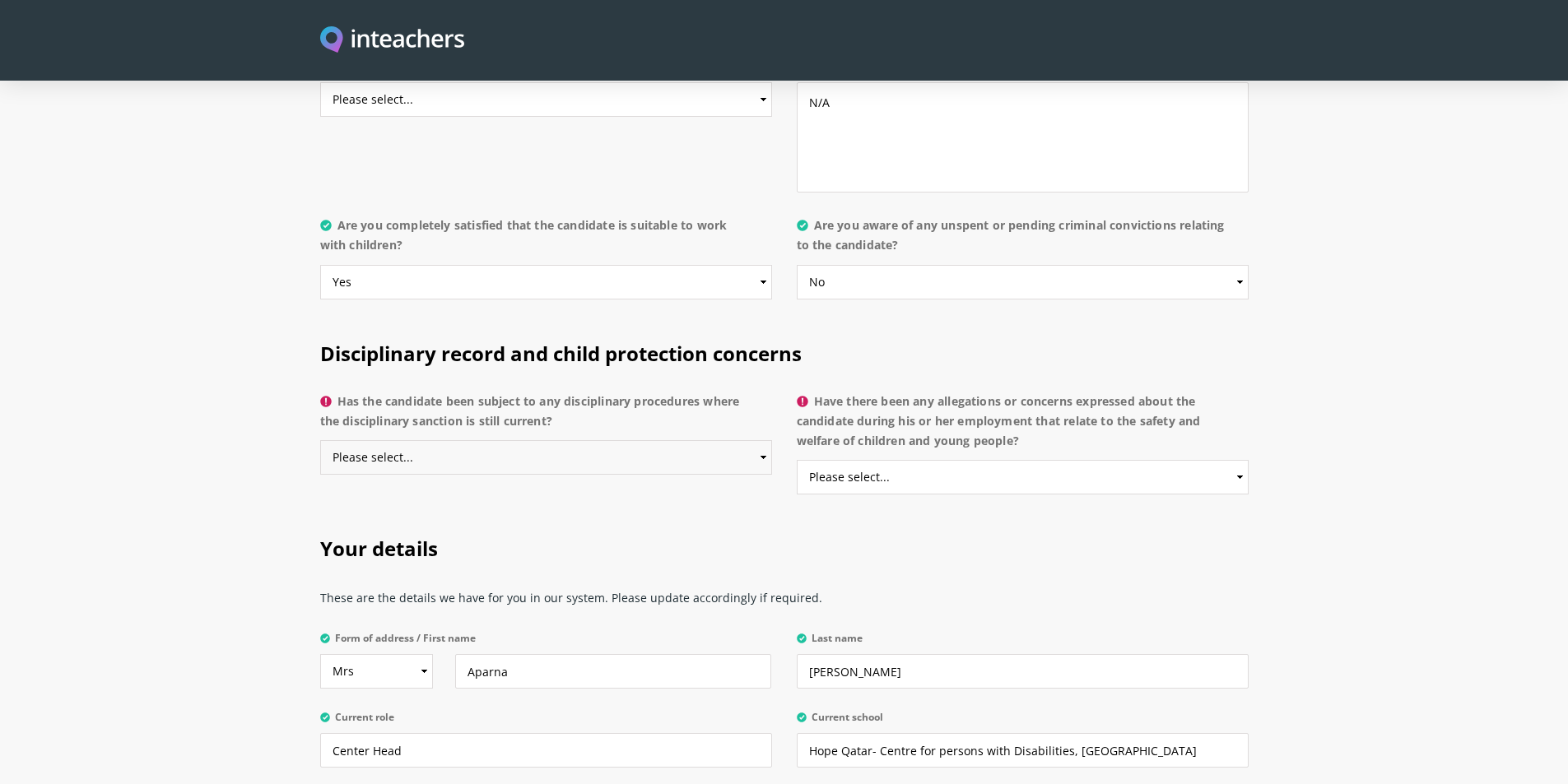
click at [518, 440] on select "Please select... Yes No Do not know" at bounding box center [545, 457] width 452 height 35
select select "No"
click at [320, 440] on select "Please select... Yes No Do not know" at bounding box center [545, 457] width 452 height 35
click at [1069, 460] on select "Please select... Yes No Do not know" at bounding box center [1023, 477] width 452 height 35
select select "No"
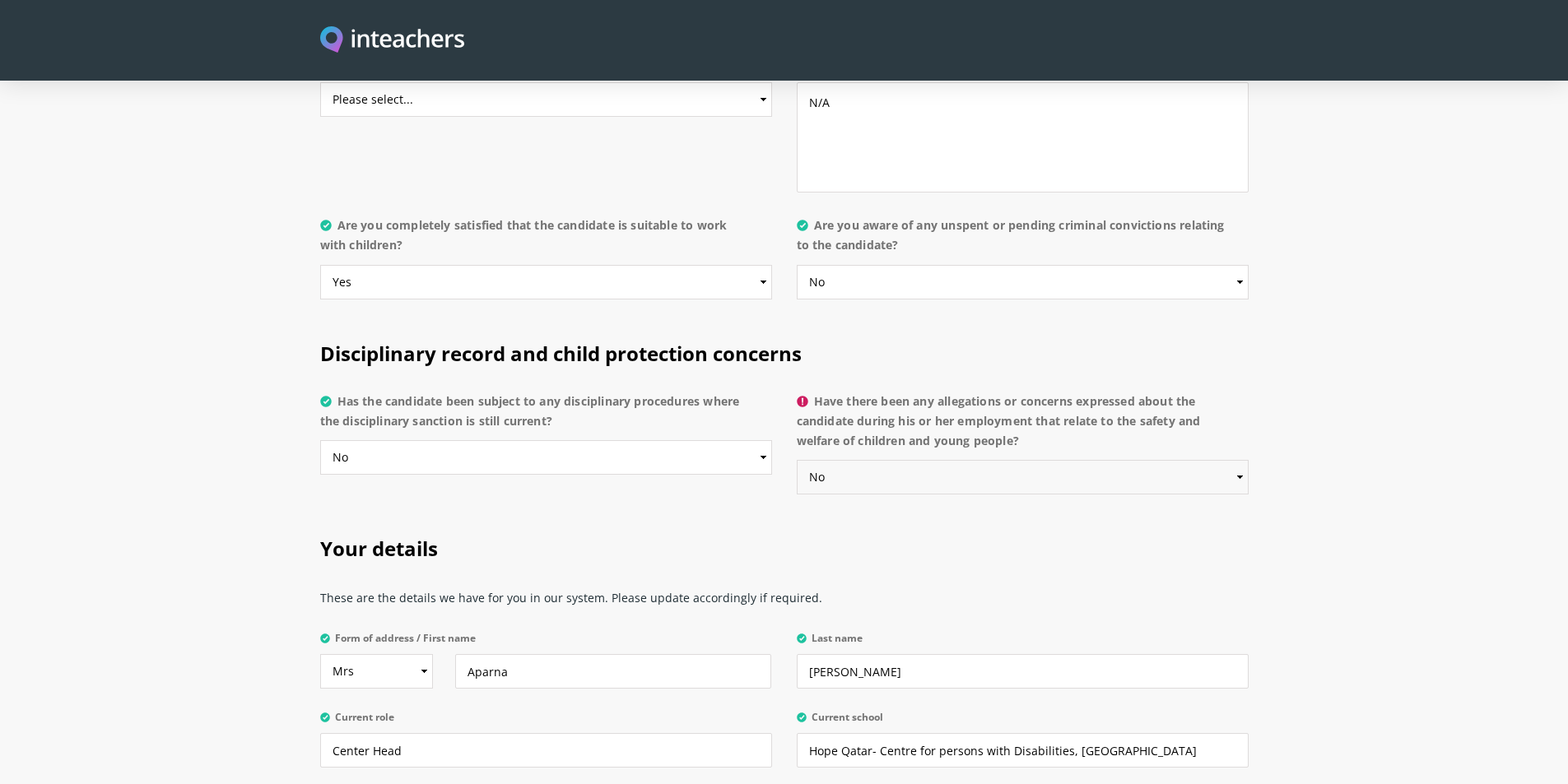
click at [797, 460] on select "Please select... Yes No Do not know" at bounding box center [1023, 477] width 452 height 35
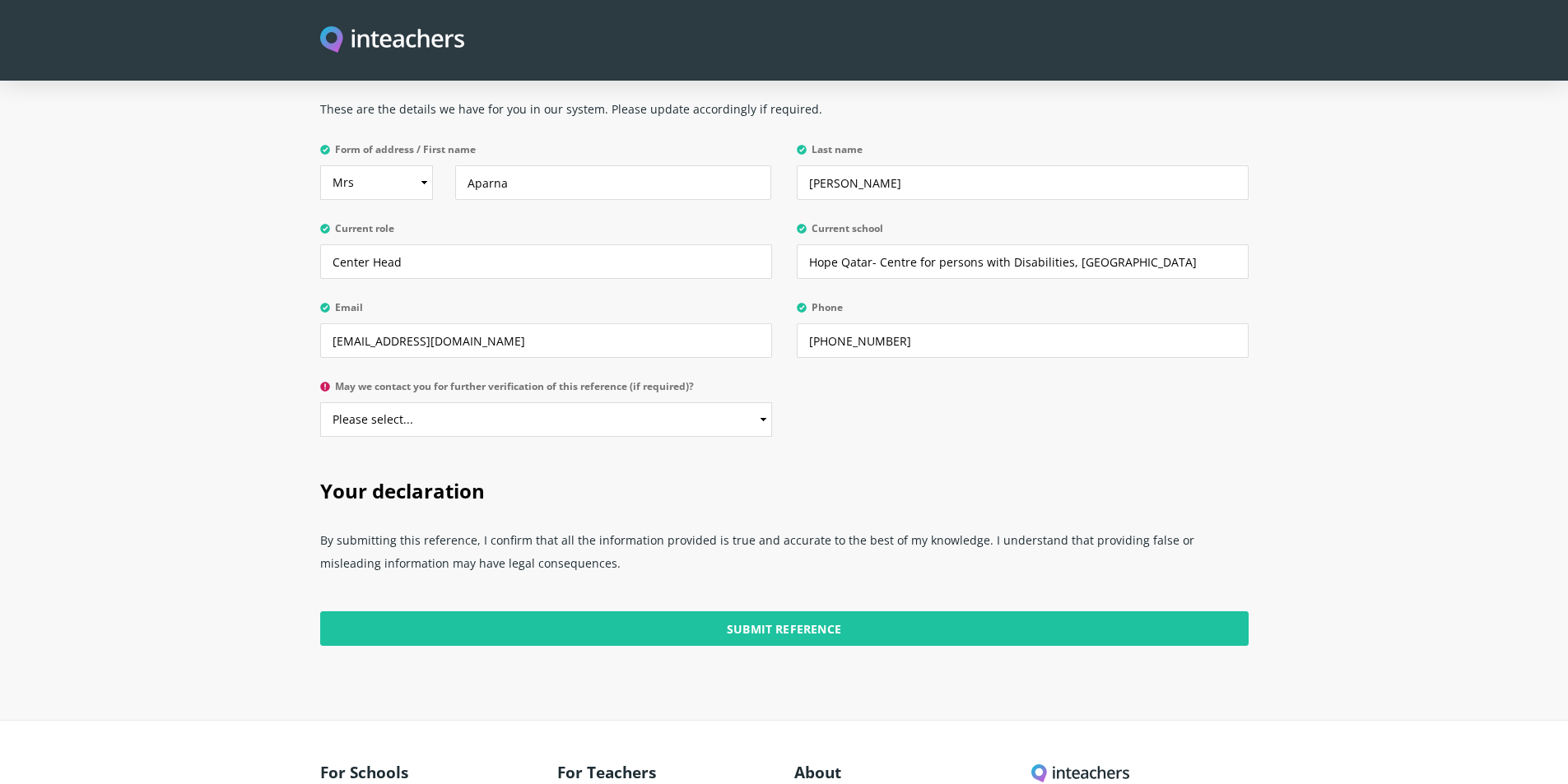
scroll to position [4031, 0]
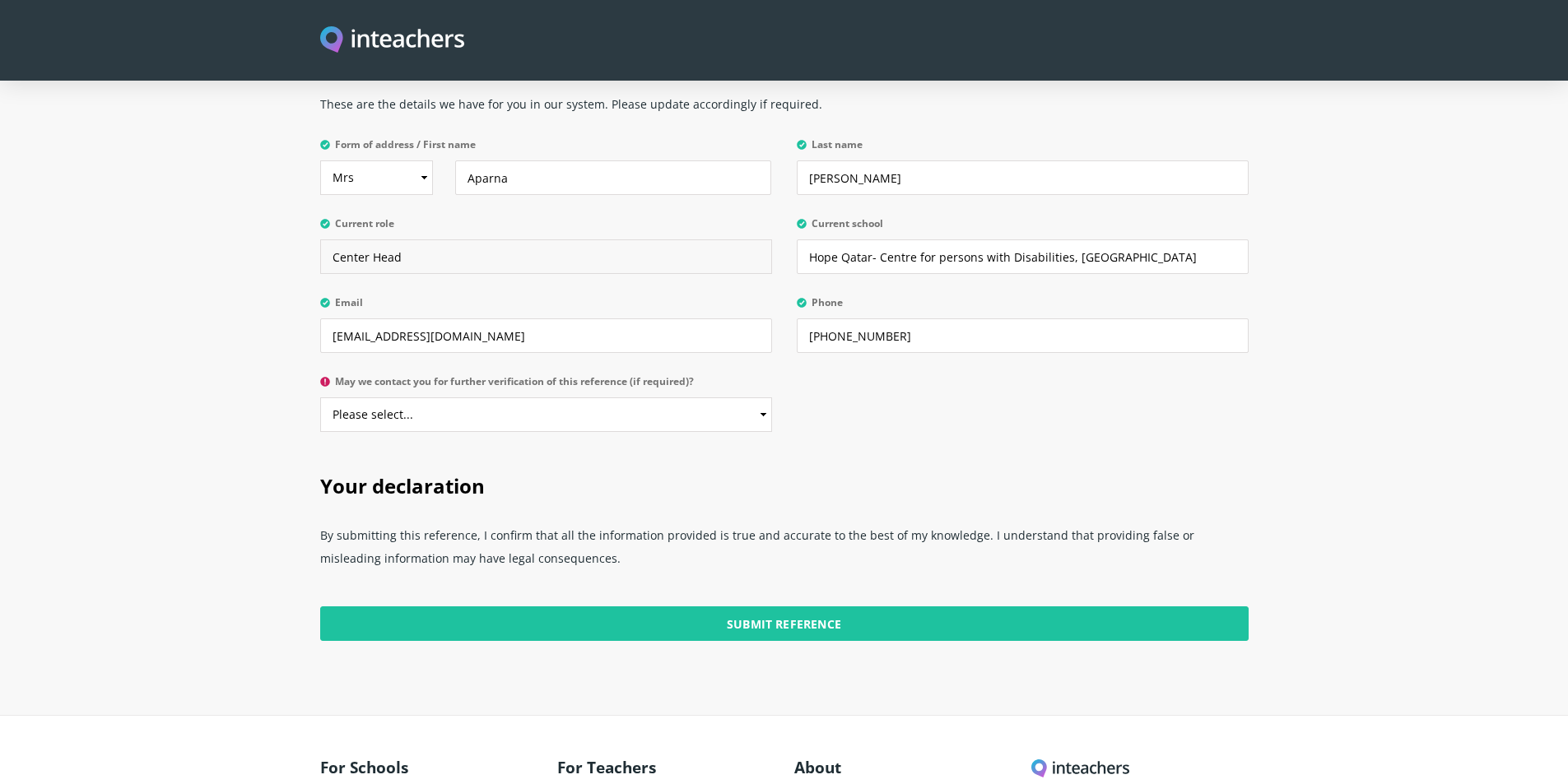
click at [463, 240] on input "Center Head" at bounding box center [545, 257] width 452 height 35
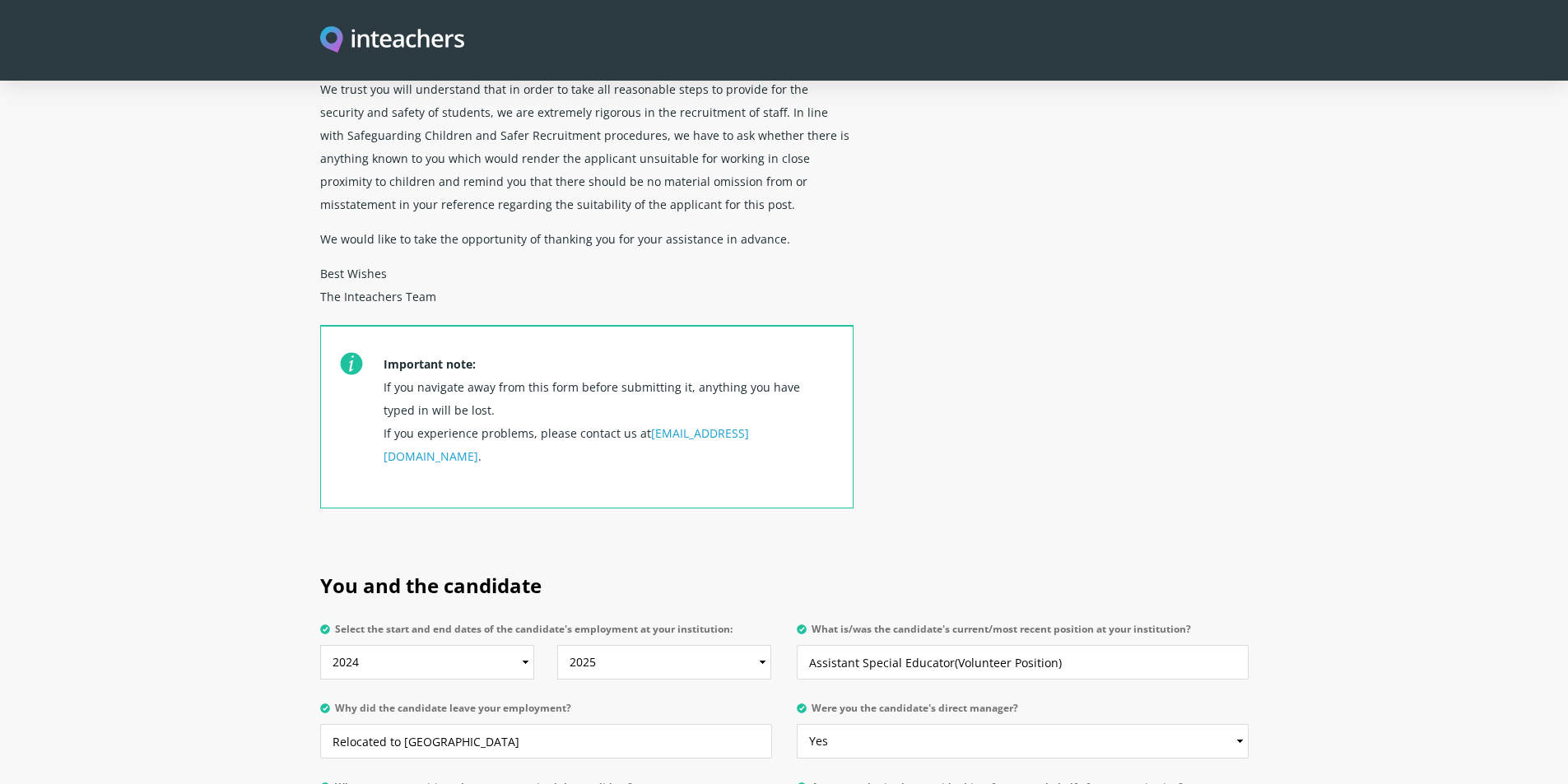
scroll to position [625, 0]
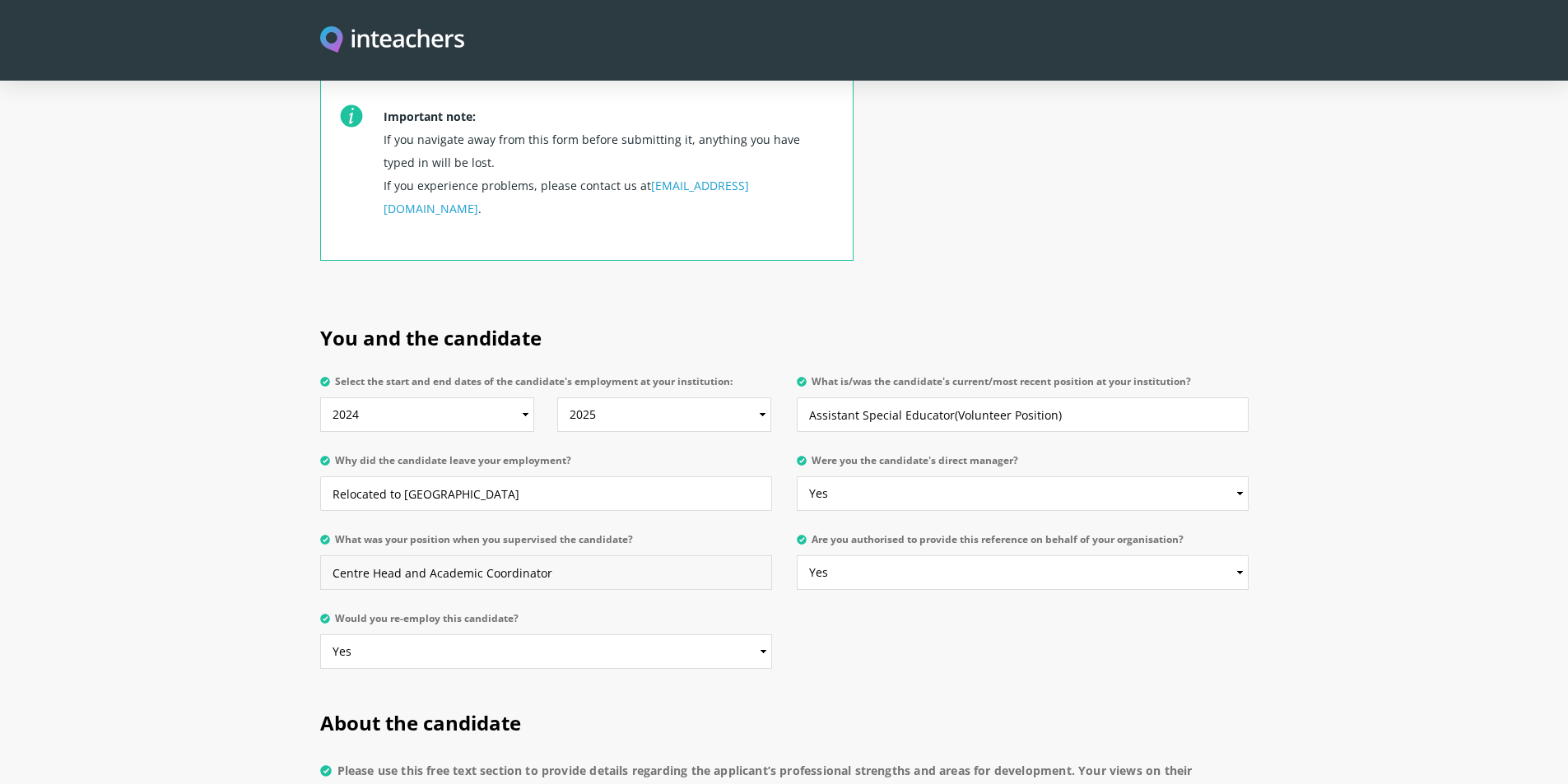
drag, startPoint x: 555, startPoint y: 527, endPoint x: 428, endPoint y: 529, distance: 127.0
click at [428, 555] on input "Centre Head and Academic Coordinator" at bounding box center [545, 572] width 452 height 35
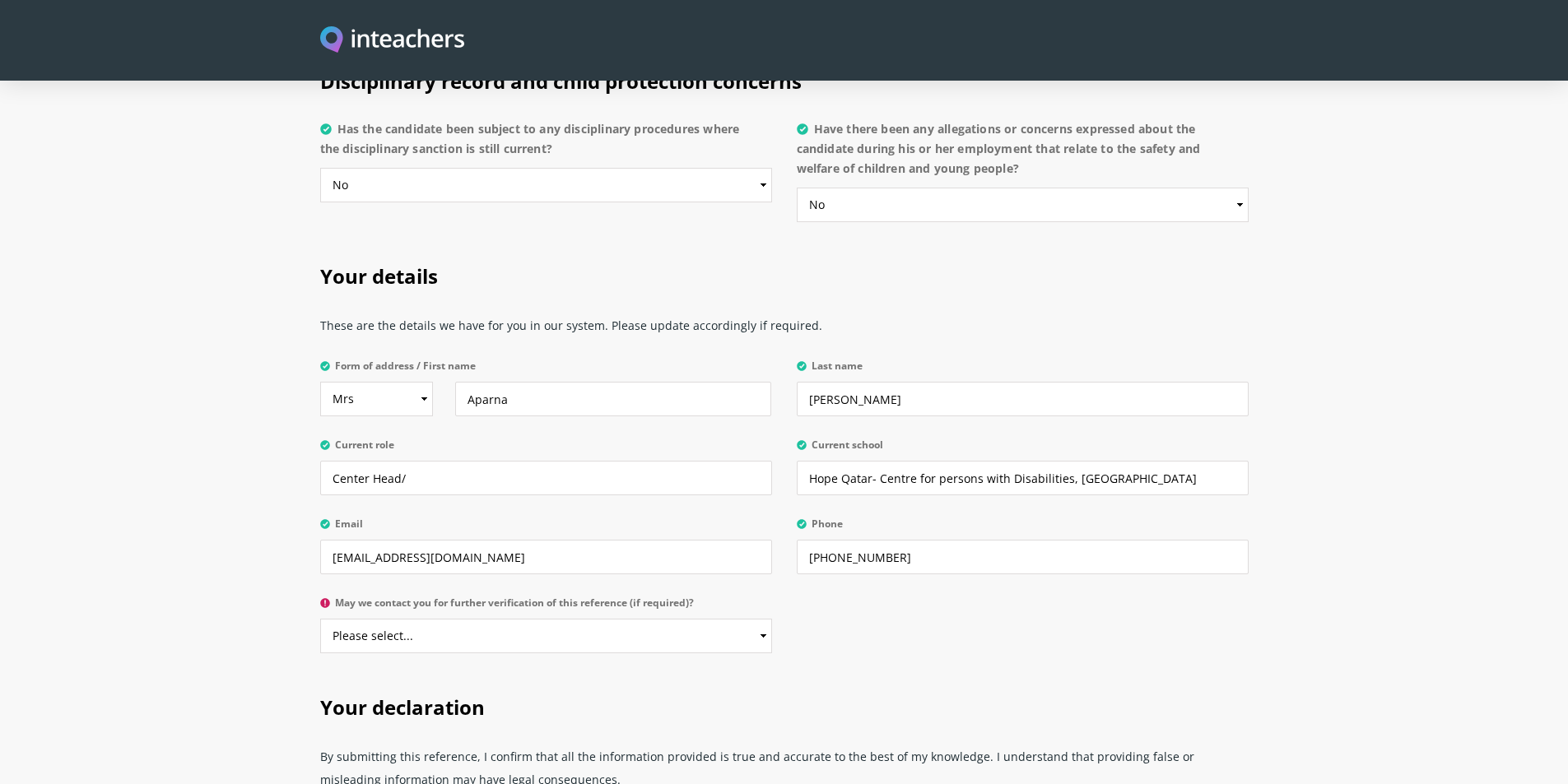
scroll to position [3924, 0]
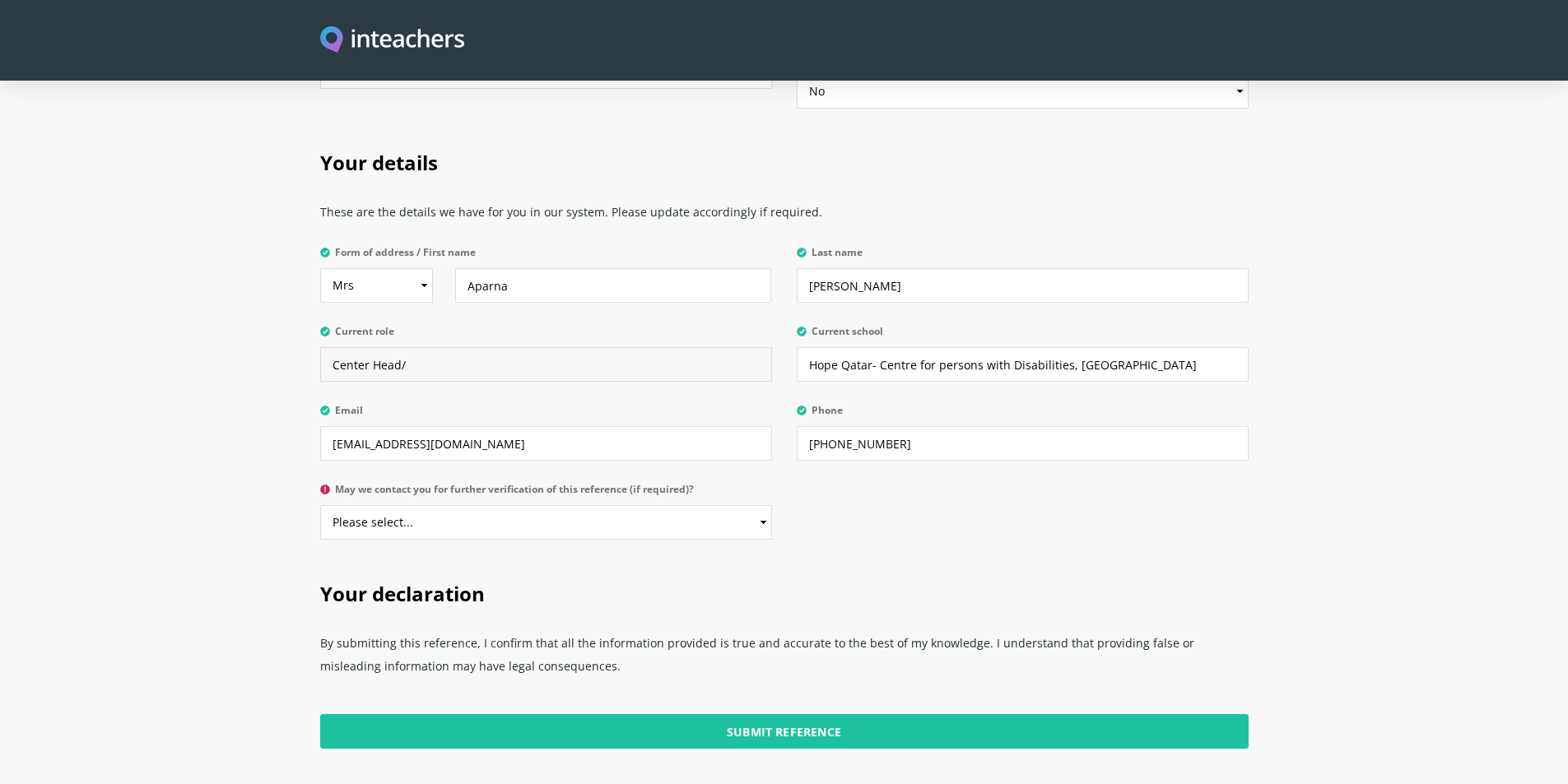
click at [442, 347] on input "Center Head/" at bounding box center [545, 364] width 452 height 35
paste input "Academic Coordinator"
click at [404, 347] on input "Center Head Academic Coordinator" at bounding box center [545, 364] width 452 height 35
type input "Center Head &Academic Coordinator"
click at [648, 505] on select "Please select... Yes No" at bounding box center [545, 522] width 452 height 35
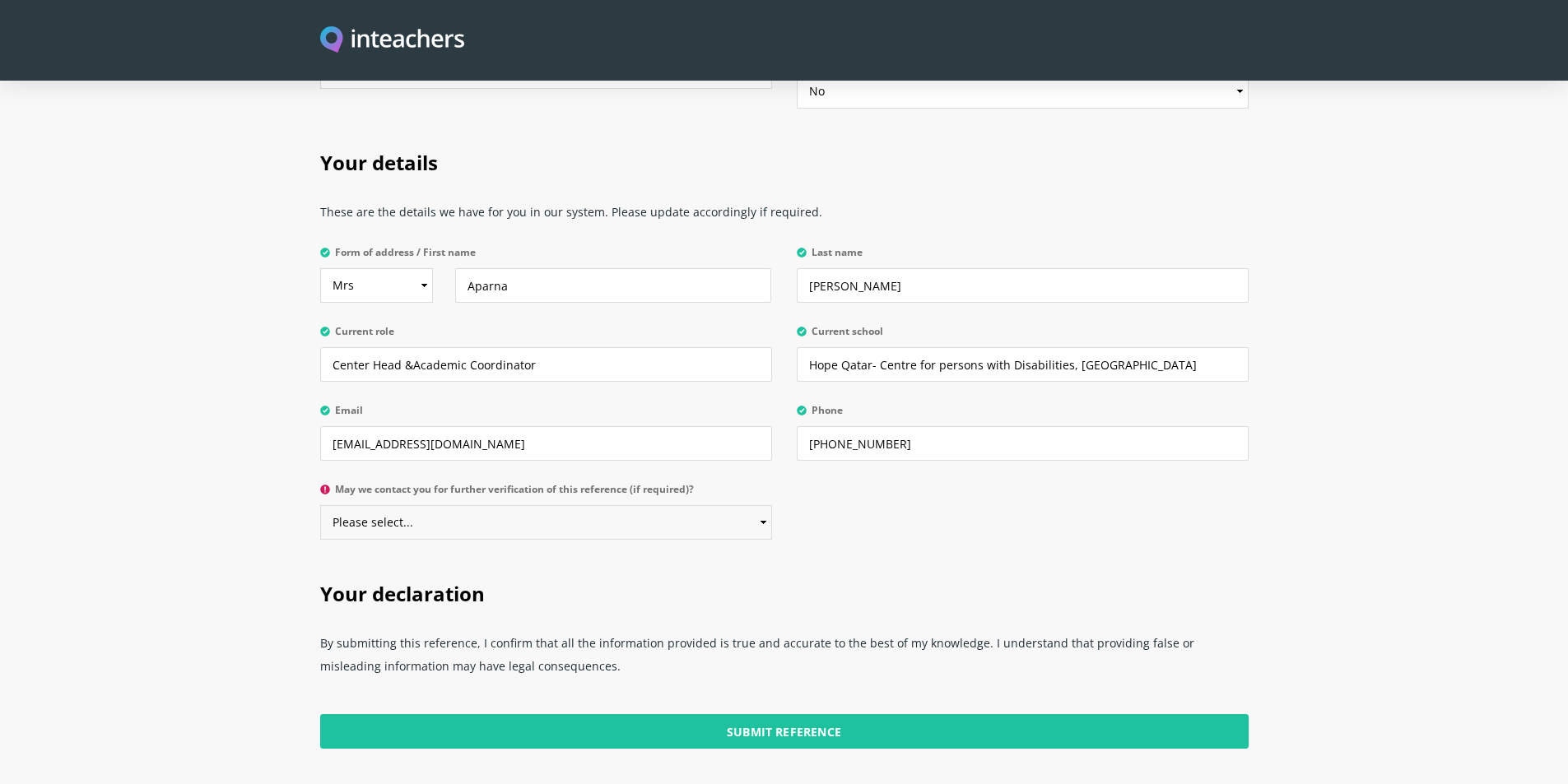
select select "Yes"
click at [320, 505] on select "Please select... Yes No" at bounding box center [545, 522] width 452 height 35
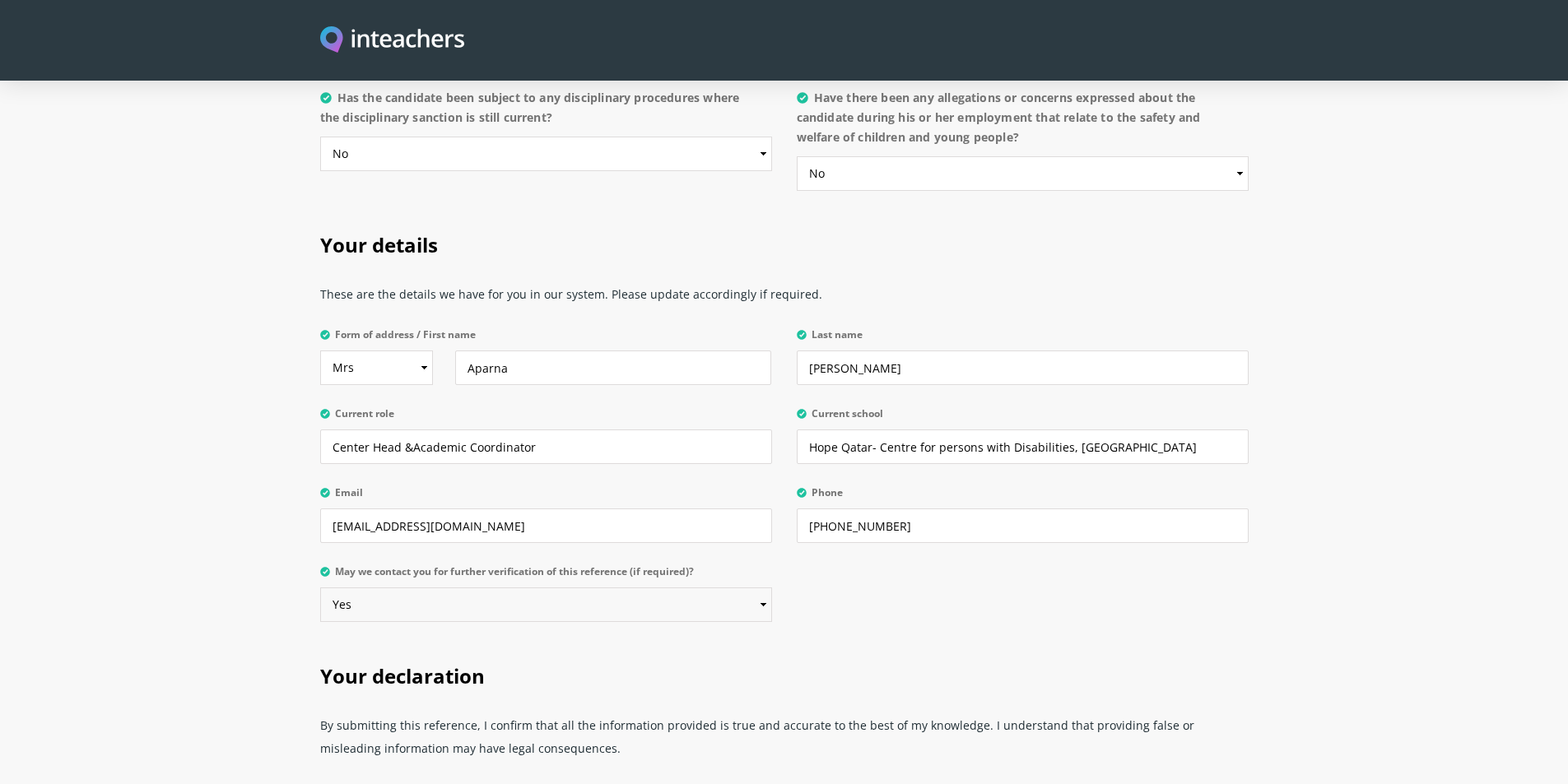
scroll to position [4160, 0]
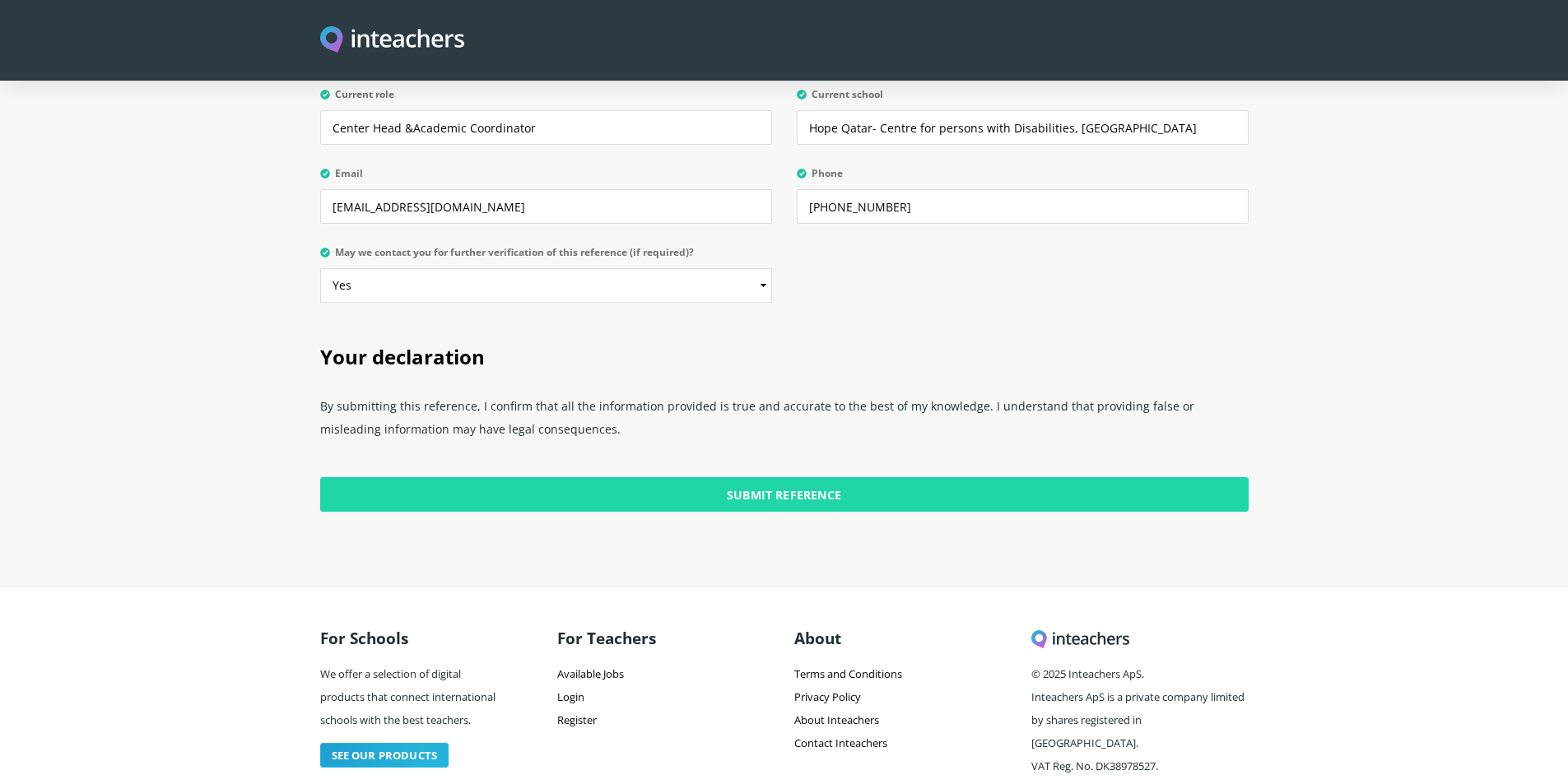
click at [822, 477] on input "Submit Reference" at bounding box center [784, 494] width 928 height 35
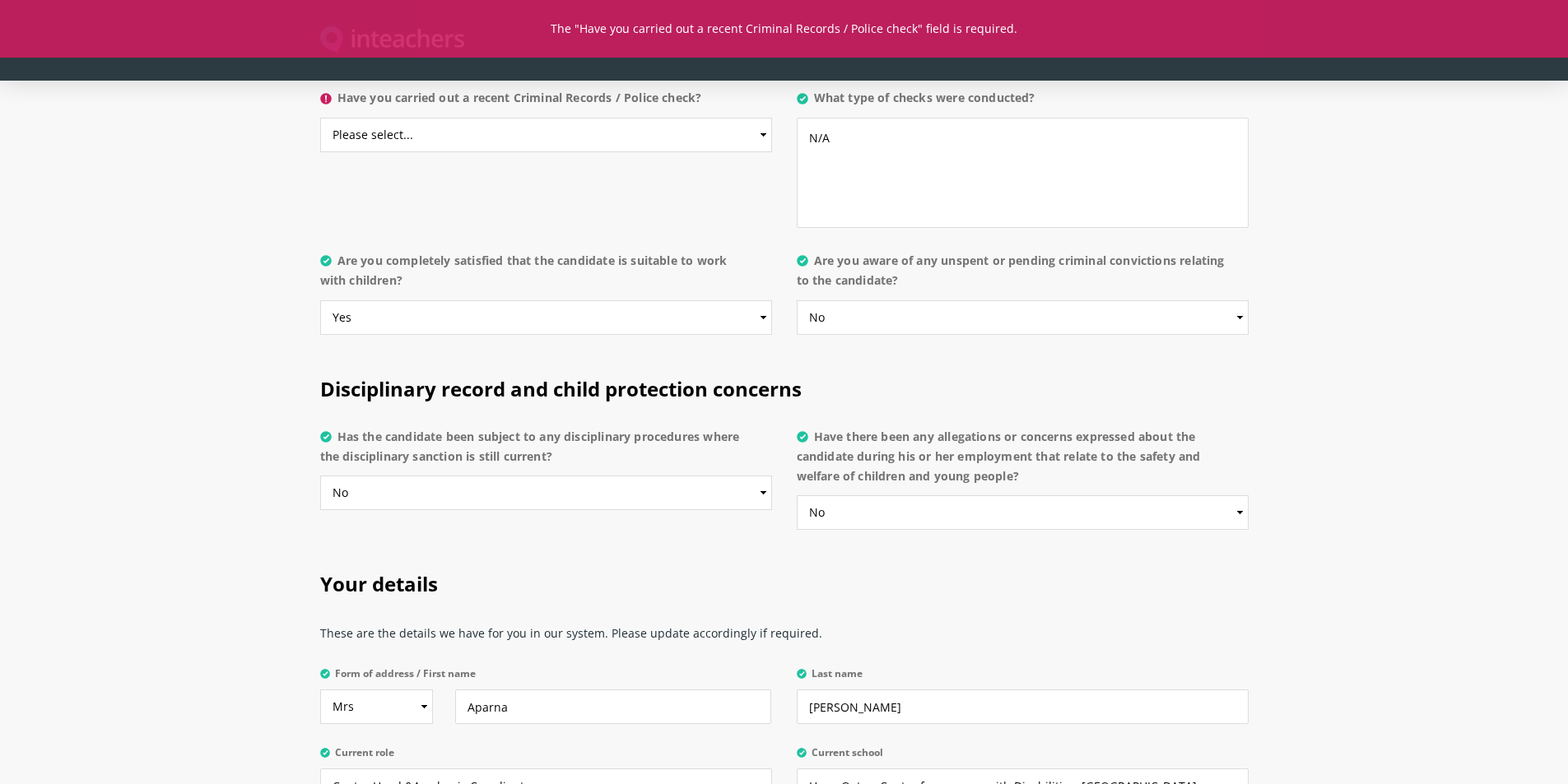
scroll to position [3255, 0]
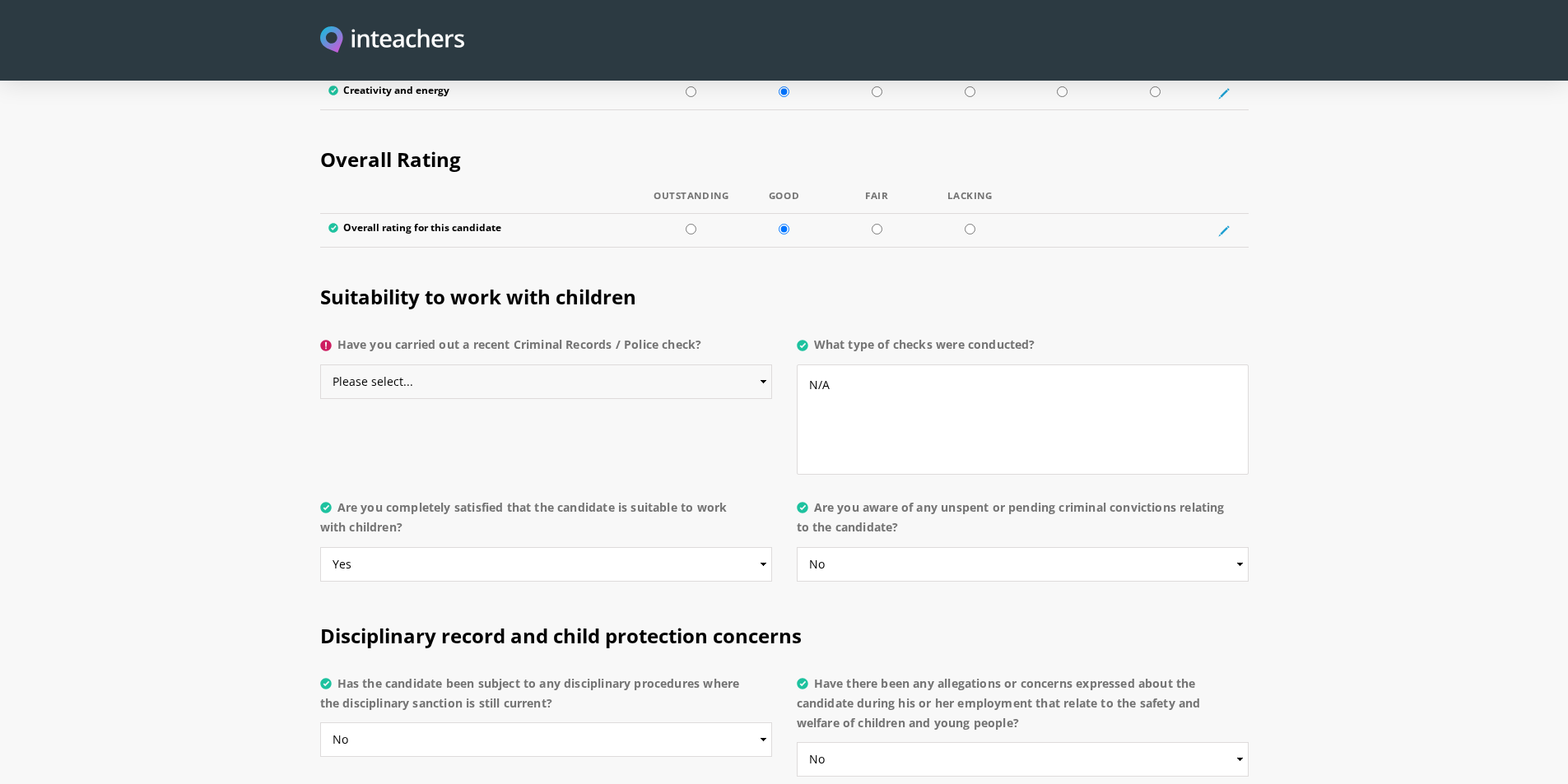
click at [516, 364] on select "Please select... Yes No Do not know" at bounding box center [545, 381] width 452 height 35
select select "Yes"
click at [320, 364] on select "Please select... Yes No Do not know" at bounding box center [545, 381] width 452 height 35
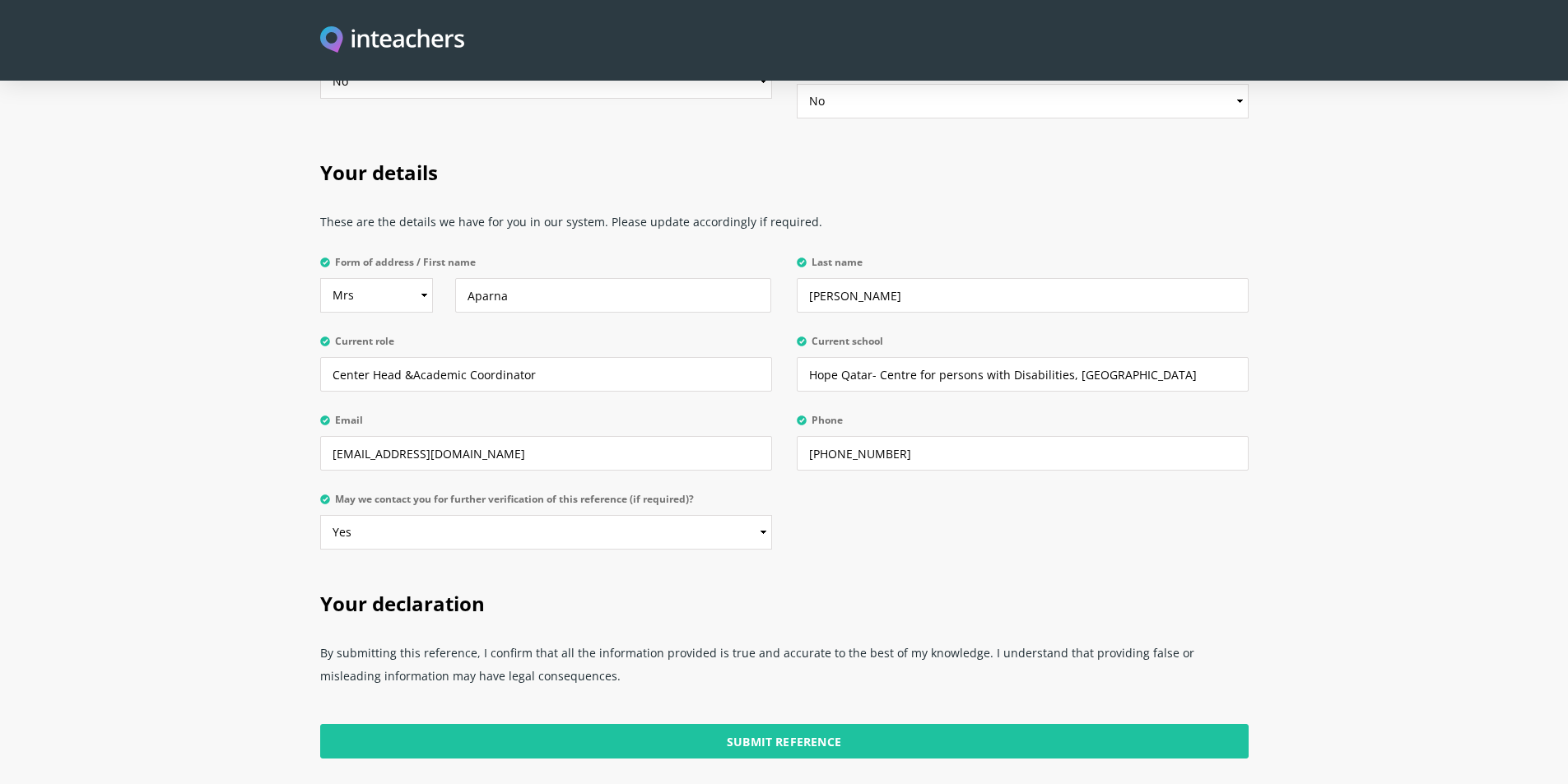
scroll to position [4160, 0]
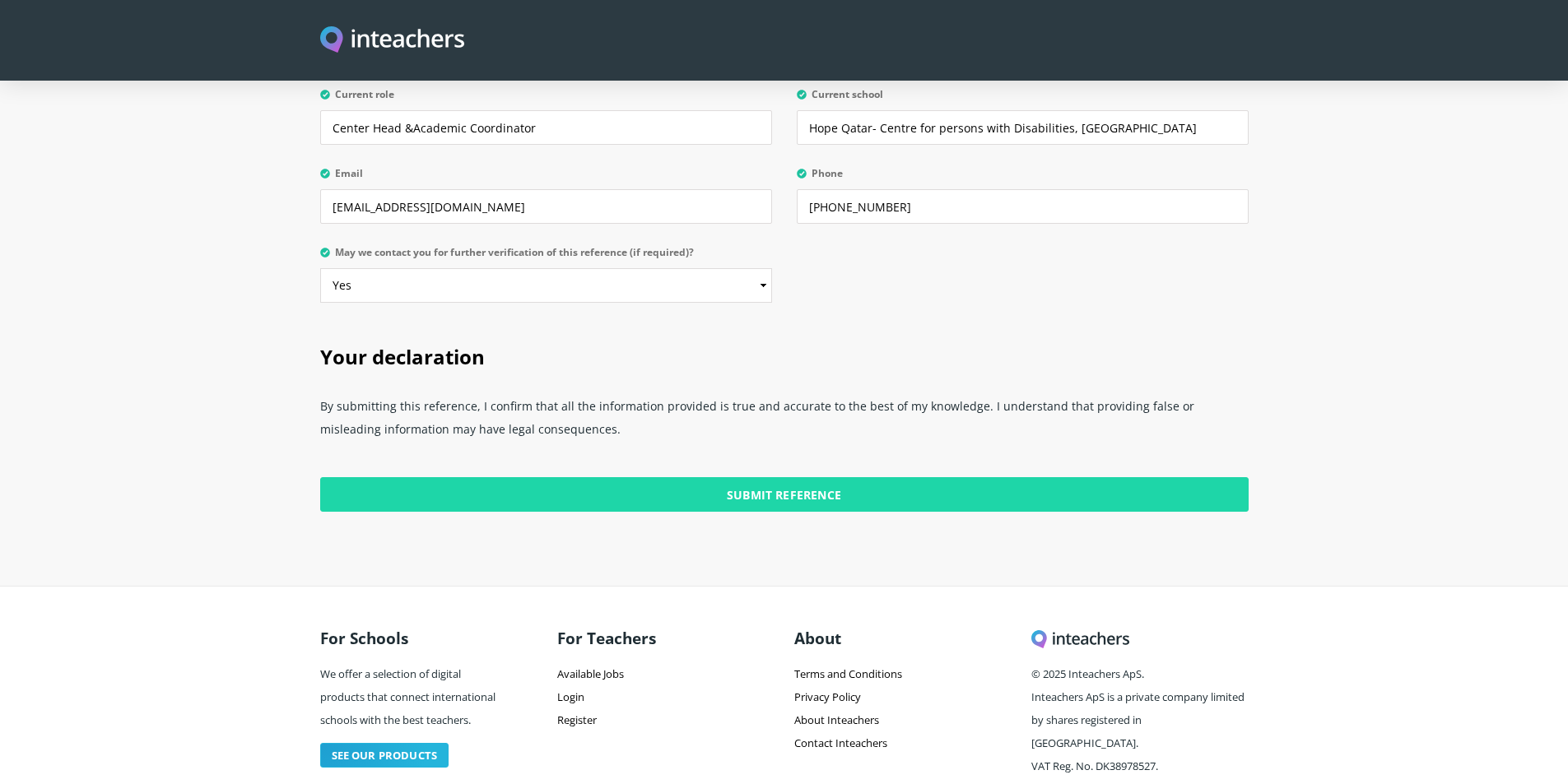
click at [840, 477] on input "Submit Reference" at bounding box center [784, 494] width 928 height 35
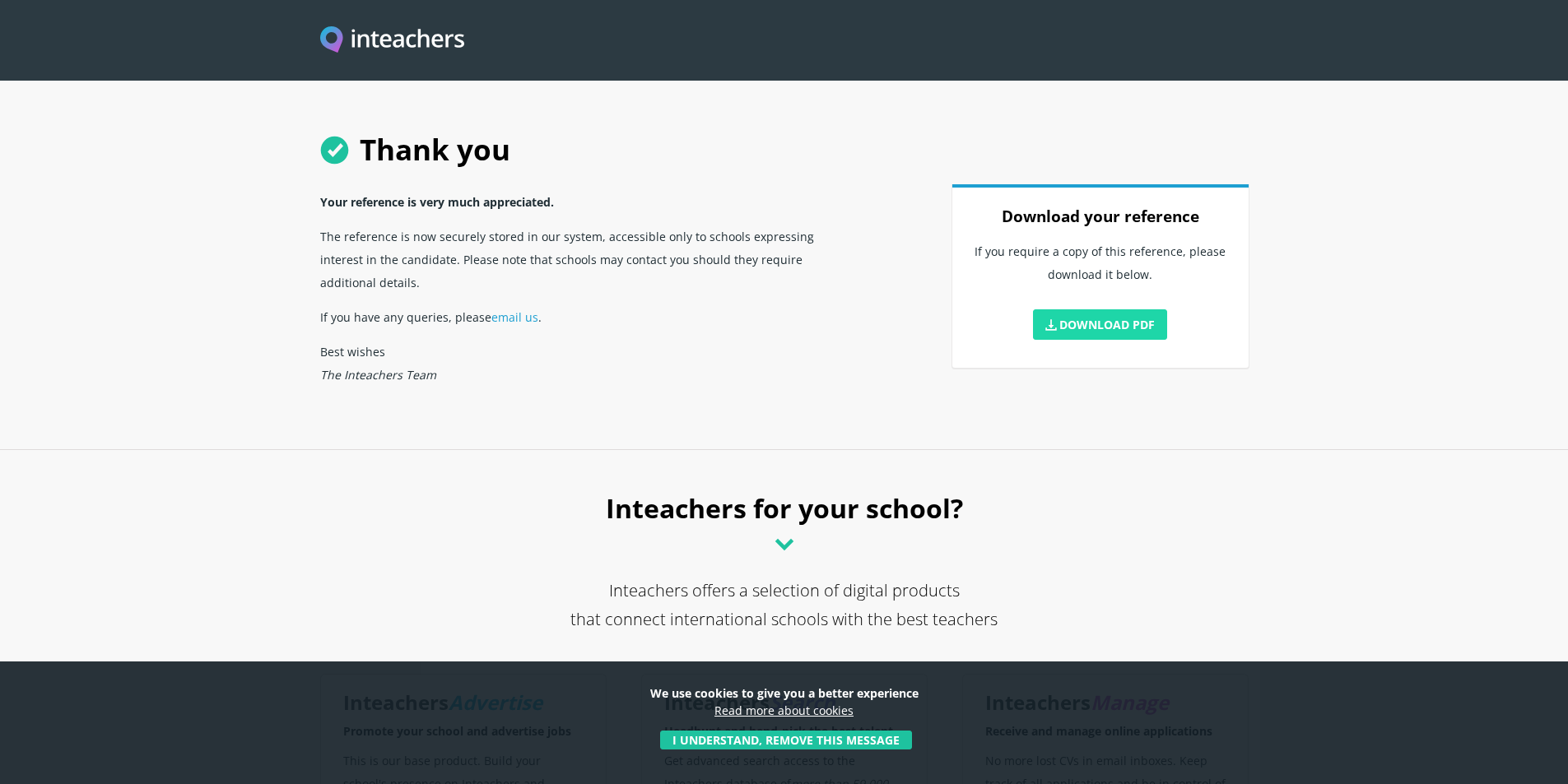
click at [1073, 329] on link "Download PDF" at bounding box center [1101, 324] width 135 height 30
